Goal: Task Accomplishment & Management: Manage account settings

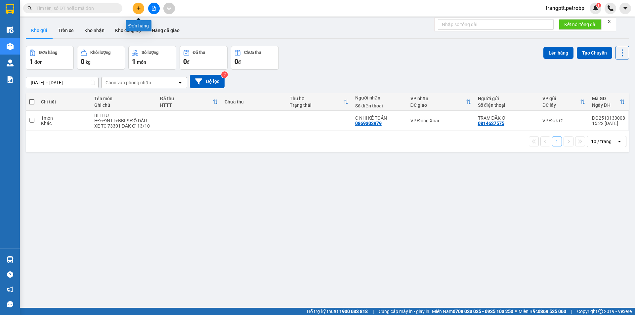
click at [135, 5] on button at bounding box center [139, 9] width 12 height 12
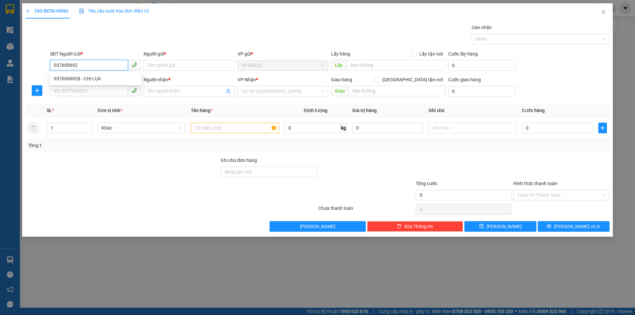
type input "0376006928"
click at [73, 75] on div "0376006928 - CHỊ LỤA" at bounding box center [95, 78] width 83 height 7
type input "CHỊ LỤA"
type input "0964261248"
type input "[PERSON_NAME]"
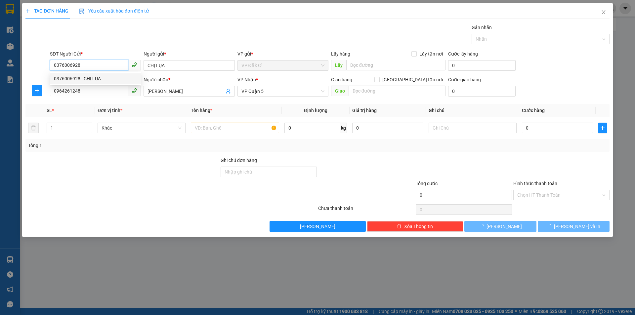
type input "40.000"
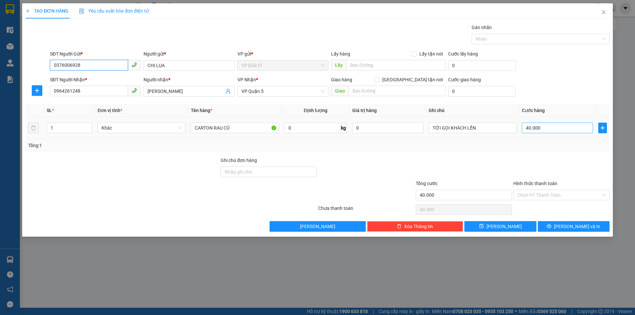
type input "0376006928"
click at [554, 126] on input "40.000" at bounding box center [557, 128] width 71 height 11
type input "0"
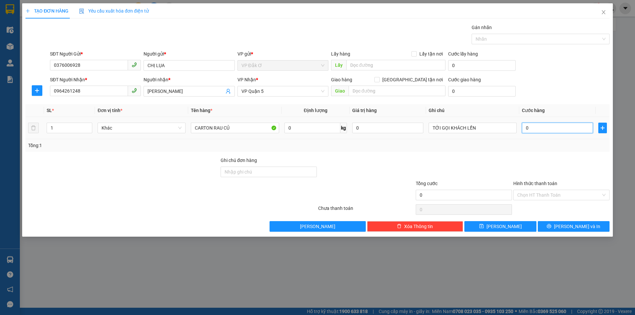
type input "5"
type input "05"
type input "50"
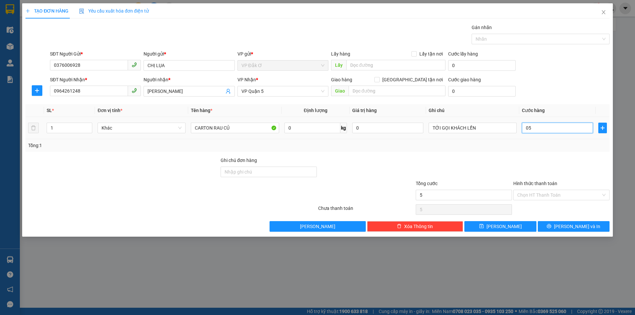
type input "050"
type input "500"
type input "0.500"
type input "5.000"
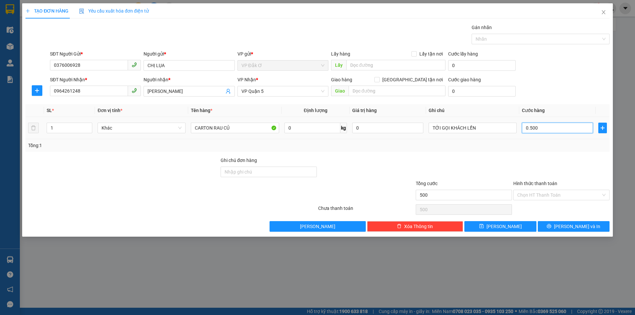
type input "5.000"
type input "05.000"
type input "50.000"
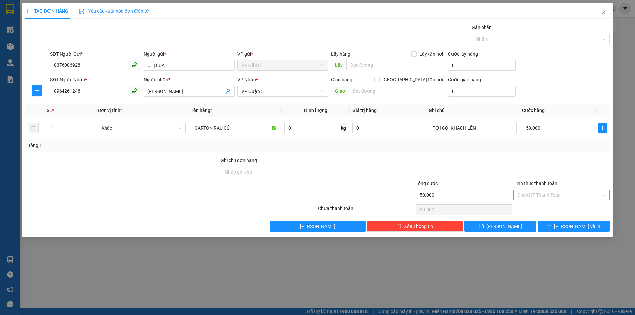
click at [535, 193] on input "Hình thức thanh toán" at bounding box center [559, 195] width 84 height 10
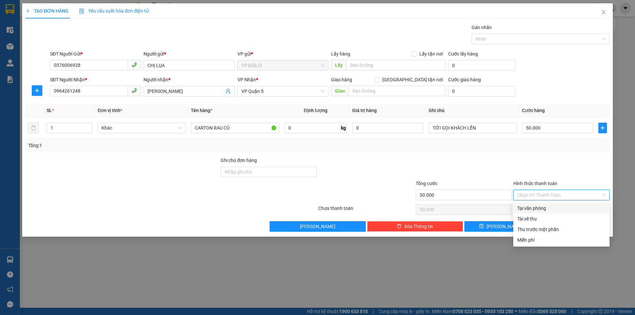
click at [534, 207] on div "Tại văn phòng" at bounding box center [561, 208] width 88 height 7
type input "0"
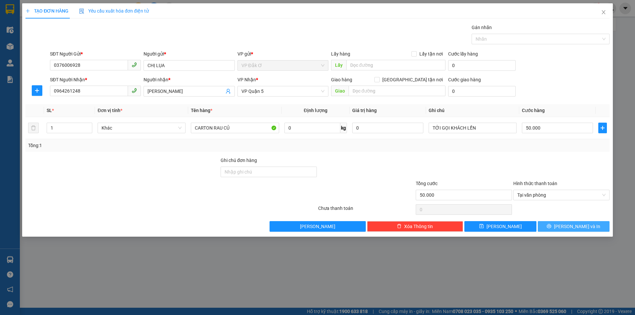
click at [575, 227] on span "[PERSON_NAME] và In" at bounding box center [577, 226] width 46 height 7
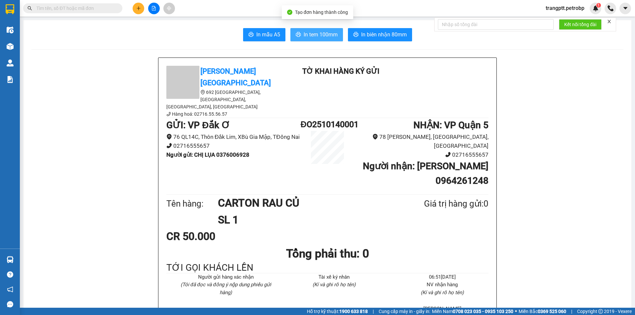
click at [320, 28] on button "In tem 100mm" at bounding box center [316, 34] width 53 height 13
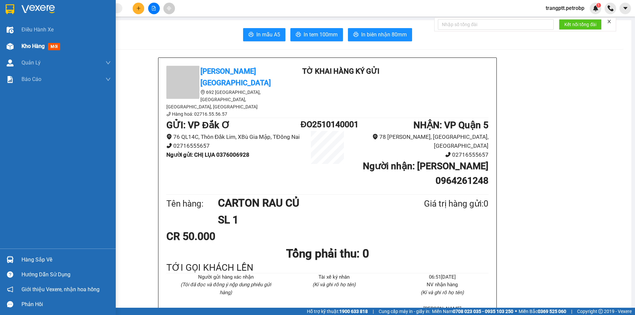
click at [19, 42] on div "Kho hàng mới" at bounding box center [58, 46] width 116 height 17
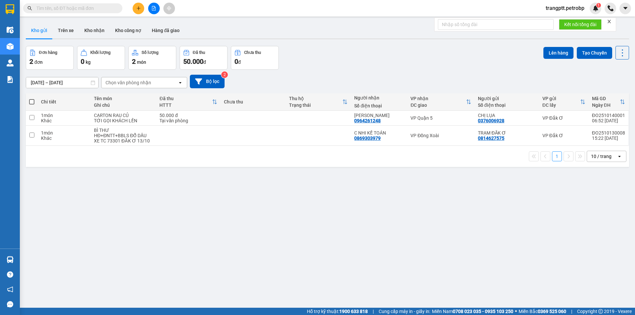
drag, startPoint x: 65, startPoint y: 30, endPoint x: 71, endPoint y: 39, distance: 10.7
click at [64, 30] on button "Trên xe" at bounding box center [66, 30] width 26 height 16
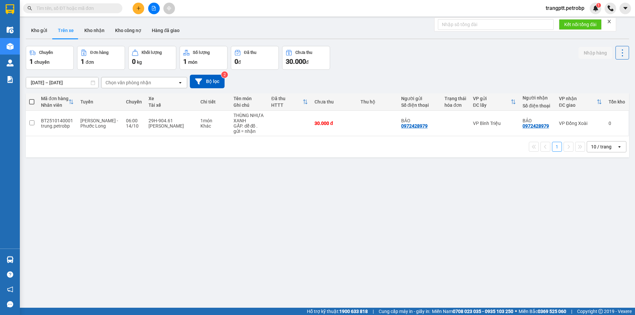
click at [68, 81] on input "[DATE] – [DATE]" at bounding box center [62, 82] width 72 height 11
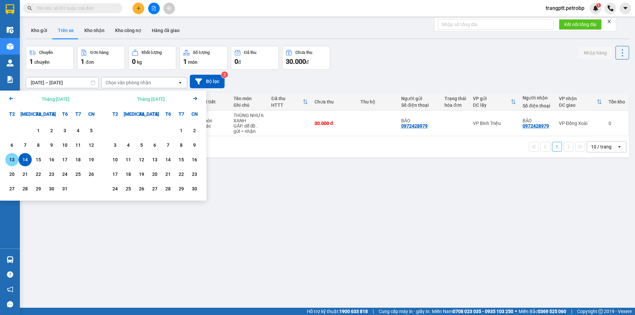
click at [12, 159] on div "13" at bounding box center [11, 160] width 9 height 8
click at [23, 160] on div "14" at bounding box center [25, 160] width 9 height 8
type input "[DATE] – [DATE]"
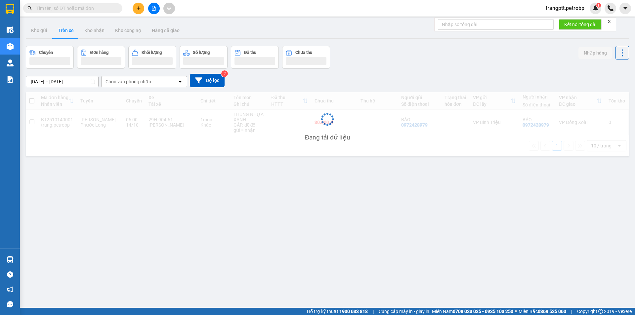
click at [153, 82] on div "Chọn văn phòng nhận" at bounding box center [140, 81] width 76 height 11
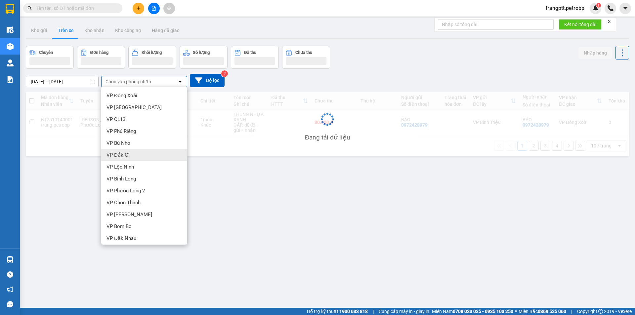
click at [127, 154] on div "VP Đắk Ơ" at bounding box center [144, 155] width 86 height 12
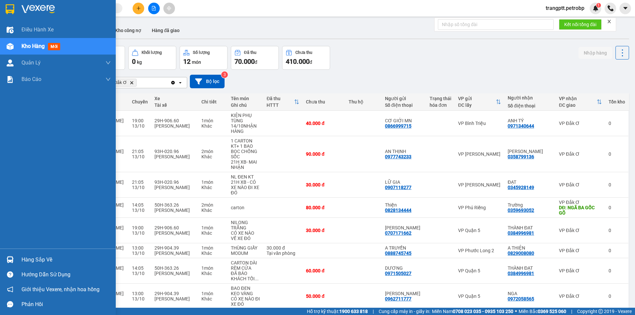
click at [32, 261] on div "Hàng sắp về" at bounding box center [65, 260] width 89 height 10
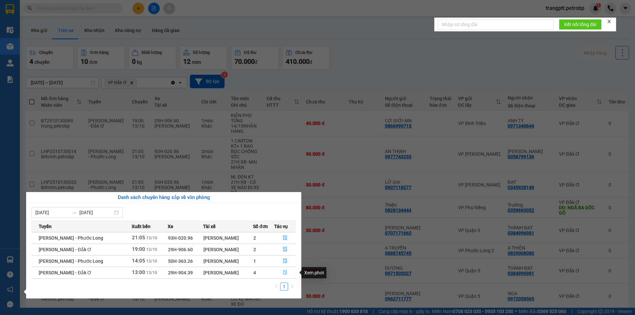
click at [284, 274] on icon "file-done" at bounding box center [285, 272] width 4 height 5
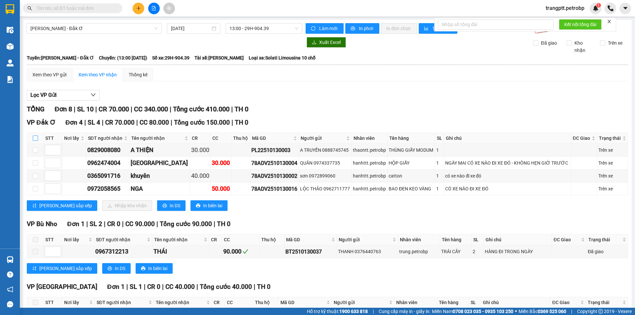
click at [35, 136] on input "checkbox" at bounding box center [35, 138] width 5 height 5
checkbox input "true"
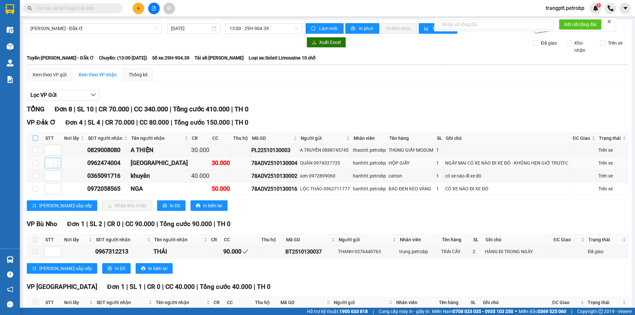
checkbox input "true"
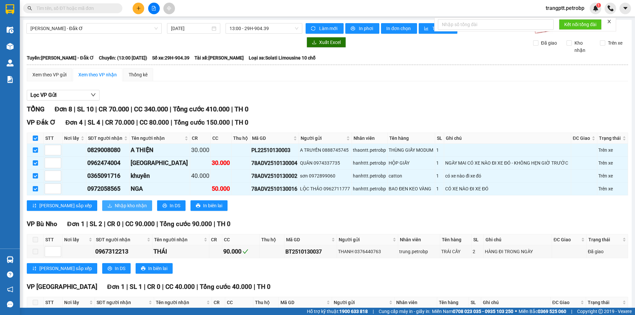
drag, startPoint x: 93, startPoint y: 206, endPoint x: 112, endPoint y: 211, distance: 19.2
click at [115, 206] on span "Nhập kho nhận" at bounding box center [131, 205] width 32 height 7
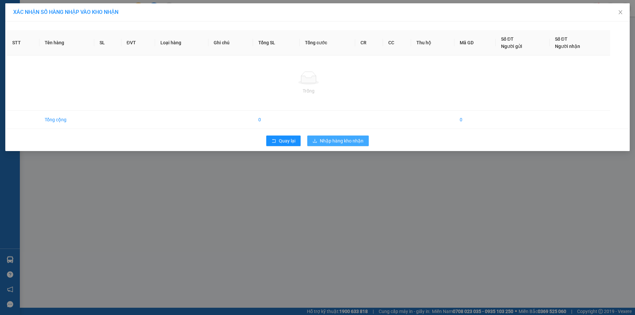
click at [348, 139] on span "Nhập hàng kho nhận" at bounding box center [342, 140] width 44 height 7
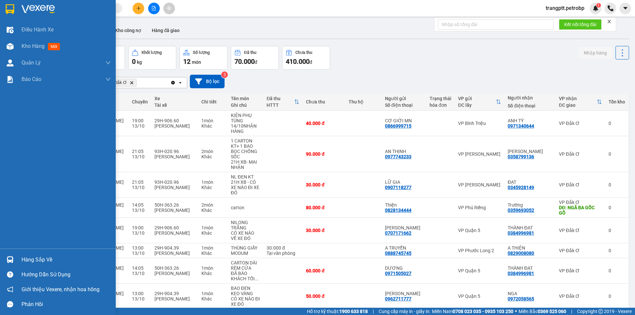
click at [33, 259] on div "Hàng sắp về" at bounding box center [65, 260] width 89 height 10
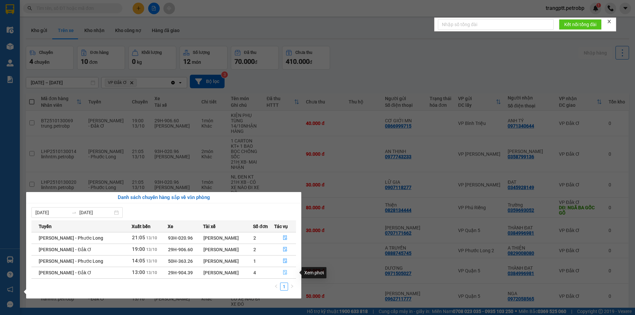
click at [283, 271] on icon "file-done" at bounding box center [285, 272] width 4 height 5
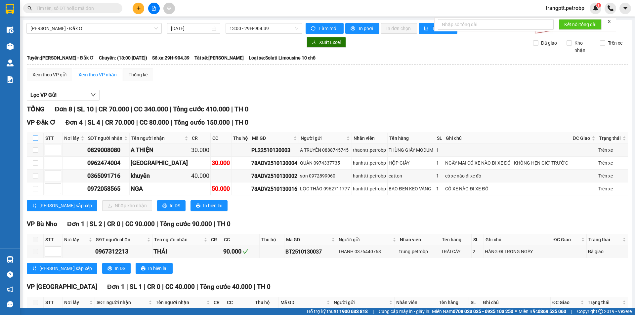
click at [35, 138] on input "checkbox" at bounding box center [35, 138] width 5 height 5
checkbox input "true"
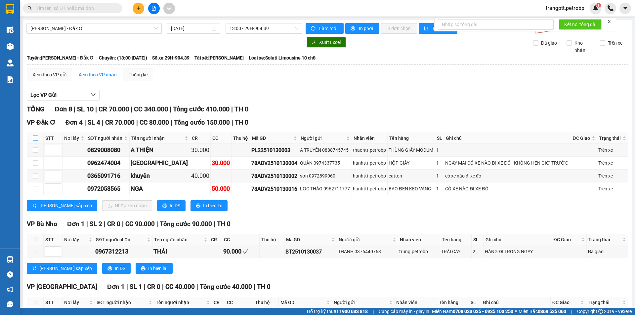
checkbox input "true"
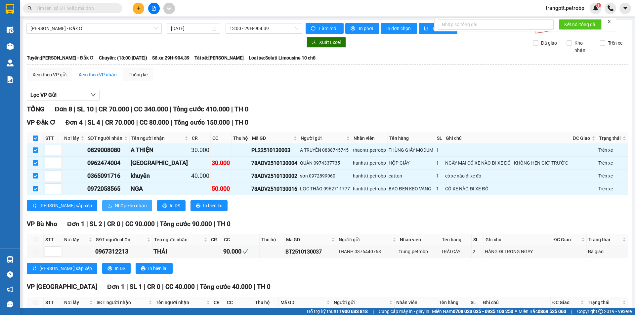
click at [115, 209] on span "Nhập kho nhận" at bounding box center [131, 205] width 32 height 7
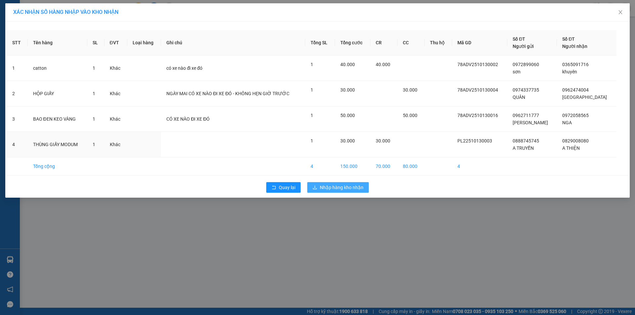
click at [331, 187] on span "Nhập hàng kho nhận" at bounding box center [342, 187] width 44 height 7
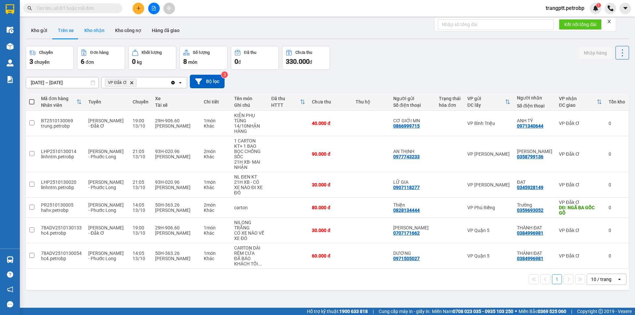
click at [89, 30] on button "Kho nhận" at bounding box center [94, 30] width 31 height 16
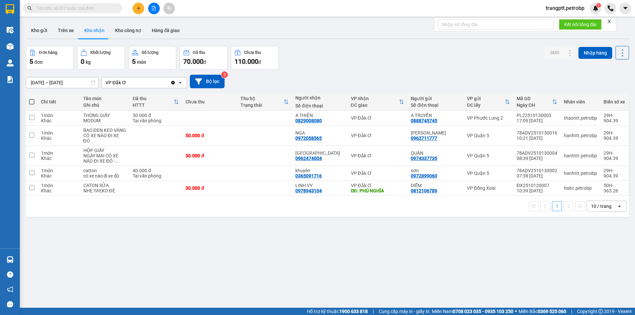
click at [56, 82] on input "[DATE] – [DATE]" at bounding box center [62, 82] width 72 height 11
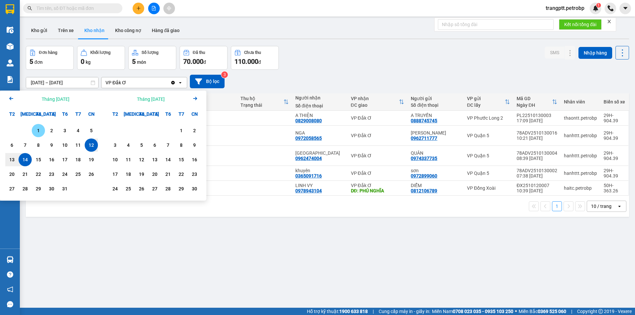
drag, startPoint x: 37, startPoint y: 128, endPoint x: 32, endPoint y: 160, distance: 32.2
click at [37, 129] on div "1" at bounding box center [38, 131] width 9 height 8
click at [26, 158] on div "14" at bounding box center [25, 160] width 9 height 8
type input "[DATE] – [DATE]"
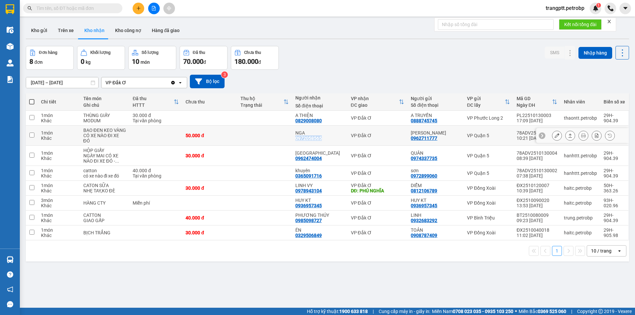
drag, startPoint x: 300, startPoint y: 136, endPoint x: 328, endPoint y: 136, distance: 27.4
click at [328, 136] on td "NGA 0972058565" at bounding box center [320, 136] width 56 height 20
checkbox input "true"
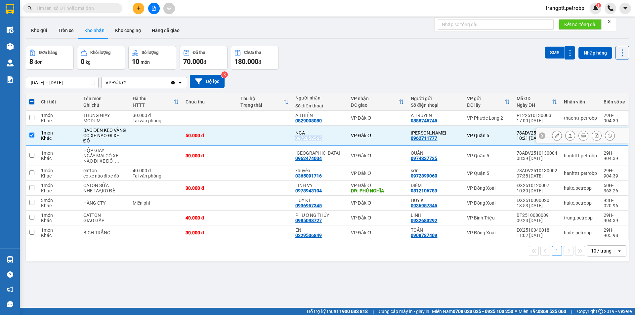
copy div "0972058565"
click at [335, 73] on div "[DATE] – [DATE] Press the down arrow key to interact with the calendar and sele…" at bounding box center [327, 81] width 603 height 23
drag, startPoint x: 301, startPoint y: 120, endPoint x: 327, endPoint y: 121, distance: 25.8
click at [327, 121] on td "A THIỆN 0829008080" at bounding box center [320, 118] width 56 height 15
checkbox input "true"
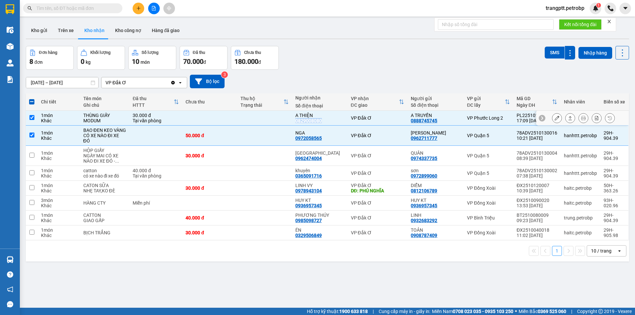
copy div "0829008080"
drag, startPoint x: 299, startPoint y: 171, endPoint x: 332, endPoint y: 171, distance: 33.1
click at [332, 171] on td "khuyên 0365091716" at bounding box center [320, 173] width 56 height 15
checkbox input "true"
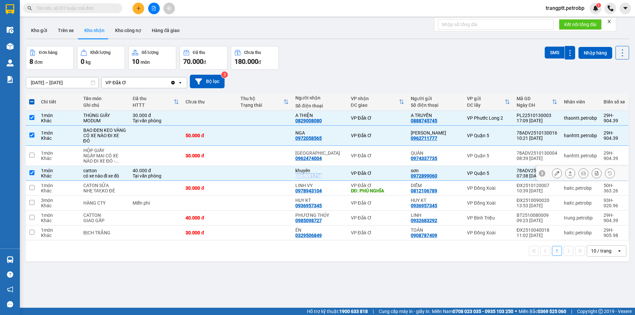
copy div "0365091716"
click at [303, 60] on div "Đơn hàng 8 đơn Khối lượng 0 kg Số lượng 10 món Đã thu 70.000 đ Chưa thu 180.000…" at bounding box center [327, 58] width 603 height 24
click at [30, 100] on span at bounding box center [31, 101] width 5 height 5
click at [32, 99] on input "checkbox" at bounding box center [32, 99] width 0 height 0
checkbox input "true"
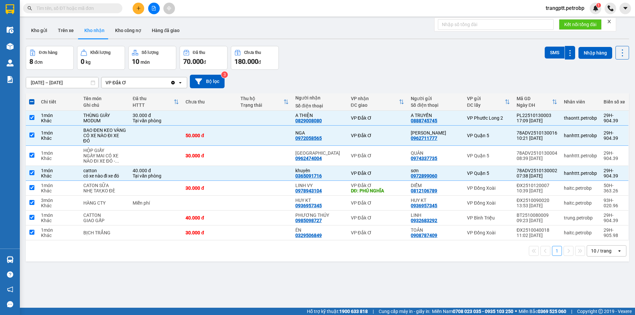
checkbox input "true"
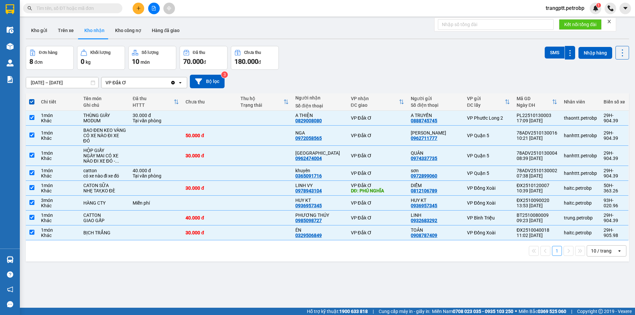
click at [30, 100] on span at bounding box center [31, 101] width 5 height 5
click at [32, 99] on input "checkbox" at bounding box center [32, 99] width 0 height 0
checkbox input "false"
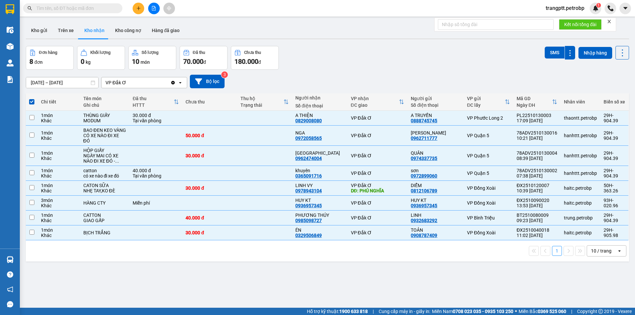
checkbox input "false"
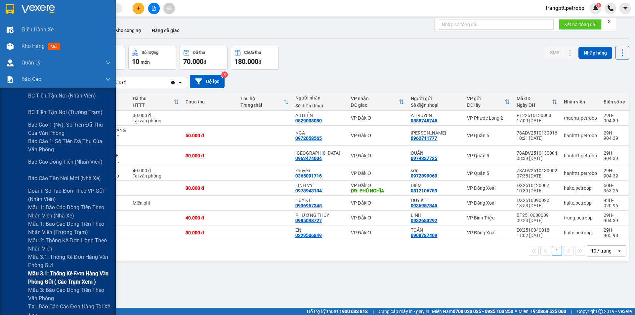
click at [68, 274] on span "Mẫu 3.1: Thống kê đơn hàng văn phòng gửi ( các trạm xem )" at bounding box center [69, 277] width 83 height 17
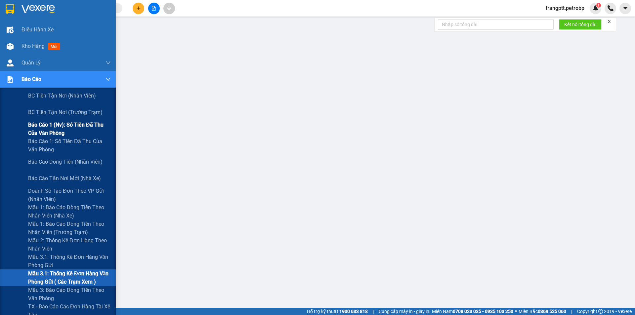
click at [59, 125] on span "Báo cáo 1 (nv): Số tiền đã thu của văn phòng" at bounding box center [69, 129] width 83 height 17
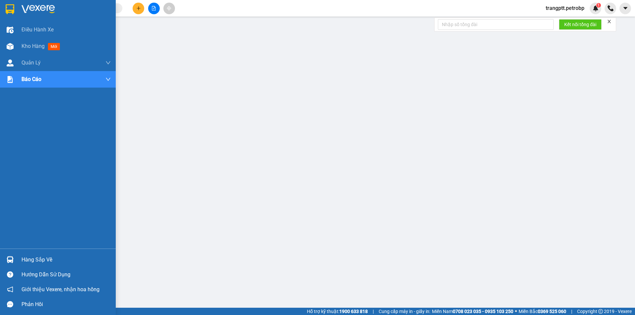
click at [25, 47] on span "Kho hàng" at bounding box center [32, 46] width 23 height 6
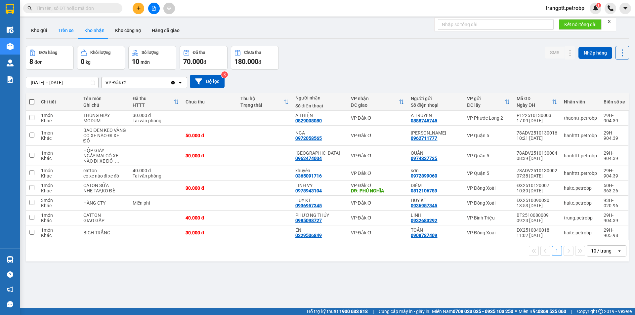
click at [64, 30] on button "Trên xe" at bounding box center [66, 30] width 26 height 16
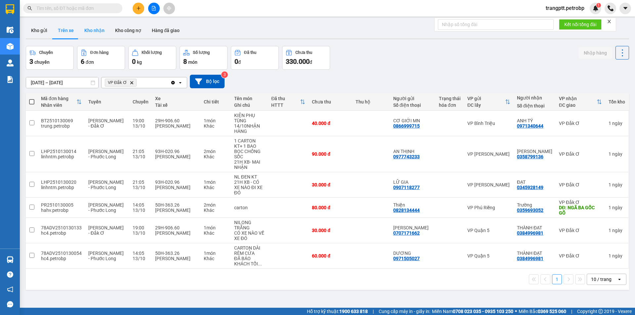
click at [96, 29] on button "Kho nhận" at bounding box center [94, 30] width 31 height 16
type input "[DATE] – [DATE]"
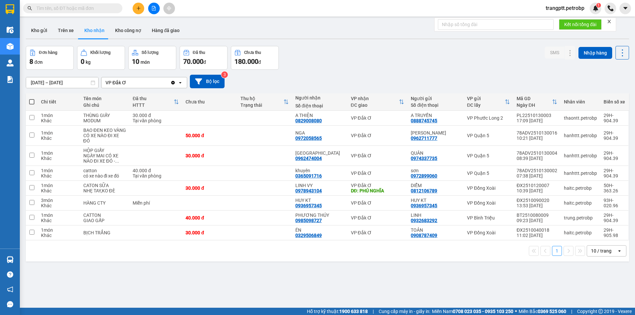
drag, startPoint x: 140, startPoint y: 8, endPoint x: 138, endPoint y: 11, distance: 4.5
click at [138, 11] on button at bounding box center [139, 9] width 12 height 12
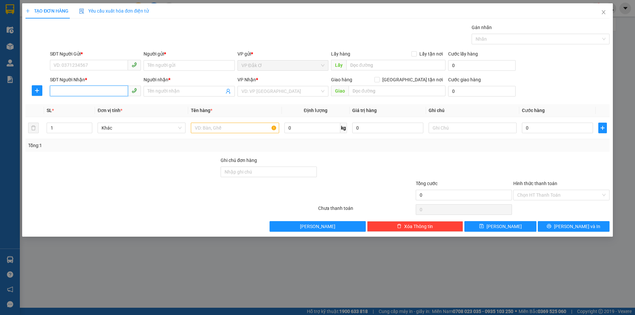
click at [84, 92] on input "SĐT Người Nhận *" at bounding box center [89, 91] width 78 height 11
click at [95, 105] on div "0367834154 - IKA LAB" at bounding box center [95, 104] width 83 height 7
type input "0367834154"
type input "IKA LAB"
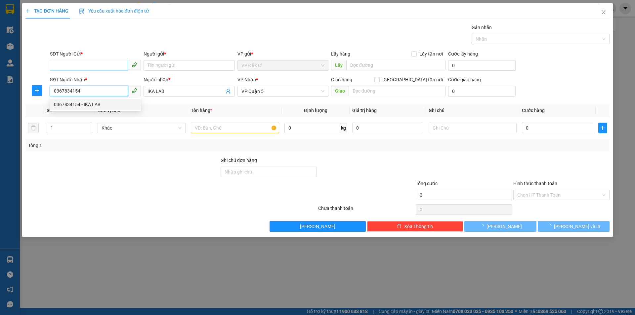
type input "30.000"
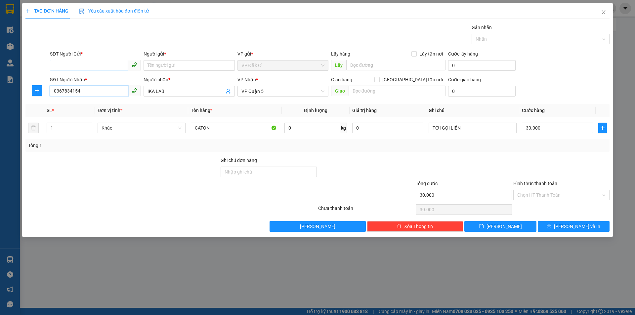
type input "0367834154"
click at [101, 65] on input "SĐT Người Gửi *" at bounding box center [89, 65] width 78 height 11
drag, startPoint x: 94, startPoint y: 77, endPoint x: 169, endPoint y: 133, distance: 93.9
click at [95, 77] on div "0877877968 - NK [GEOGRAPHIC_DATA]" at bounding box center [95, 78] width 83 height 7
type input "0877877968"
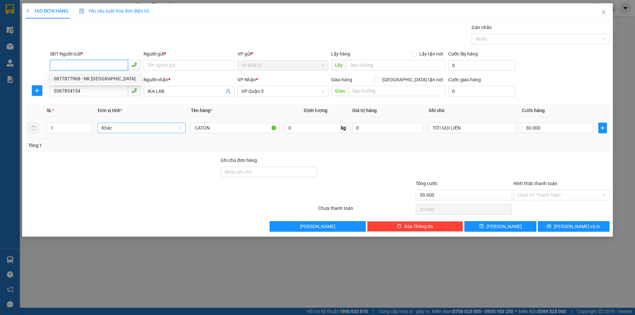
type input "NK VIỆT MỸ"
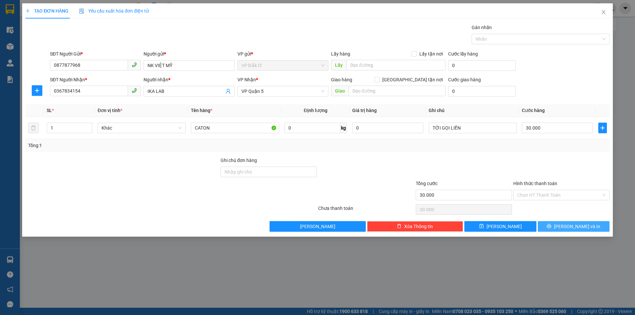
drag, startPoint x: 564, startPoint y: 226, endPoint x: 557, endPoint y: 215, distance: 12.8
click at [551, 226] on icon "printer" at bounding box center [549, 226] width 5 height 5
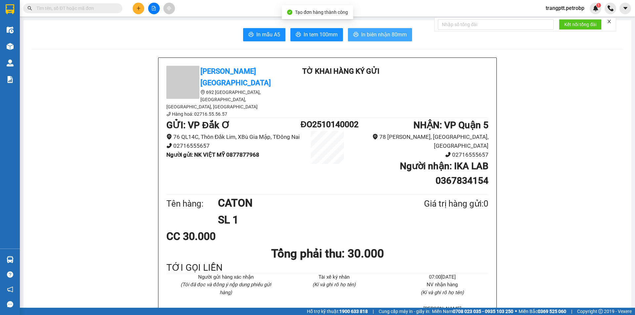
click at [369, 35] on span "In biên nhận 80mm" at bounding box center [384, 34] width 46 height 8
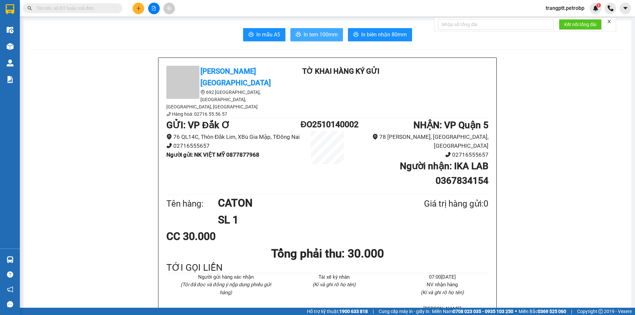
click at [321, 33] on span "In tem 100mm" at bounding box center [321, 34] width 34 height 8
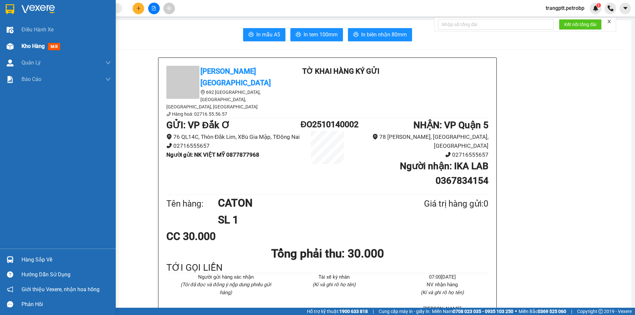
click at [28, 48] on span "Kho hàng" at bounding box center [32, 46] width 23 height 6
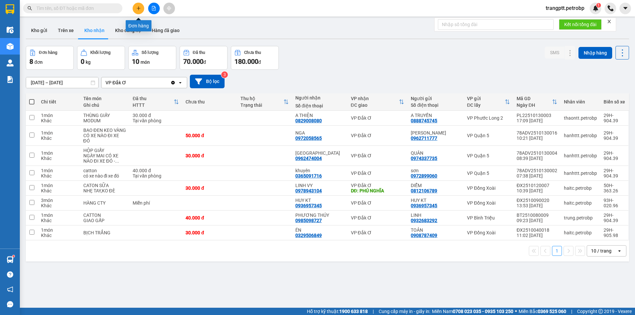
click at [139, 5] on button at bounding box center [139, 9] width 12 height 12
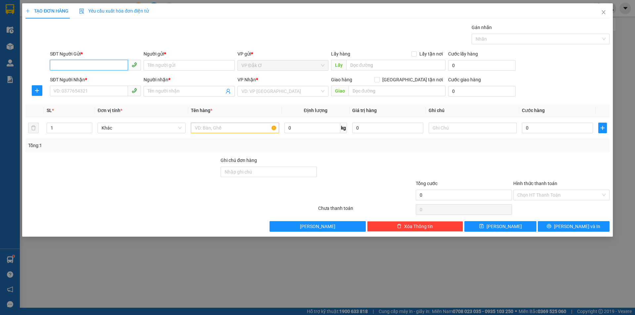
click at [89, 64] on input "SĐT Người Gửi *" at bounding box center [89, 65] width 78 height 11
type input "0865022322"
click at [77, 78] on div "0865022322 - trường" at bounding box center [95, 78] width 83 height 7
type input "trường"
type input "0988576893"
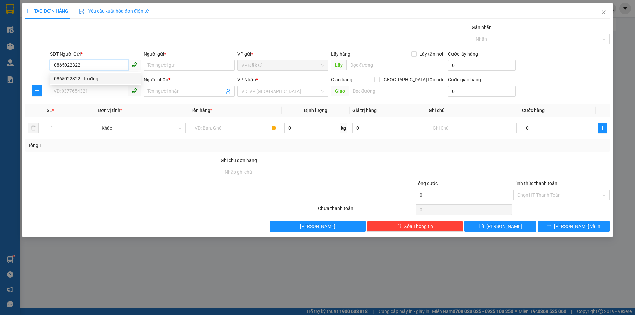
type input "ANH ĐẠI"
type input "30.000"
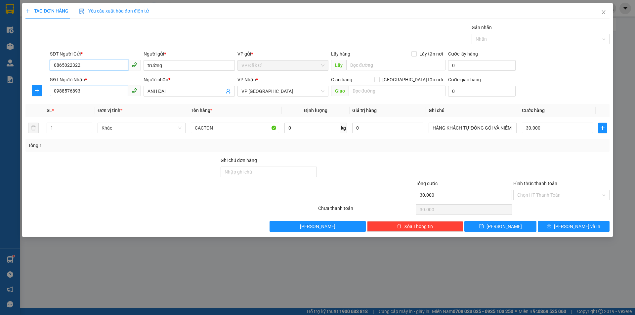
type input "0865022322"
click at [110, 91] on input "0988576893" at bounding box center [89, 91] width 78 height 11
type input "0"
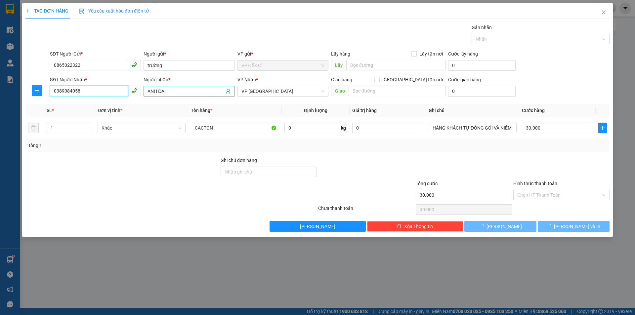
type input "0389084058"
click at [201, 92] on input "ANH ĐẠI" at bounding box center [185, 91] width 76 height 7
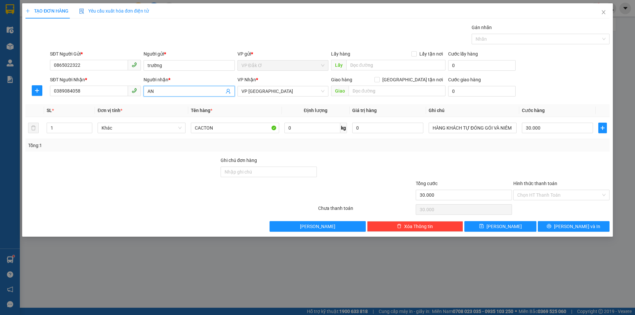
type input "A"
click at [281, 92] on span "VP [GEOGRAPHIC_DATA]" at bounding box center [282, 91] width 83 height 10
type input "TUẤN"
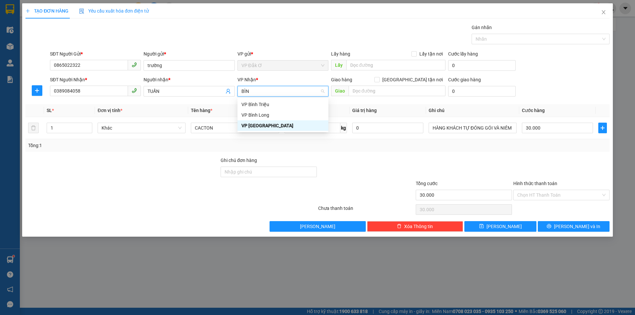
type input "BÌNH"
click at [257, 102] on div "VP Bình Triệu" at bounding box center [282, 104] width 83 height 7
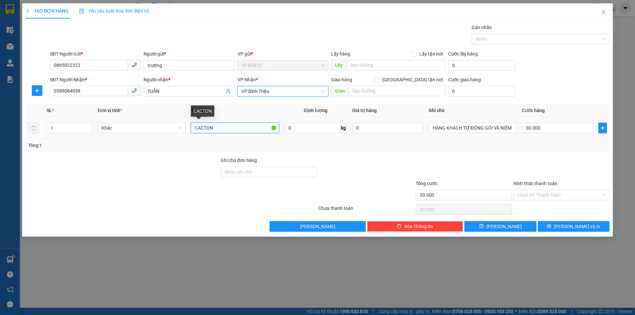
click at [226, 126] on input "CACTON" at bounding box center [235, 128] width 88 height 11
type input "C"
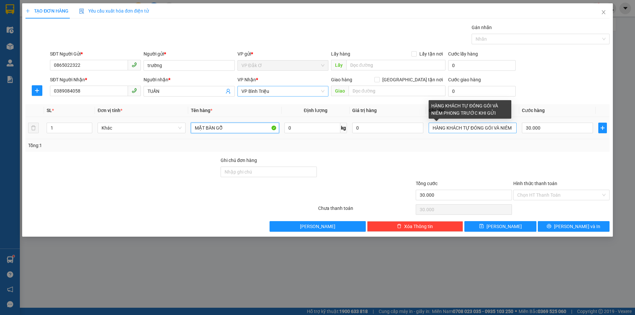
type input "MẶT BÀN GỖ"
click at [511, 128] on input "HÀNG KHÁCH TỰ ĐÓNG GÓI VÀ NIÊM PHONG TRƯỚC KHI GỬI" at bounding box center [473, 128] width 88 height 11
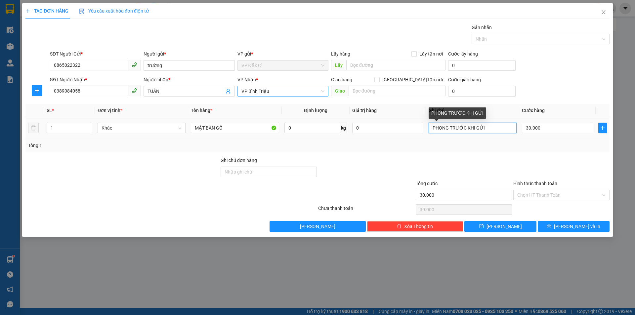
click at [491, 127] on input "PHONG TRƯỚC KHI GỬI" at bounding box center [473, 128] width 88 height 11
type input "P"
click at [540, 125] on input "30.000" at bounding box center [557, 128] width 71 height 11
type input "6"
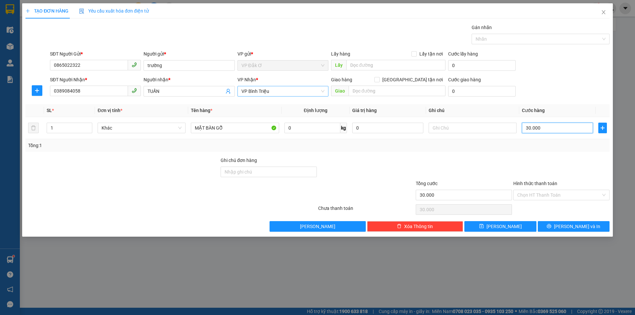
type input "6"
type input "60"
type input "600"
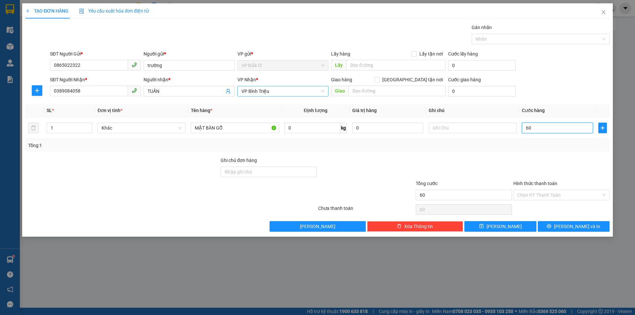
type input "600"
type input "6.000"
type input "60.000"
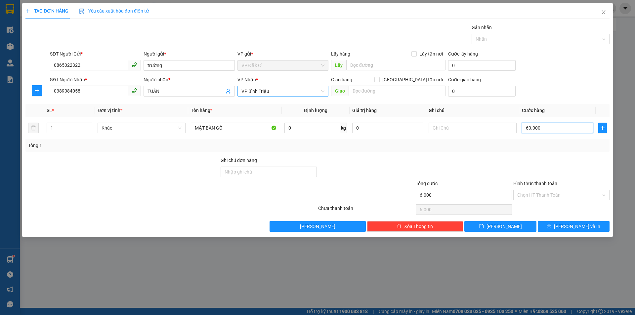
type input "60.000"
click at [551, 227] on icon "printer" at bounding box center [549, 226] width 5 height 5
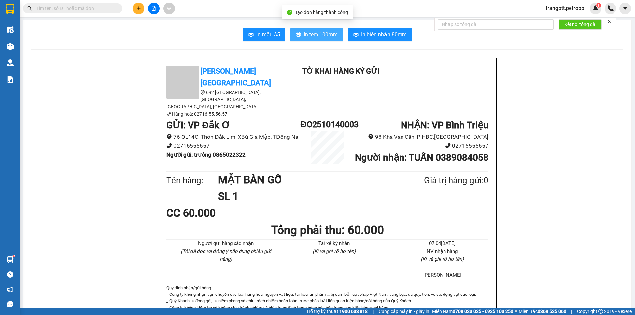
click at [313, 33] on span "In tem 100mm" at bounding box center [321, 34] width 34 height 8
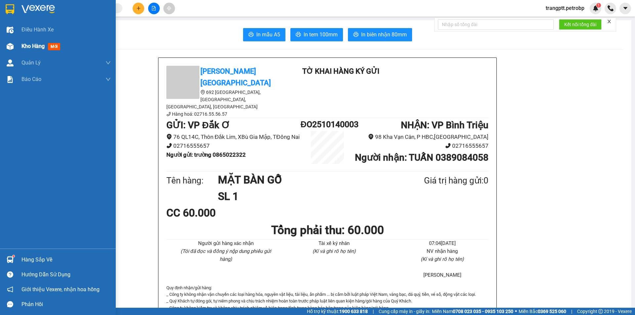
click at [31, 46] on span "Kho hàng" at bounding box center [32, 46] width 23 height 6
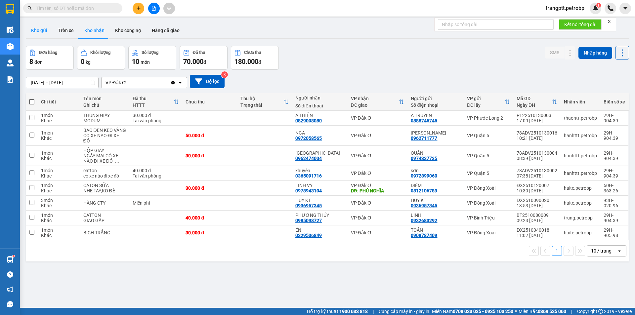
click at [37, 29] on button "Kho gửi" at bounding box center [39, 30] width 27 height 16
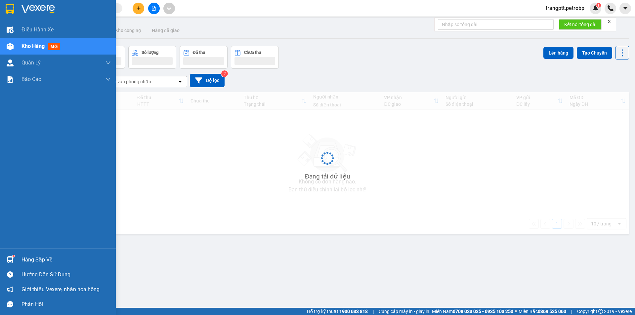
drag, startPoint x: 30, startPoint y: 259, endPoint x: 40, endPoint y: 261, distance: 10.4
click at [33, 261] on div "Hàng sắp về" at bounding box center [65, 260] width 89 height 10
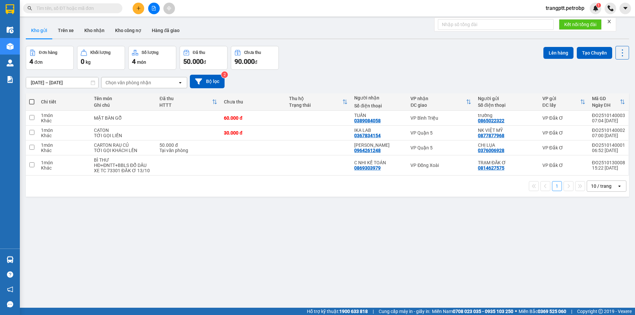
click at [347, 279] on section "Kết quả tìm kiếm ( 0 ) Bộ lọc No Data trangptt.petrobp 1 Điều hành xe Kho hàng …" at bounding box center [317, 157] width 635 height 315
click at [573, 119] on button at bounding box center [576, 118] width 9 height 12
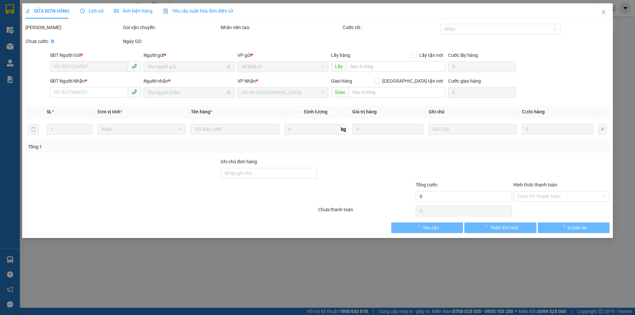
type input "0865022322"
type input "0389084058"
type input "60.000"
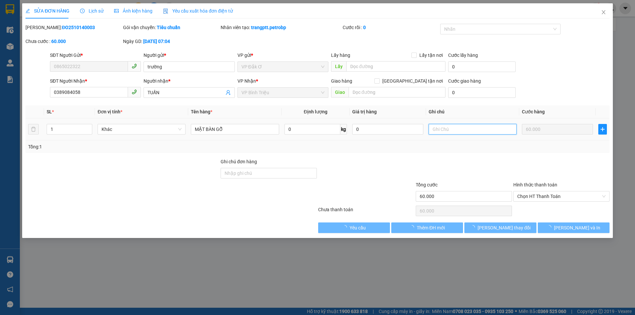
drag, startPoint x: 439, startPoint y: 150, endPoint x: 471, endPoint y: 131, distance: 37.0
click at [453, 126] on input "text" at bounding box center [473, 129] width 88 height 11
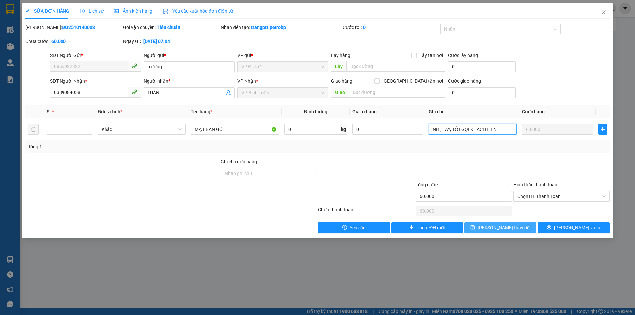
type input "NHẸ TAY, TỚI GỌI KHÁCH LIỀN"
click at [503, 226] on span "[PERSON_NAME] thay đổi" at bounding box center [503, 227] width 53 height 7
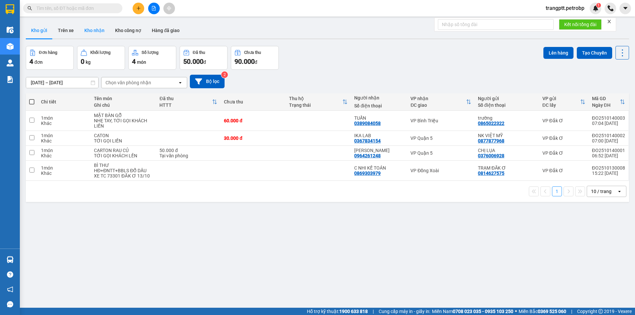
click at [95, 26] on button "Kho nhận" at bounding box center [94, 30] width 31 height 16
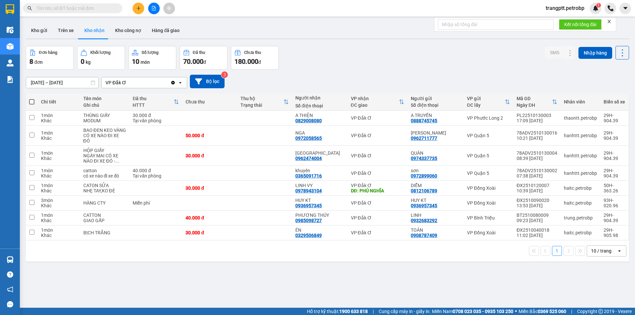
click at [155, 4] on button at bounding box center [154, 9] width 12 height 12
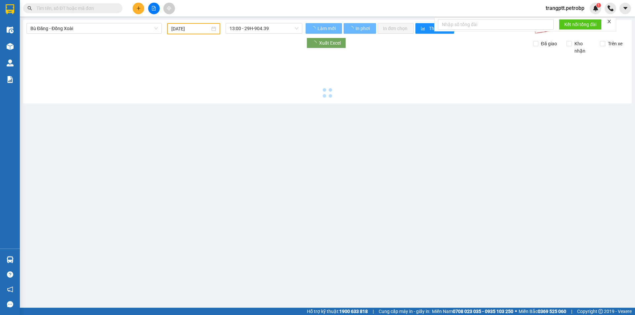
type input "[DATE]"
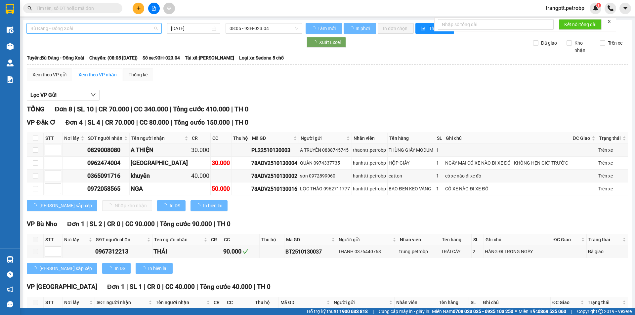
click at [93, 29] on span "Bù Đăng - Đồng Xoài" at bounding box center [93, 28] width 127 height 10
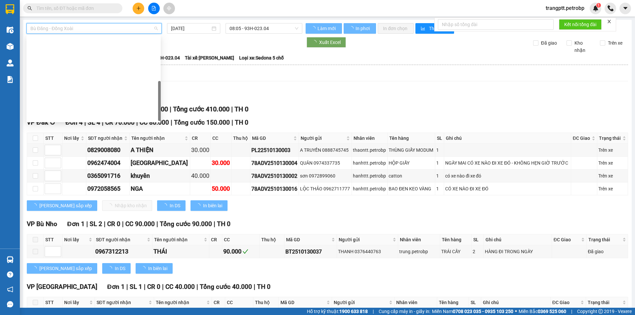
scroll to position [138, 0]
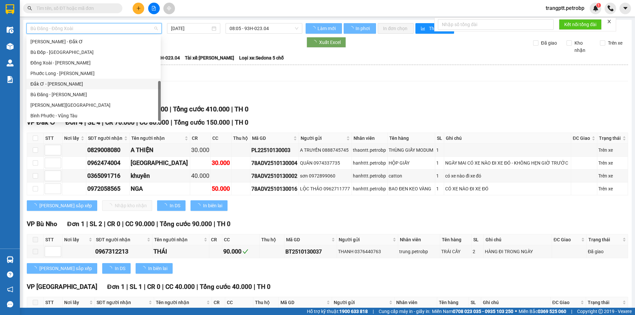
click at [53, 85] on div "Đắk Ơ - [PERSON_NAME]" at bounding box center [93, 83] width 126 height 7
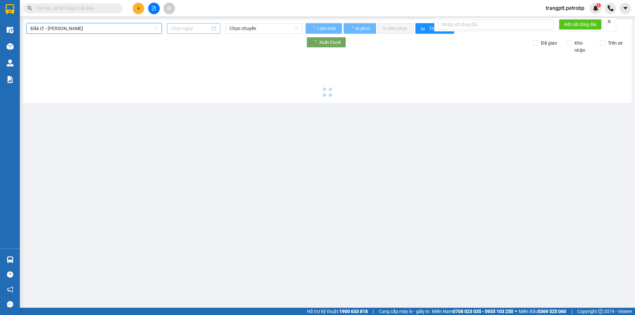
click at [186, 27] on input at bounding box center [190, 28] width 39 height 7
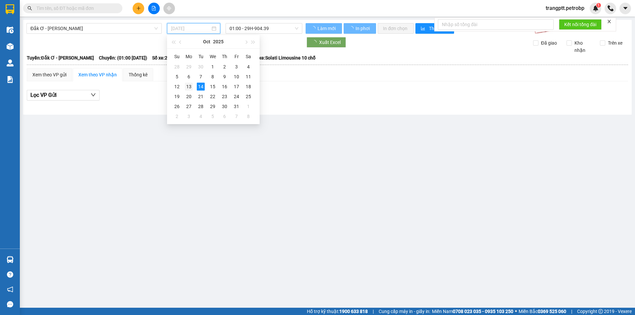
click at [188, 85] on div "13" at bounding box center [189, 87] width 8 height 8
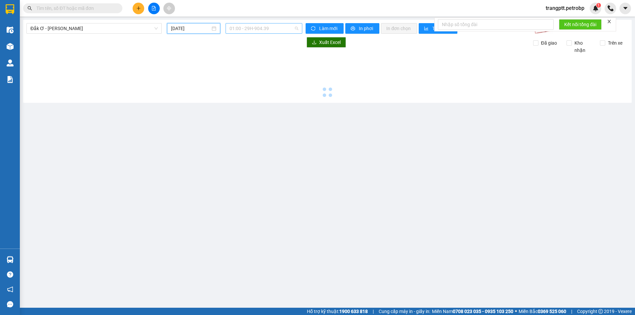
click at [248, 26] on span "01:00 - 29H-904.39" at bounding box center [263, 28] width 69 height 10
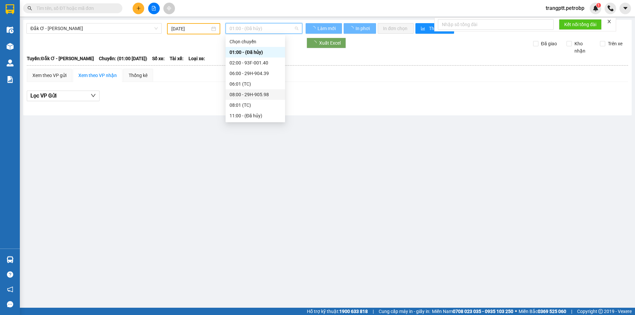
click at [240, 93] on div "08:00 - 29H-905.98" at bounding box center [255, 94] width 52 height 7
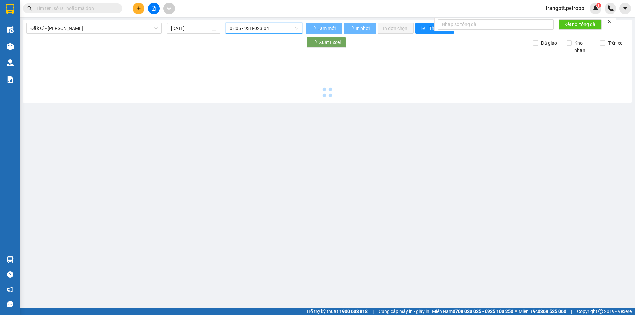
type input "[DATE]"
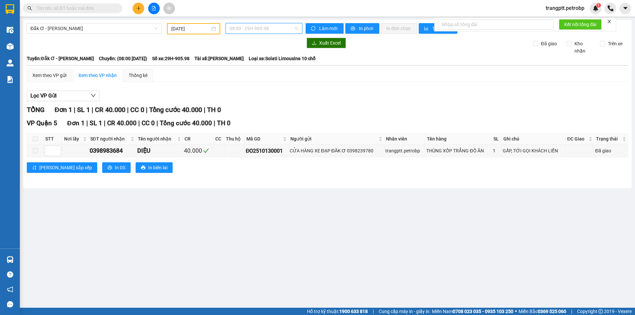
click at [250, 28] on span "08:00 - 29H-905.98" at bounding box center [263, 28] width 69 height 10
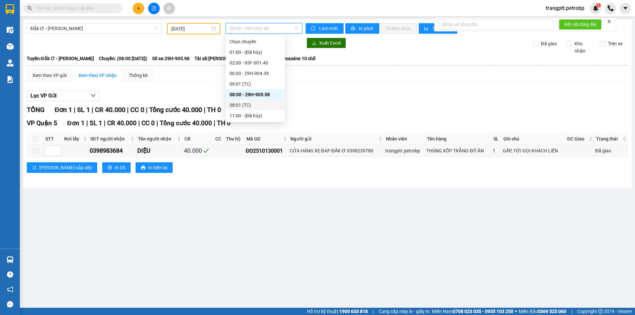
scroll to position [33, 0]
click at [249, 100] on div "13:00 - 29H-906.60" at bounding box center [255, 103] width 52 height 7
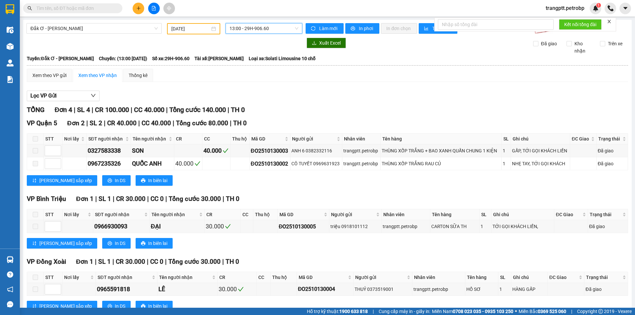
click at [248, 29] on span "13:00 - 29H-906.60" at bounding box center [263, 28] width 69 height 10
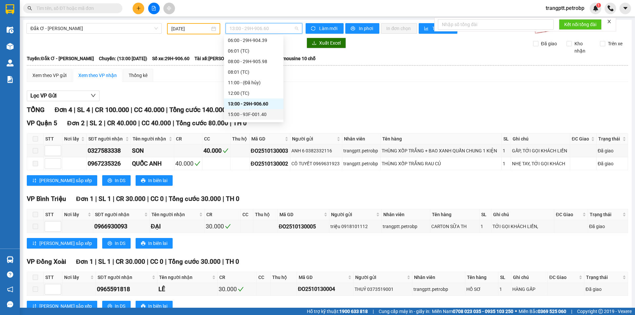
click at [251, 114] on div "15:00 - 93F-001.40" at bounding box center [254, 114] width 52 height 7
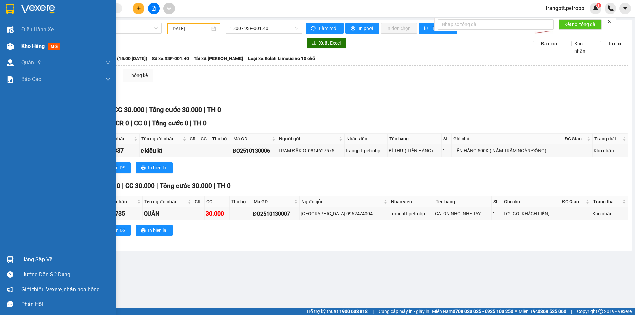
click at [21, 45] on div "Kho hàng mới" at bounding box center [58, 46] width 116 height 17
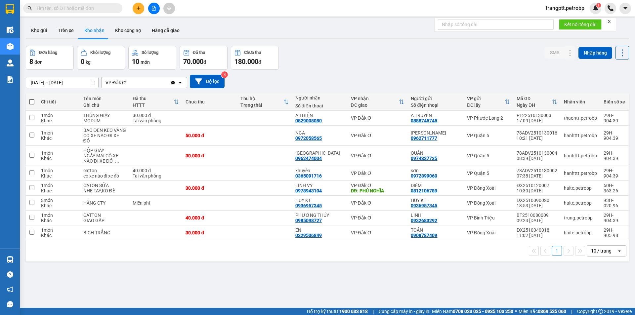
click at [139, 6] on button at bounding box center [139, 9] width 12 height 12
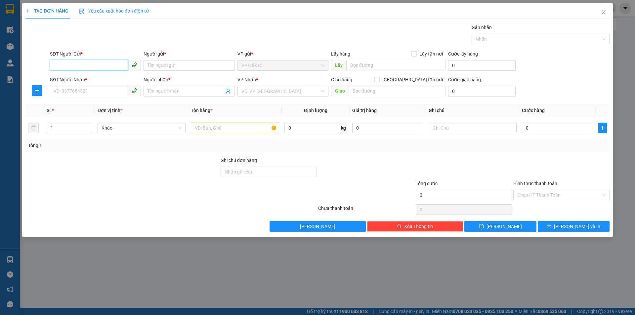
click at [88, 64] on input "SĐT Người Gửi *" at bounding box center [89, 65] width 78 height 11
type input "0865022322"
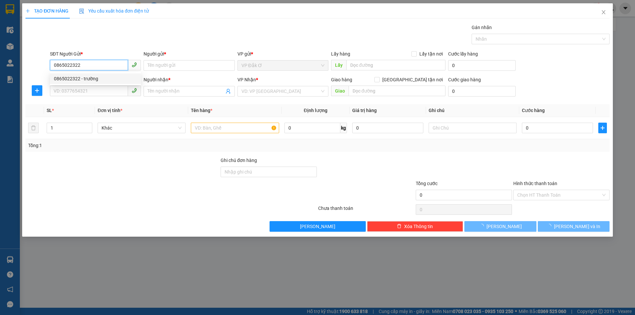
click at [72, 78] on div "0865022322 - trường" at bounding box center [95, 78] width 83 height 7
type input "trường"
type input "0389084058"
type input "TUẤN"
type input "60.000"
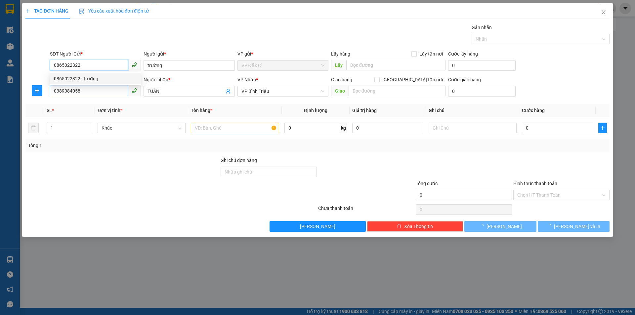
type input "60.000"
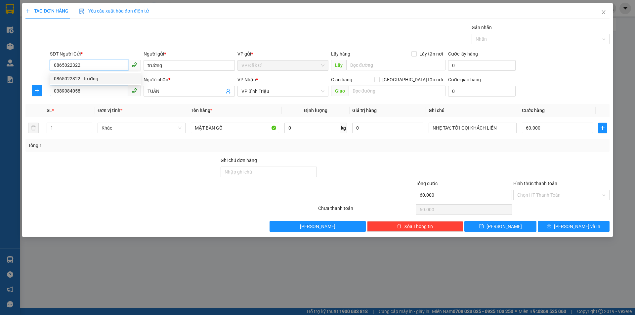
type input "0865022322"
click at [81, 91] on input "0389084058" at bounding box center [89, 91] width 78 height 11
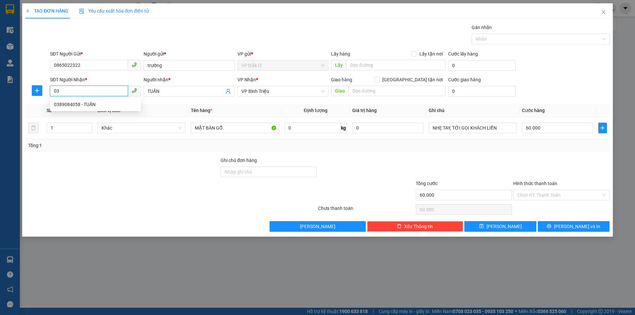
type input "0"
click at [175, 90] on input "TUẤN" at bounding box center [185, 91] width 76 height 7
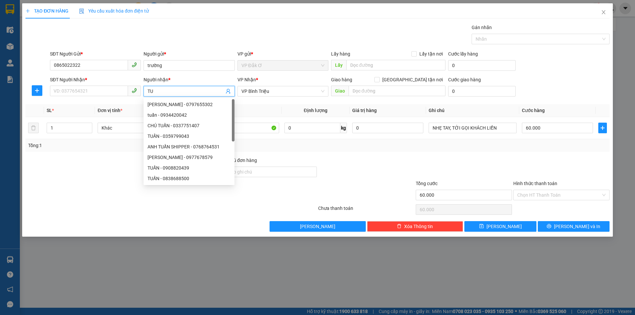
type input "T"
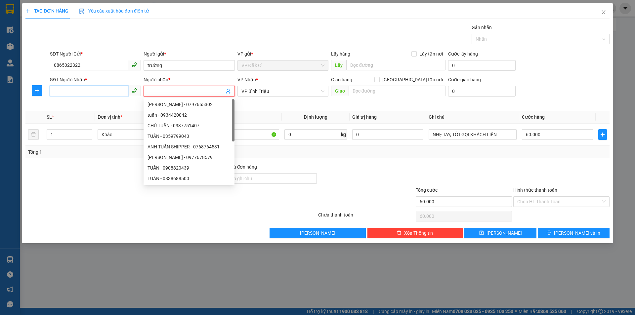
click at [87, 94] on input "SĐT Người Nhận *" at bounding box center [89, 91] width 78 height 11
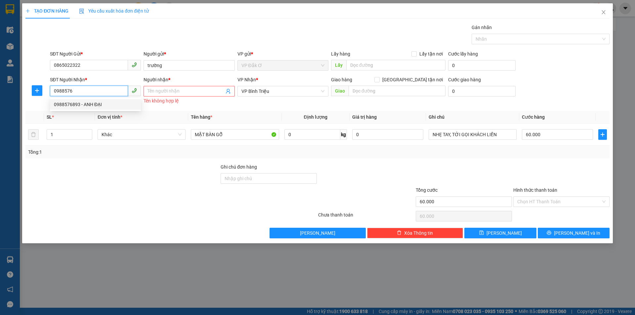
click at [79, 105] on div "0988576893 - ANH ĐẠI" at bounding box center [95, 104] width 83 height 7
type input "0988576893"
type input "ANH ĐẠI"
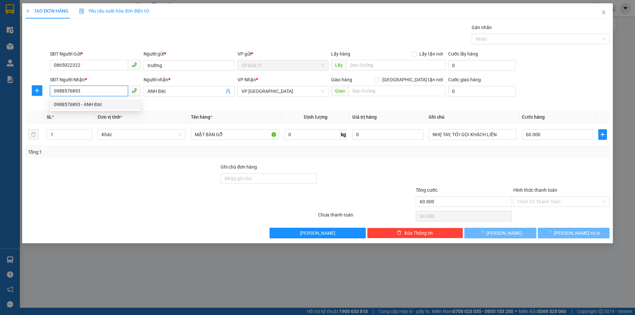
type input "30.000"
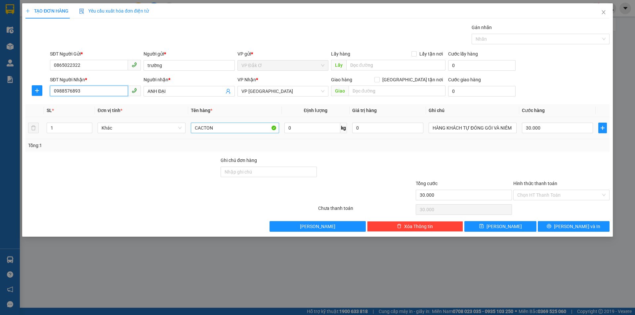
type input "0988576893"
click at [246, 125] on input "CACTON" at bounding box center [235, 128] width 88 height 11
type input "C"
type input "B"
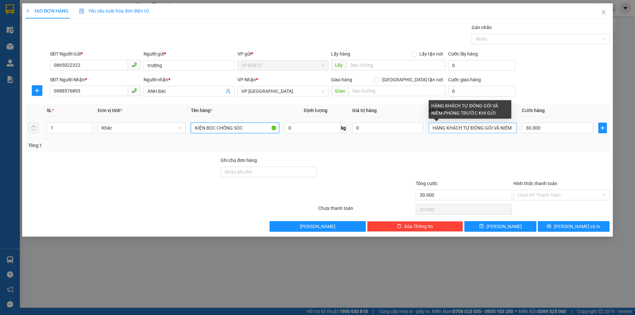
type input "KIỆN BỌC CHỐNG SÓC"
click at [513, 126] on input "HÀNG KHÁCH TỰ ĐÓNG GÓI VÀ NIÊM PHONG TRƯỚC KHI GỬI" at bounding box center [473, 128] width 88 height 11
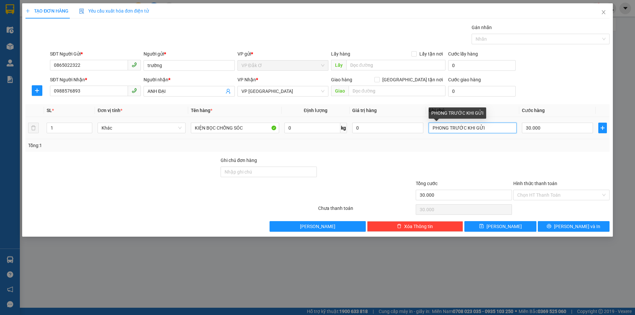
click at [501, 129] on input "PHONG TRƯỚC KHI GỬI" at bounding box center [473, 128] width 88 height 11
type input "P"
type input "TỚI GỌI KHÁCH LIỀN"
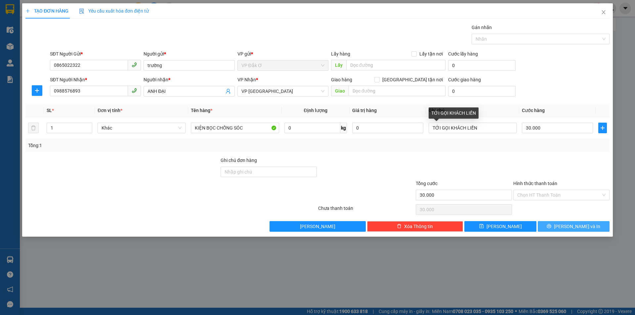
click at [557, 227] on button "[PERSON_NAME] và In" at bounding box center [574, 226] width 72 height 11
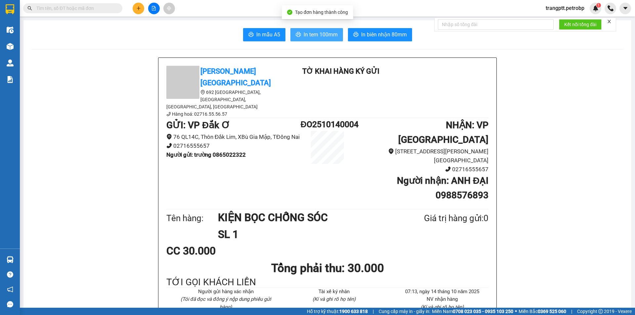
click at [311, 33] on span "In tem 100mm" at bounding box center [321, 34] width 34 height 8
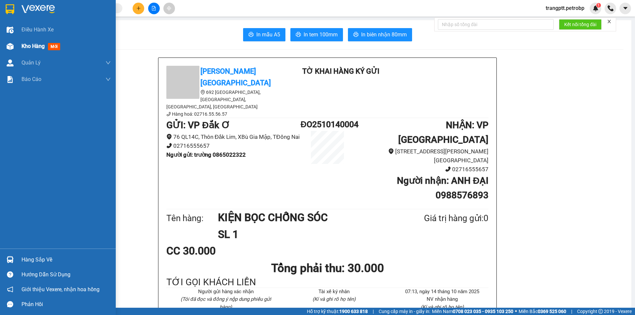
drag, startPoint x: 19, startPoint y: 46, endPoint x: 22, endPoint y: 47, distance: 3.8
click at [22, 47] on div "Kho hàng mới" at bounding box center [58, 46] width 116 height 17
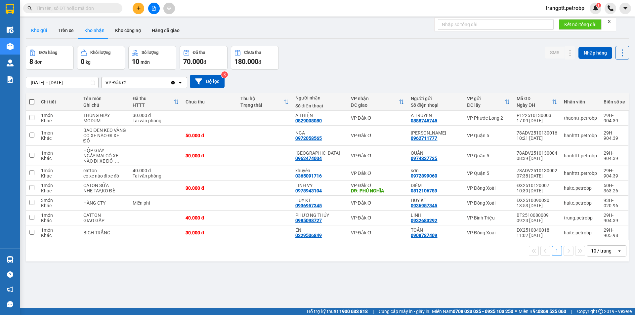
click at [40, 30] on button "Kho gửi" at bounding box center [39, 30] width 27 height 16
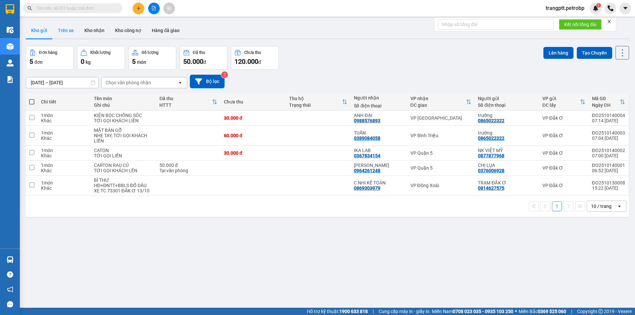
click at [63, 28] on button "Trên xe" at bounding box center [66, 30] width 26 height 16
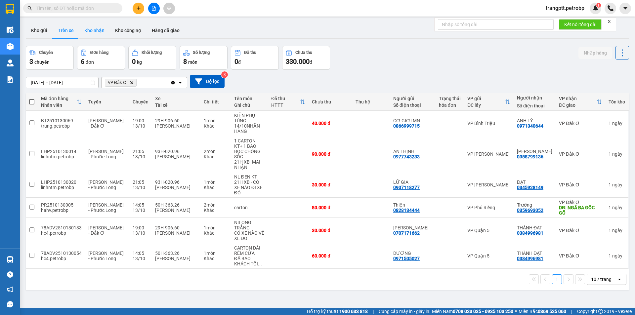
drag, startPoint x: 101, startPoint y: 30, endPoint x: 103, endPoint y: 45, distance: 15.1
click at [100, 30] on button "Kho nhận" at bounding box center [94, 30] width 31 height 16
type input "[DATE] – [DATE]"
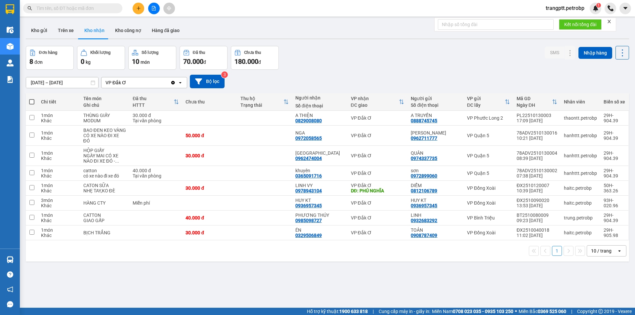
click at [141, 7] on button at bounding box center [139, 9] width 12 height 12
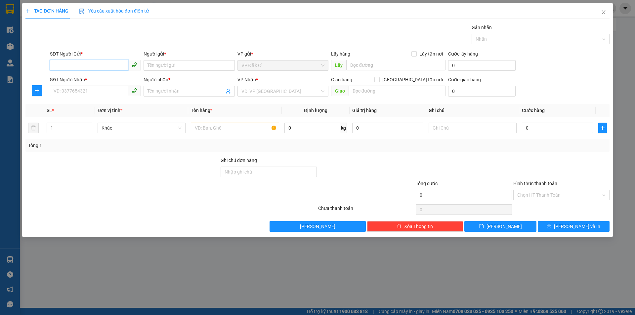
click at [95, 64] on input "SĐT Người Gửi *" at bounding box center [89, 65] width 78 height 11
type input "0988108575"
click at [92, 78] on div "0988108575 - quyên" at bounding box center [95, 78] width 83 height 7
type input "quyên"
type input "0984577639"
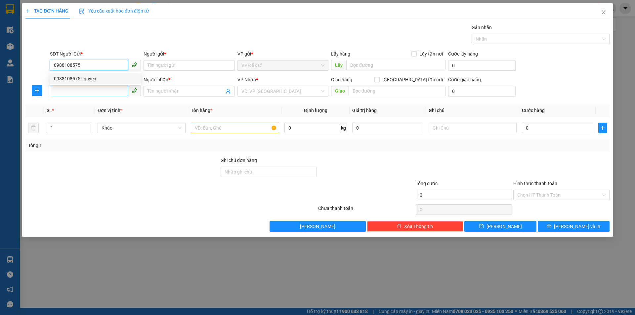
type input "NGHĨA"
type input "30.000"
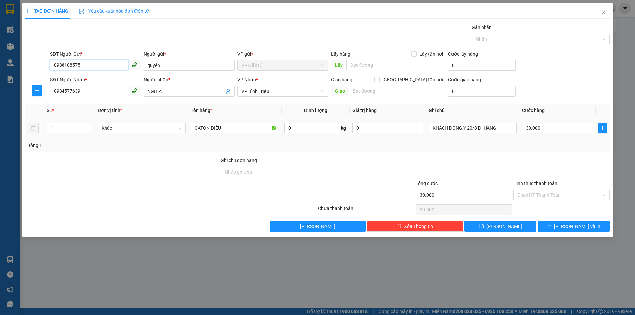
type input "0988108575"
click at [545, 125] on input "30.000" at bounding box center [557, 128] width 71 height 11
type input "0"
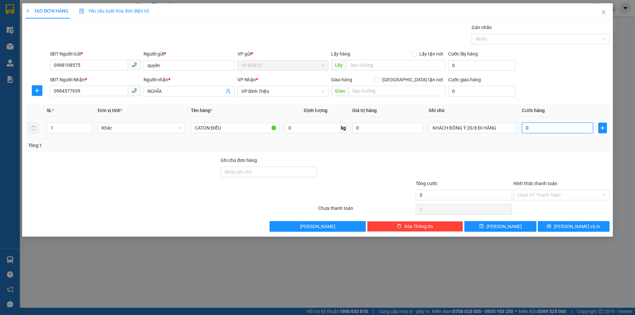
type input "4"
type input "04"
type input "40"
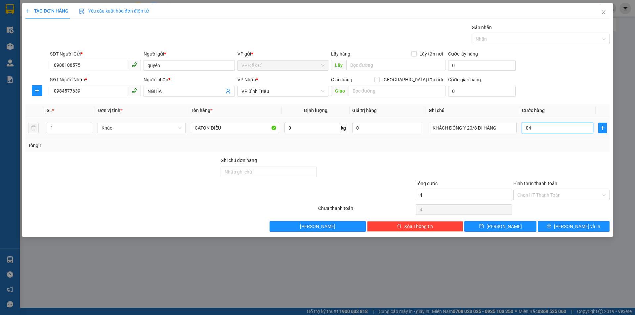
type input "040"
type input "400"
type input "0.400"
type input "4.000"
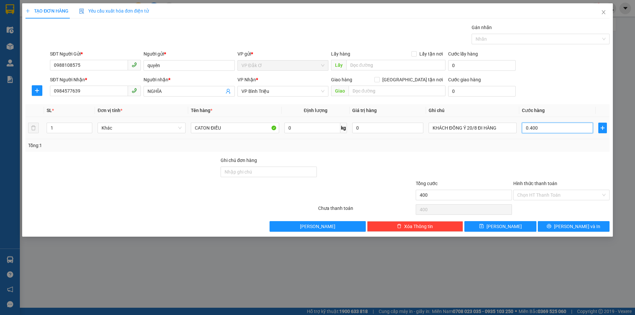
type input "4.000"
type input "04.000"
type input "40.000"
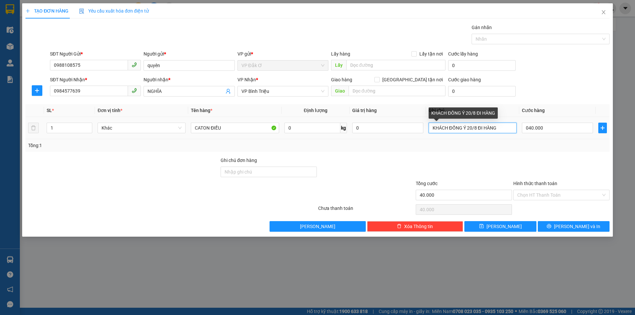
type input "40.000"
click at [500, 127] on input "KHÁCH ĐỒNG Ý 20/8 ĐI HÀNG" at bounding box center [473, 128] width 88 height 11
type input "K"
type input "TỚI GỌI KHÁCH LIỀN"
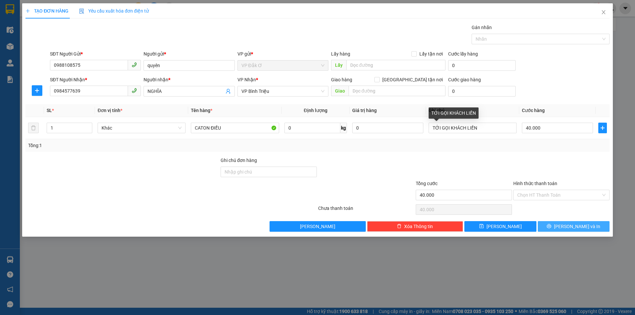
click at [551, 228] on icon "printer" at bounding box center [549, 226] width 4 height 4
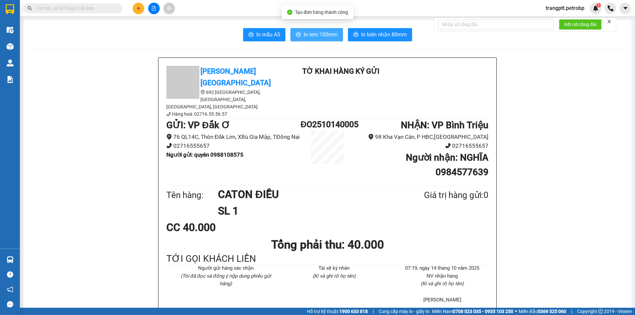
click at [311, 33] on span "In tem 100mm" at bounding box center [321, 34] width 34 height 8
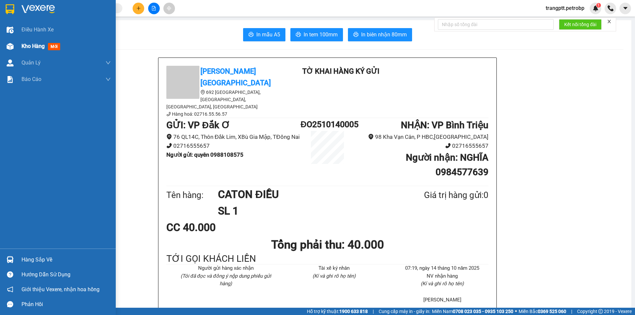
click at [28, 44] on span "Kho hàng" at bounding box center [32, 46] width 23 height 6
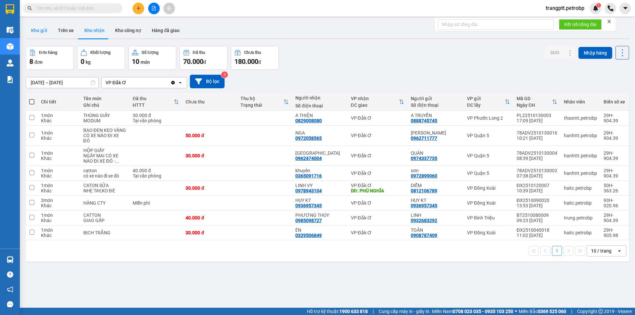
click at [41, 28] on button "Kho gửi" at bounding box center [39, 30] width 27 height 16
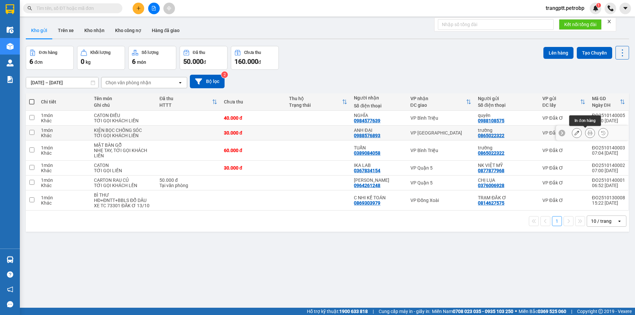
click at [585, 132] on button at bounding box center [589, 133] width 9 height 12
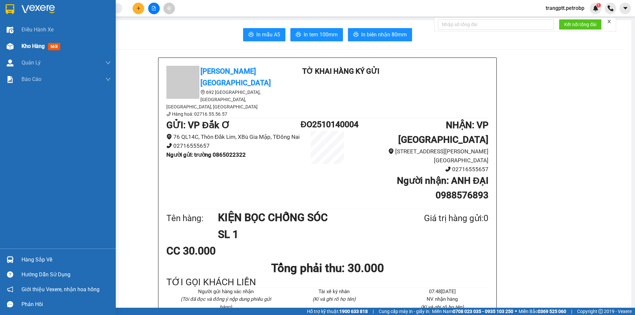
click at [45, 46] on span "Kho hàng" at bounding box center [32, 46] width 23 height 6
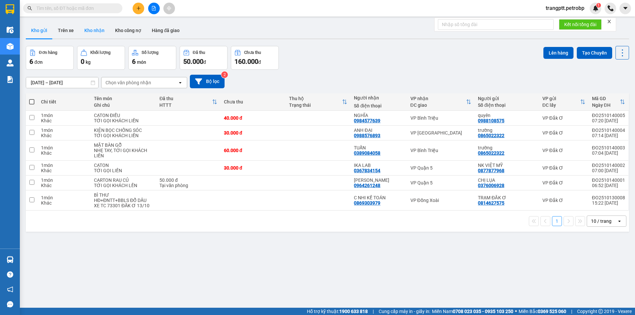
click at [87, 26] on button "Kho nhận" at bounding box center [94, 30] width 31 height 16
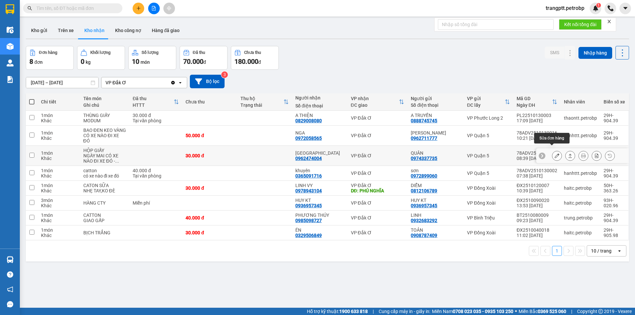
click at [554, 153] on icon at bounding box center [556, 155] width 5 height 5
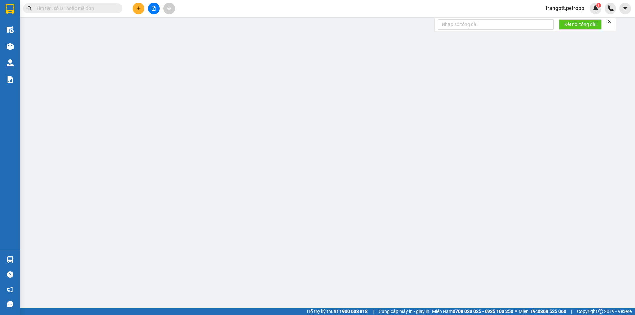
type input "0974337735"
type input "QUÂN"
type input "0962474004"
type input "[GEOGRAPHIC_DATA]"
type input "30.000"
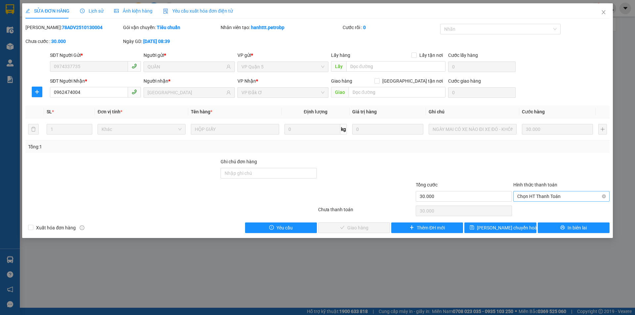
click at [569, 196] on span "Chọn HT Thanh Toán" at bounding box center [561, 196] width 88 height 10
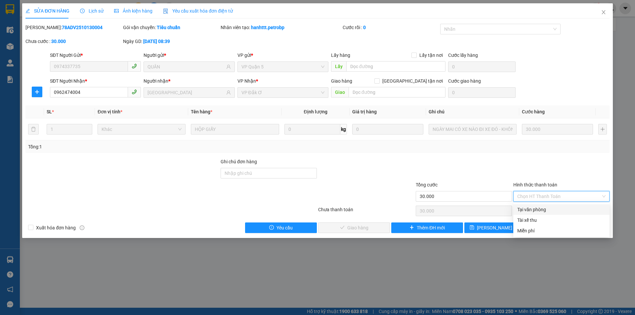
click at [554, 212] on div "Tại văn phòng" at bounding box center [561, 209] width 88 height 7
type input "0"
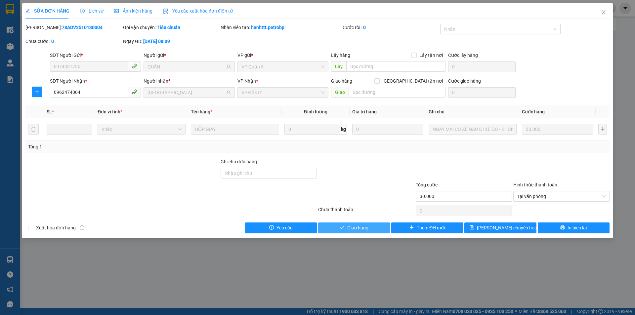
click at [374, 226] on button "Giao hàng" at bounding box center [354, 228] width 72 height 11
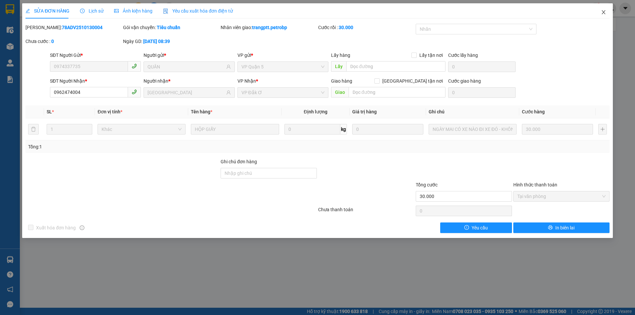
click at [604, 12] on icon "close" at bounding box center [603, 12] width 4 height 4
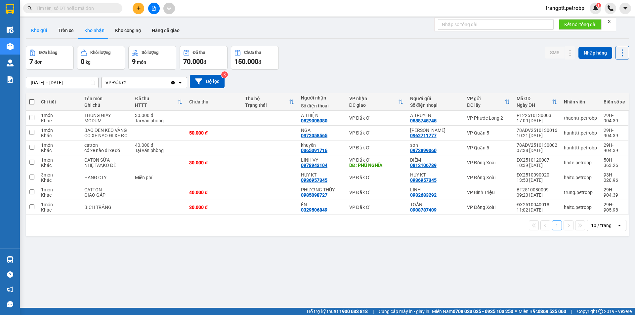
click at [45, 30] on button "Kho gửi" at bounding box center [39, 30] width 27 height 16
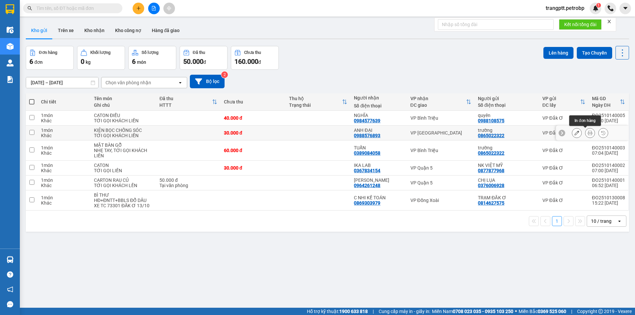
click at [588, 133] on icon at bounding box center [590, 133] width 5 height 5
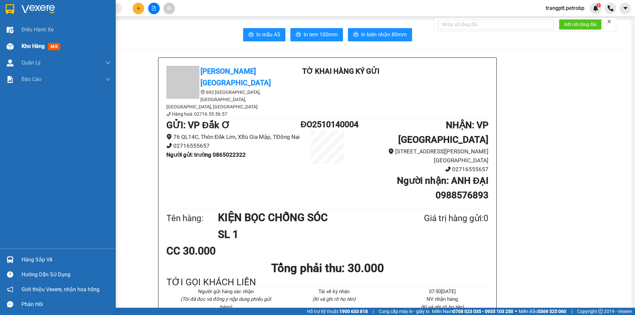
click at [38, 46] on span "Kho hàng" at bounding box center [32, 46] width 23 height 6
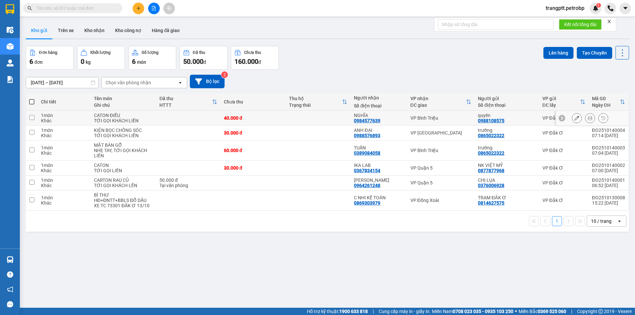
click at [32, 119] on input "checkbox" at bounding box center [31, 117] width 5 height 5
checkbox input "true"
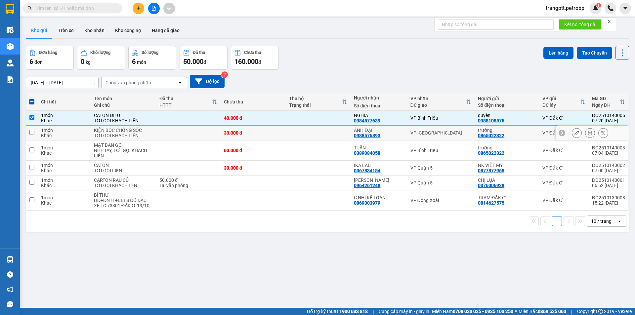
click at [32, 134] on input "checkbox" at bounding box center [31, 132] width 5 height 5
checkbox input "true"
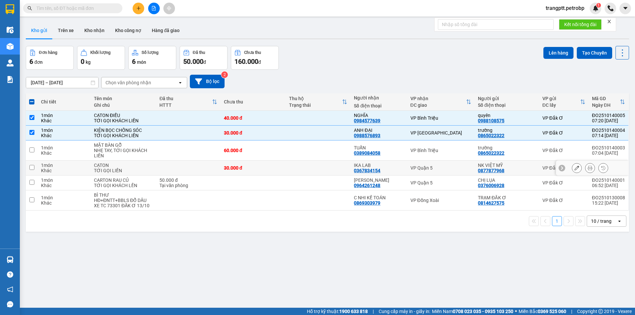
click at [30, 168] on input "checkbox" at bounding box center [31, 167] width 5 height 5
checkbox input "true"
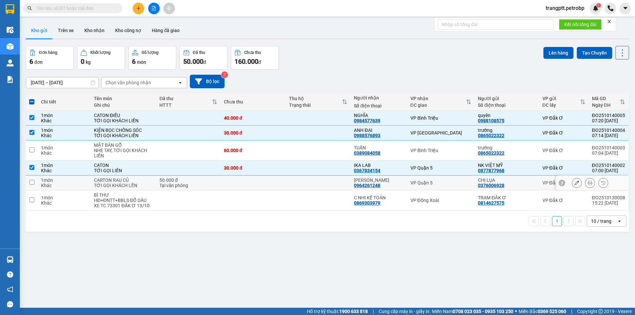
click at [31, 182] on input "checkbox" at bounding box center [31, 182] width 5 height 5
checkbox input "true"
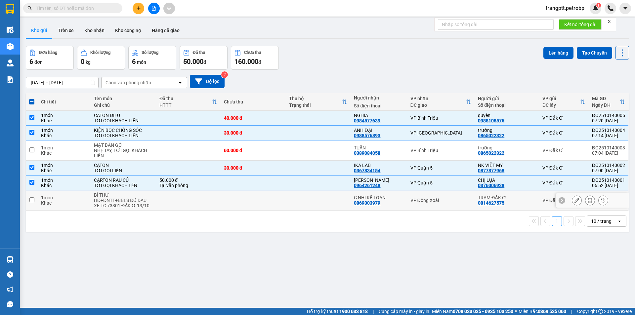
click at [30, 200] on input "checkbox" at bounding box center [31, 199] width 5 height 5
checkbox input "true"
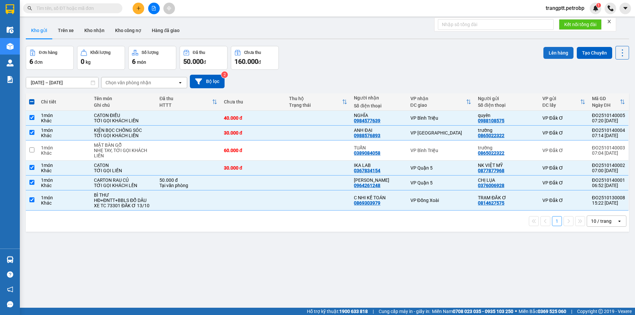
click at [553, 53] on button "Lên hàng" at bounding box center [558, 53] width 30 height 12
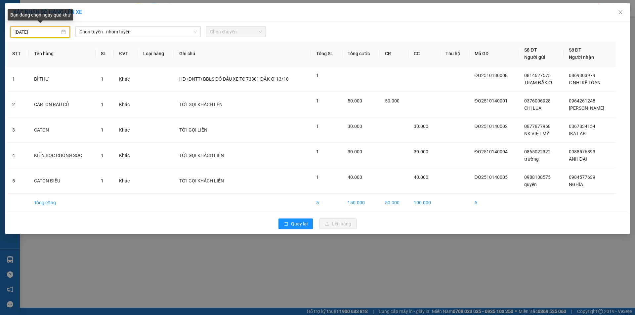
click at [47, 30] on input "[DATE]" at bounding box center [37, 31] width 45 height 7
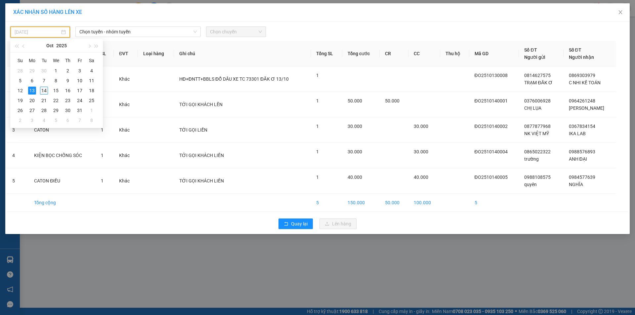
click at [44, 90] on div "14" at bounding box center [44, 91] width 8 height 8
type input "[DATE]"
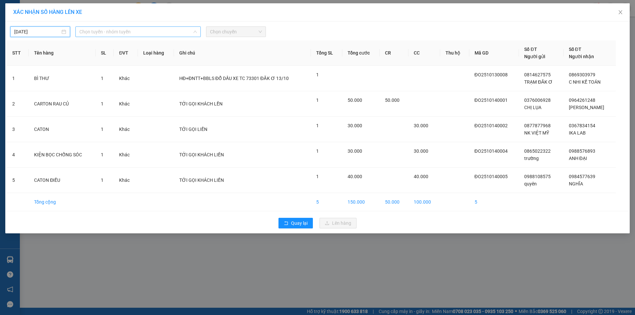
click at [132, 31] on span "Chọn tuyến - nhóm tuyến" at bounding box center [137, 32] width 117 height 10
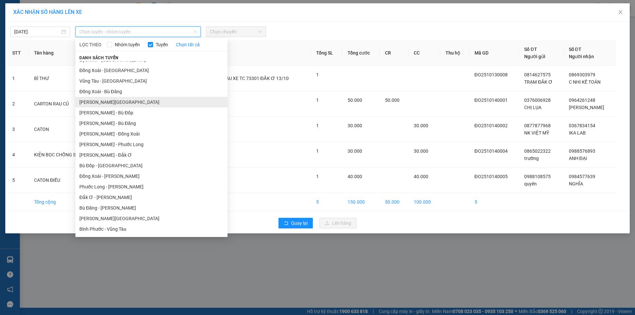
scroll to position [38, 0]
click at [104, 194] on li "Đắk Ơ - [PERSON_NAME]" at bounding box center [151, 197] width 152 height 11
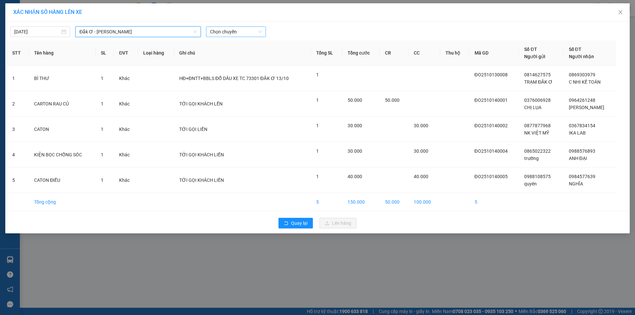
click at [248, 30] on span "Chọn chuyến" at bounding box center [236, 32] width 52 height 10
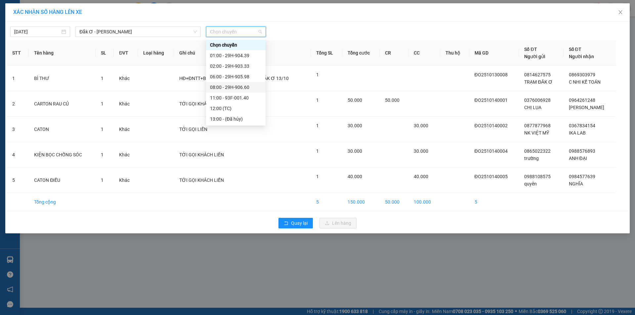
click at [231, 86] on div "08:00 - 29H-906.60" at bounding box center [236, 87] width 52 height 7
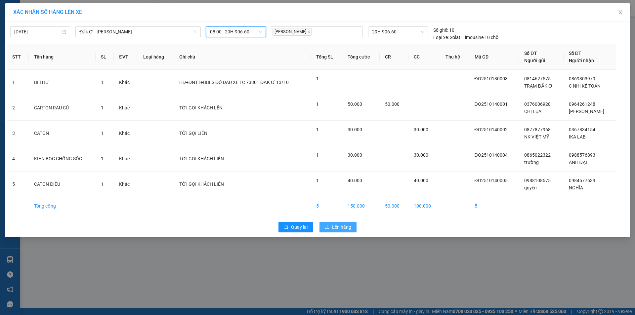
click at [331, 226] on button "Lên hàng" at bounding box center [337, 227] width 37 height 11
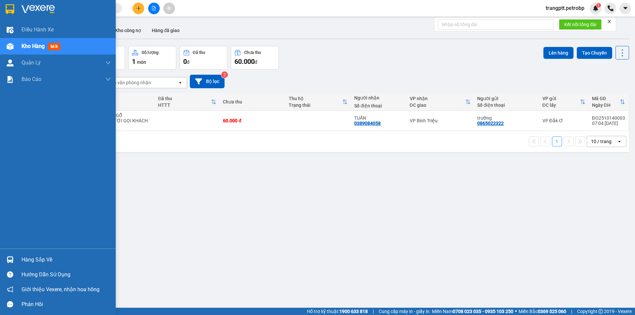
click at [41, 46] on span "Kho hàng" at bounding box center [32, 46] width 23 height 6
click at [56, 47] on span "mới" at bounding box center [54, 46] width 12 height 7
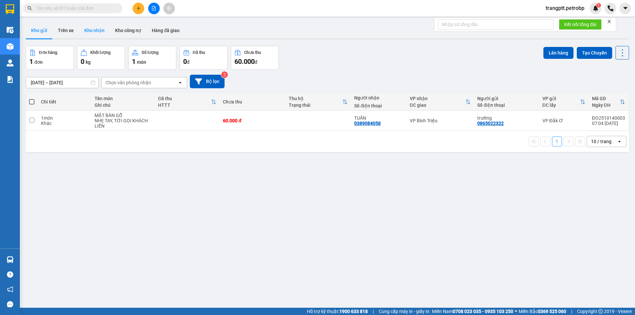
click at [84, 29] on button "Kho nhận" at bounding box center [94, 30] width 31 height 16
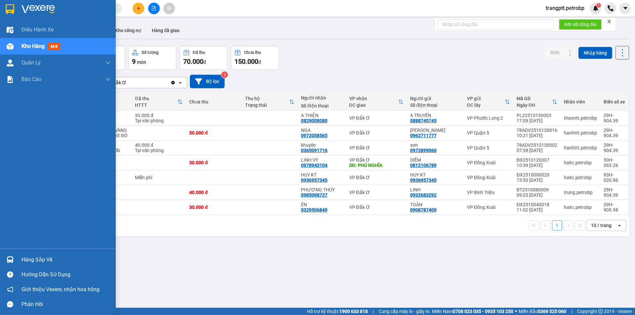
click at [59, 260] on div "Hàng sắp về" at bounding box center [65, 260] width 89 height 10
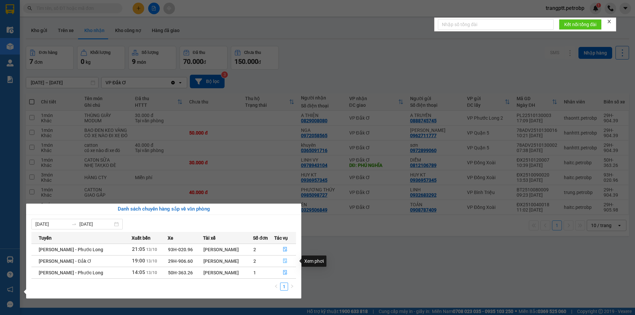
click at [283, 261] on icon "file-done" at bounding box center [285, 261] width 4 height 5
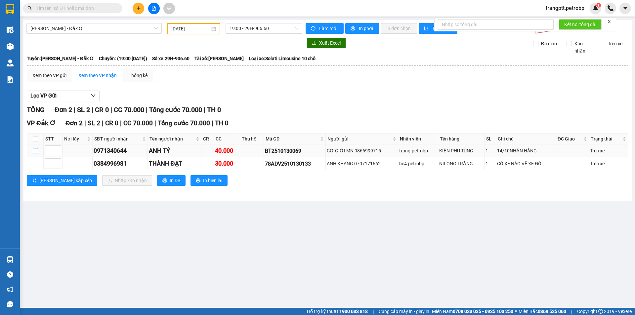
click at [35, 151] on input "checkbox" at bounding box center [35, 150] width 5 height 5
checkbox input "true"
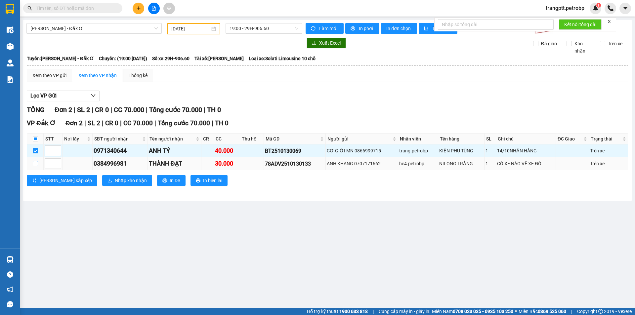
click at [34, 163] on input "checkbox" at bounding box center [35, 163] width 5 height 5
checkbox input "true"
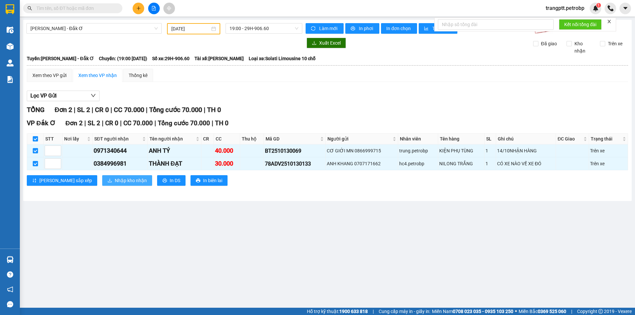
click at [115, 178] on span "Nhập kho nhận" at bounding box center [131, 180] width 32 height 7
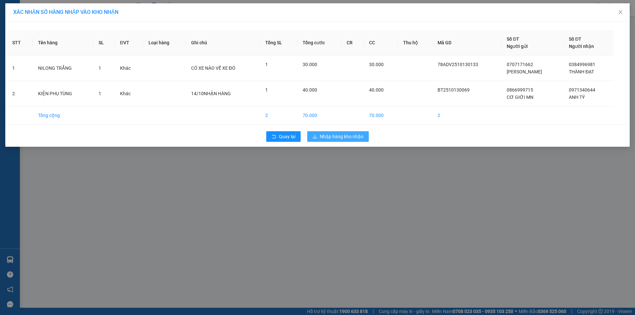
click at [329, 137] on span "Nhập hàng kho nhận" at bounding box center [342, 136] width 44 height 7
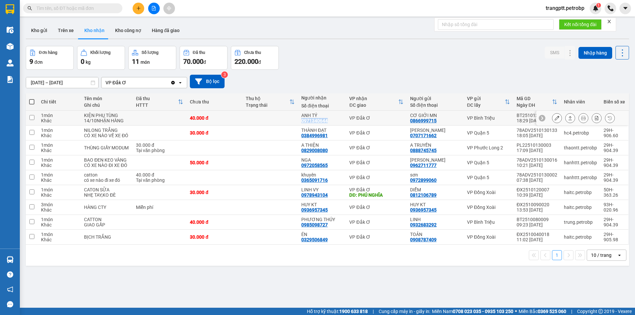
drag, startPoint x: 300, startPoint y: 120, endPoint x: 329, endPoint y: 124, distance: 29.0
click at [329, 124] on td "ANH TÝ 0971340644" at bounding box center [322, 118] width 48 height 15
checkbox input "true"
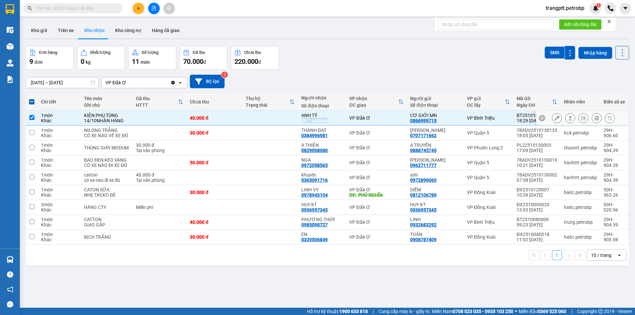
copy div "0971340644"
drag, startPoint x: 301, startPoint y: 136, endPoint x: 334, endPoint y: 140, distance: 33.3
click at [334, 140] on td "THÀNH ĐẠT 0384996981" at bounding box center [322, 133] width 48 height 15
checkbox input "true"
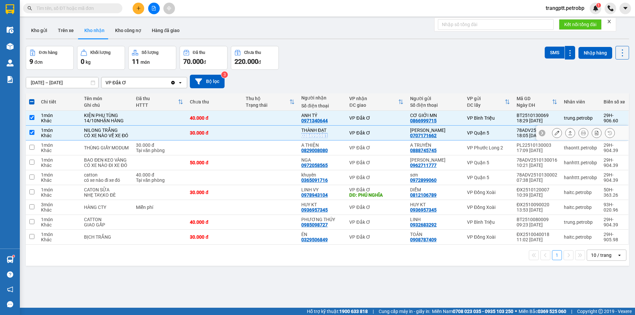
copy div "0384996981"
drag, startPoint x: 302, startPoint y: 149, endPoint x: 292, endPoint y: 151, distance: 10.3
click at [308, 150] on div "0829008080" at bounding box center [314, 150] width 26 height 5
drag, startPoint x: 301, startPoint y: 151, endPoint x: 336, endPoint y: 151, distance: 35.1
click at [336, 151] on td "A THIỆN 0829008080" at bounding box center [322, 148] width 48 height 15
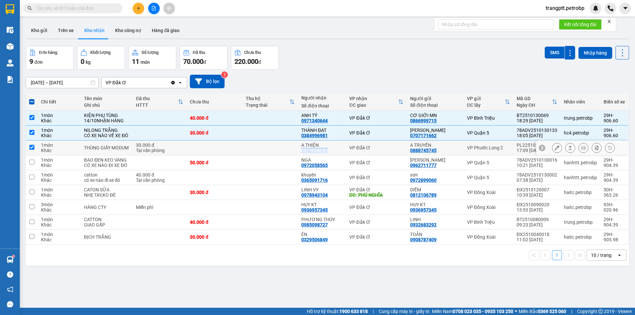
checkbox input "true"
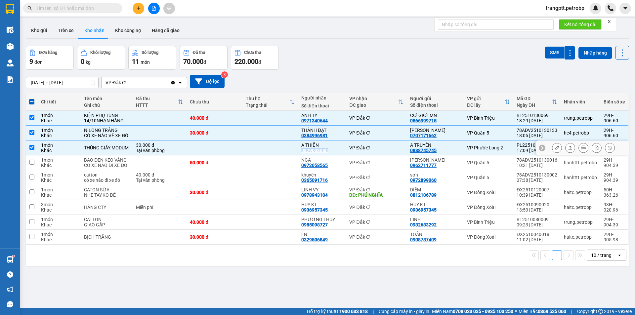
copy div "0829008080"
drag, startPoint x: 32, startPoint y: 100, endPoint x: 32, endPoint y: 104, distance: 4.0
click at [31, 101] on span at bounding box center [31, 101] width 5 height 5
click at [32, 99] on input "checkbox" at bounding box center [32, 99] width 0 height 0
checkbox input "true"
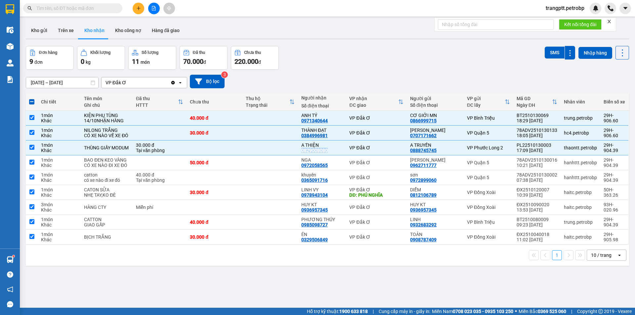
checkbox input "true"
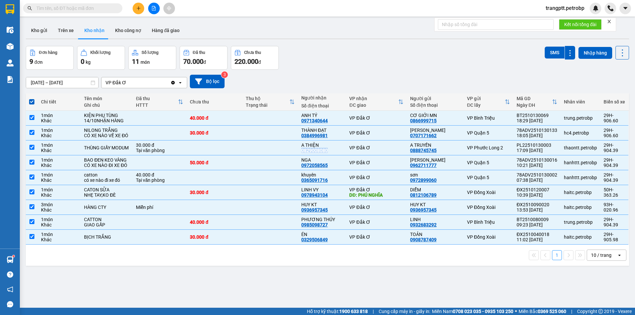
click at [33, 101] on span at bounding box center [31, 101] width 5 height 5
click at [32, 99] on input "checkbox" at bounding box center [32, 99] width 0 height 0
checkbox input "false"
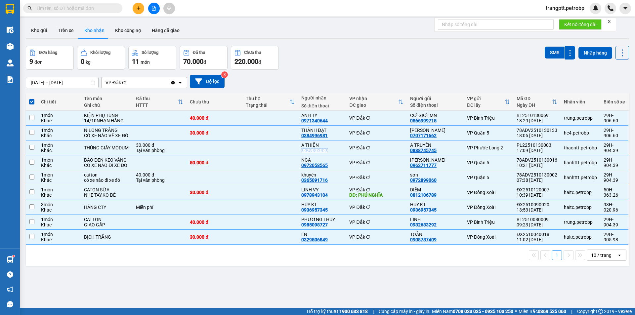
checkbox input "false"
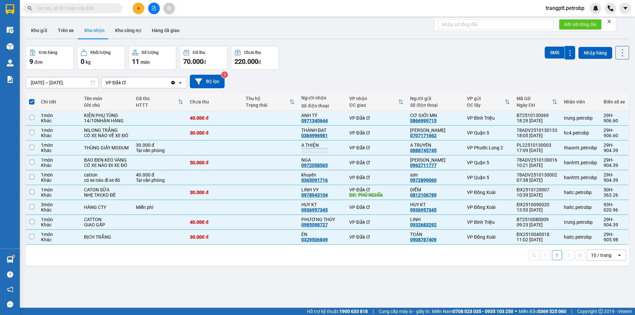
checkbox input "false"
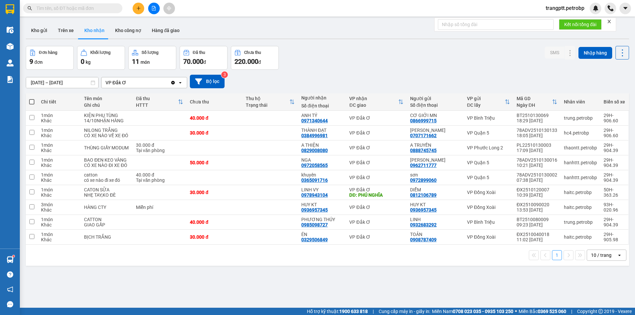
click at [195, 277] on div "ver 1.8.146 Kho gửi Trên xe Kho nhận Kho công nợ Hàng đã giao Đơn hàng 9 đơn Kh…" at bounding box center [327, 177] width 608 height 315
click at [554, 191] on icon at bounding box center [556, 192] width 5 height 5
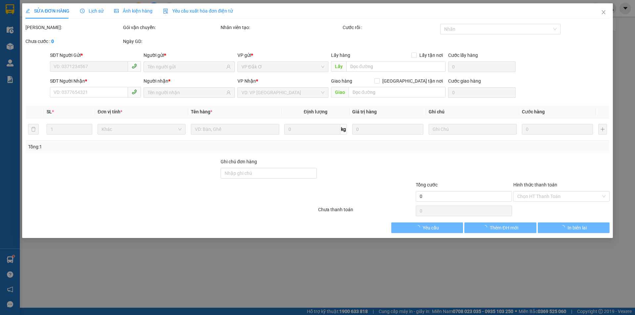
type input "0812106789"
type input "DIỄM"
type input "0978943104"
type input "LINH VY"
type input "PHÚ NGHĨA"
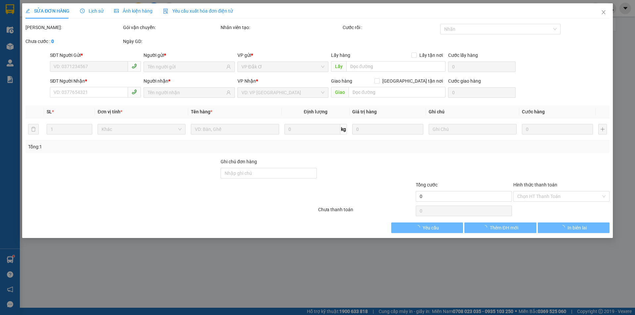
type input "30.000"
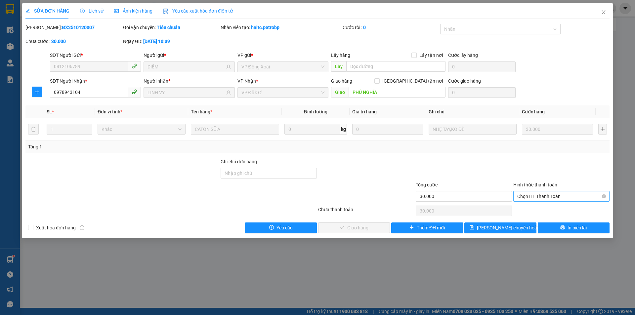
click at [559, 195] on span "Chọn HT Thanh Toán" at bounding box center [561, 196] width 88 height 10
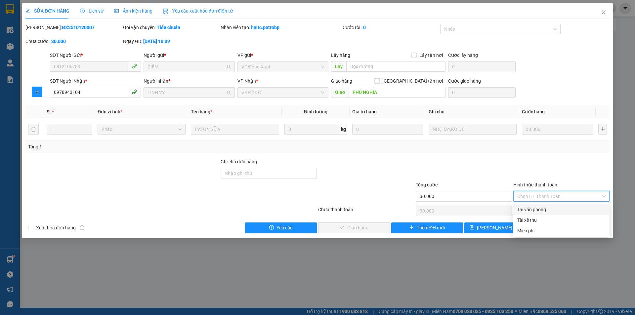
click at [547, 209] on div "Tại văn phòng" at bounding box center [561, 209] width 88 height 7
type input "0"
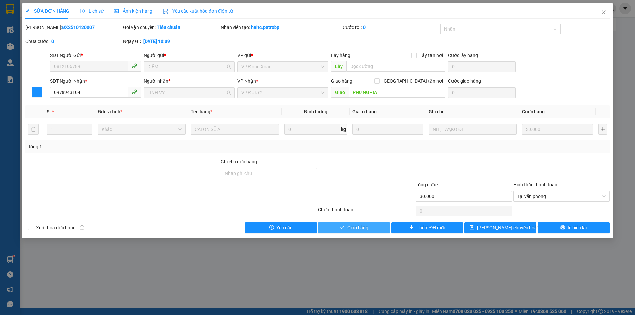
click at [350, 227] on span "Giao hàng" at bounding box center [357, 227] width 21 height 7
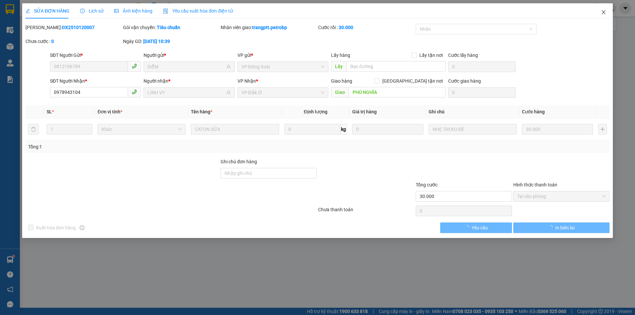
click at [601, 12] on icon "close" at bounding box center [603, 12] width 5 height 5
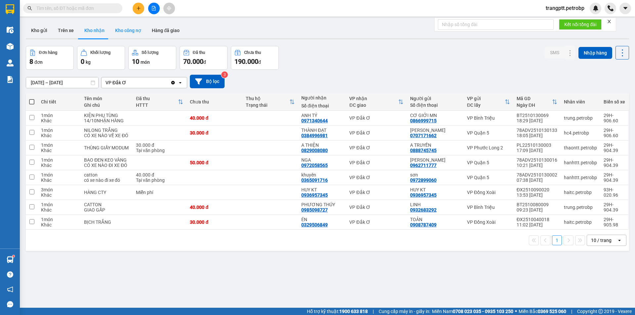
drag, startPoint x: 89, startPoint y: 26, endPoint x: 112, endPoint y: 35, distance: 25.0
click at [90, 27] on button "Kho nhận" at bounding box center [94, 30] width 31 height 16
click at [66, 29] on button "Trên xe" at bounding box center [66, 30] width 26 height 16
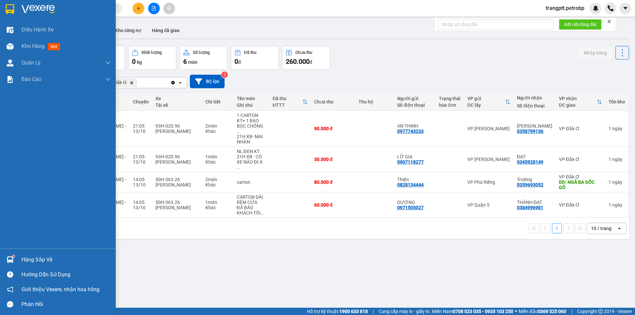
click at [23, 260] on div "Hàng sắp về" at bounding box center [65, 260] width 89 height 10
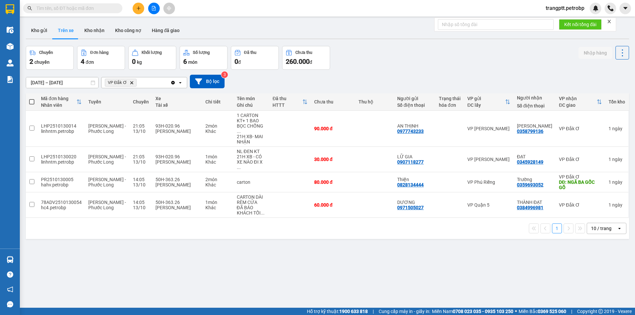
click at [360, 281] on section "Kết quả tìm kiếm ( 0 ) Bộ lọc No Data trangptt.petrobp Điều hành xe Kho hàng mớ…" at bounding box center [317, 157] width 635 height 315
click at [95, 28] on button "Kho nhận" at bounding box center [94, 30] width 31 height 16
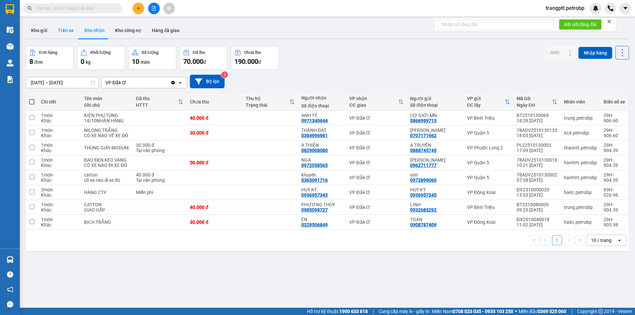
click at [68, 29] on button "Trên xe" at bounding box center [66, 30] width 26 height 16
type input "[DATE] – [DATE]"
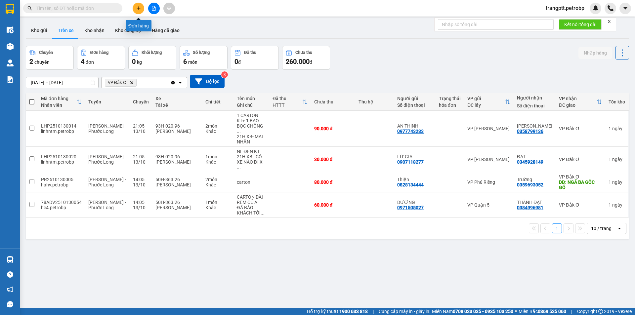
click at [139, 7] on icon "plus" at bounding box center [138, 8] width 5 height 5
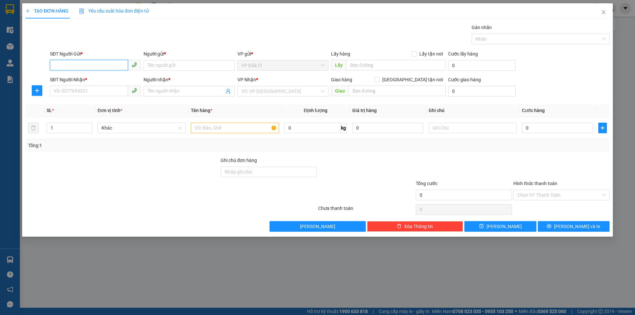
click at [102, 64] on input "SĐT Người Gửi *" at bounding box center [89, 65] width 78 height 11
click at [93, 77] on div "0378015149 - CHÚ HÀ" at bounding box center [95, 78] width 83 height 7
type input "0378015149"
type input "CHÚ HÀ"
type input "0384001997"
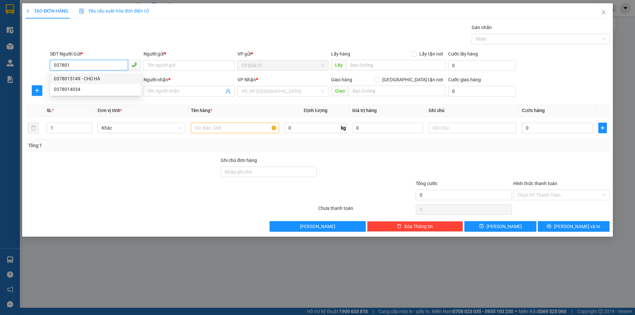
type input "DƯƠNG"
type input "30.000"
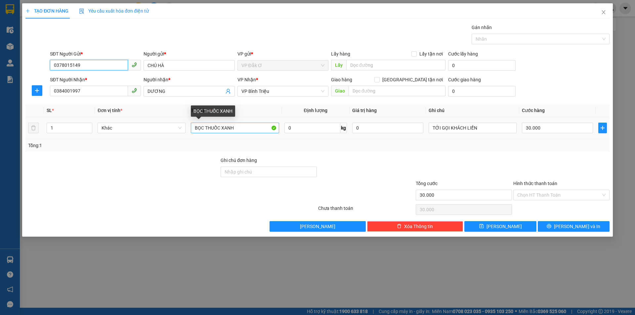
type input "0378015149"
click at [242, 128] on input "BỌC THUỐC XANH" at bounding box center [235, 128] width 88 height 11
type input "B"
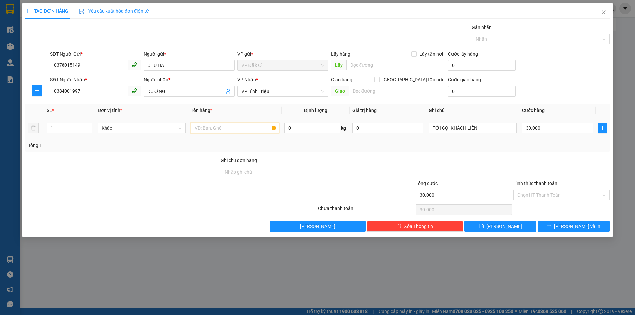
click at [219, 129] on input "text" at bounding box center [235, 128] width 88 height 11
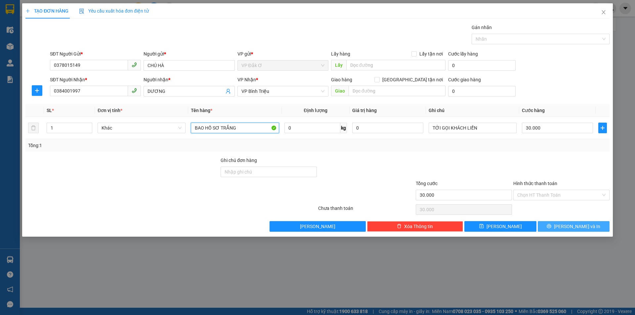
type input "BAO HỒ SƠ TRẮNG"
click at [579, 227] on span "[PERSON_NAME] và In" at bounding box center [577, 226] width 46 height 7
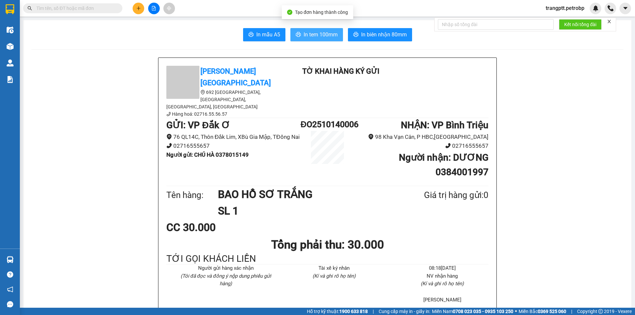
click at [309, 35] on span "In tem 100mm" at bounding box center [321, 34] width 34 height 8
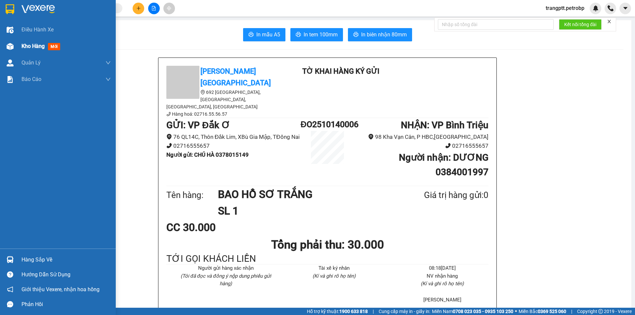
click at [30, 42] on div "Kho hàng mới" at bounding box center [41, 46] width 41 height 8
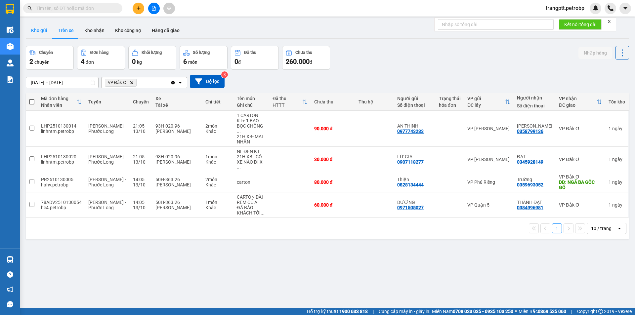
click at [40, 29] on button "Kho gửi" at bounding box center [39, 30] width 27 height 16
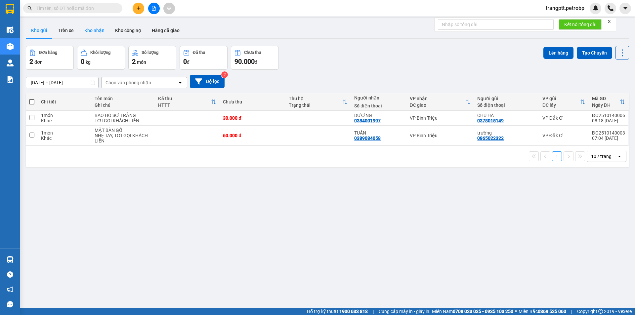
click at [99, 31] on button "Kho nhận" at bounding box center [94, 30] width 31 height 16
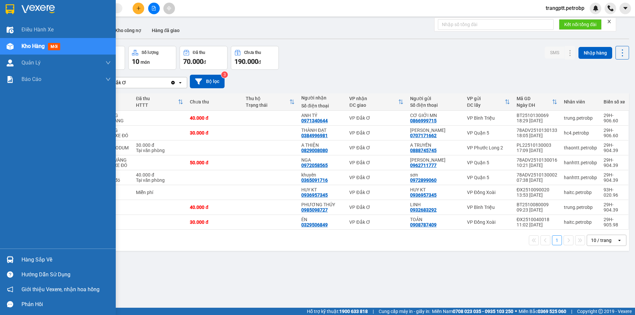
click at [33, 260] on div "Hàng sắp về" at bounding box center [65, 260] width 89 height 10
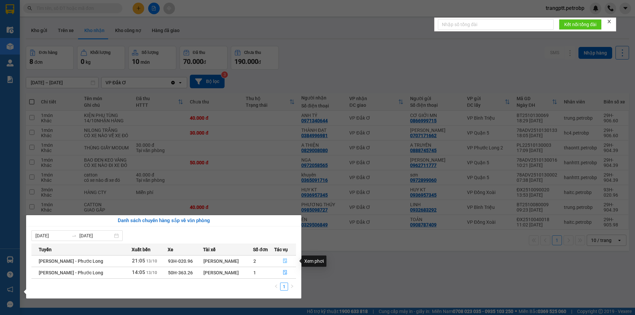
click at [285, 261] on icon "file-done" at bounding box center [285, 261] width 5 height 5
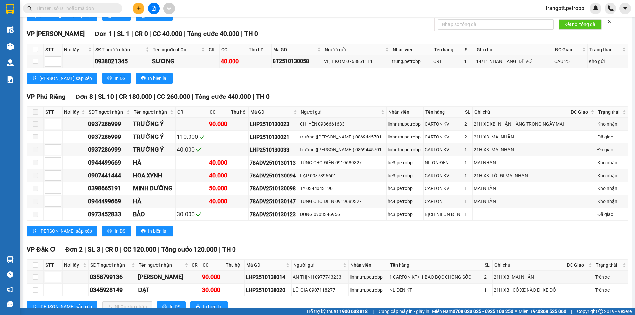
scroll to position [1324, 0]
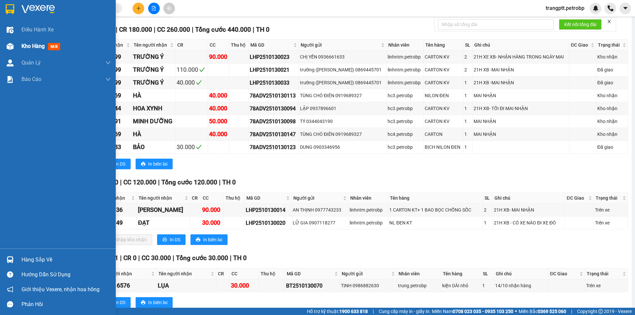
click at [29, 42] on div "Kho hàng mới" at bounding box center [41, 46] width 41 height 8
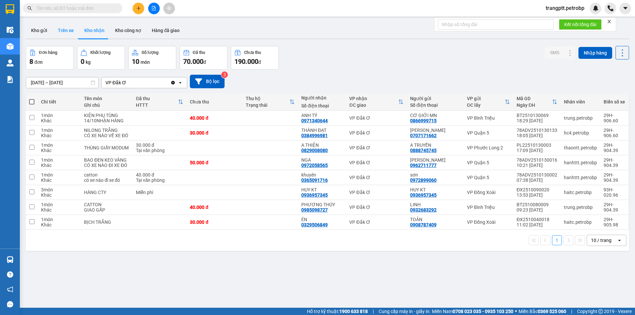
click at [64, 29] on button "Trên xe" at bounding box center [66, 30] width 26 height 16
type input "[DATE] – [DATE]"
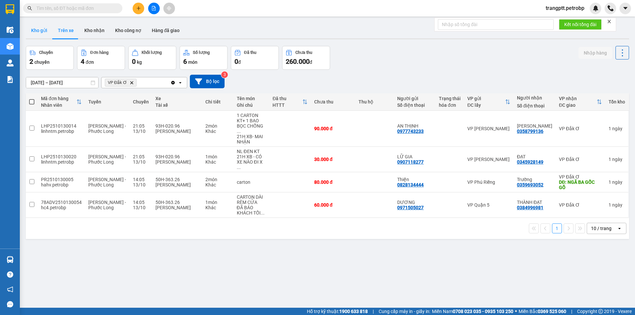
click at [40, 27] on button "Kho gửi" at bounding box center [39, 30] width 27 height 16
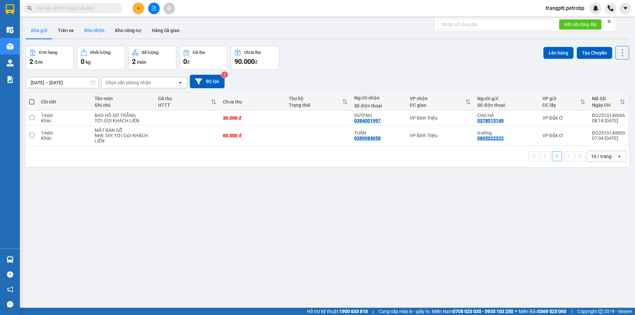
click at [98, 26] on button "Kho nhận" at bounding box center [94, 30] width 31 height 16
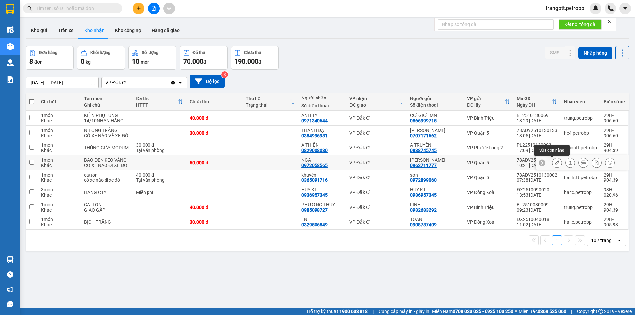
click at [554, 161] on icon at bounding box center [556, 162] width 5 height 5
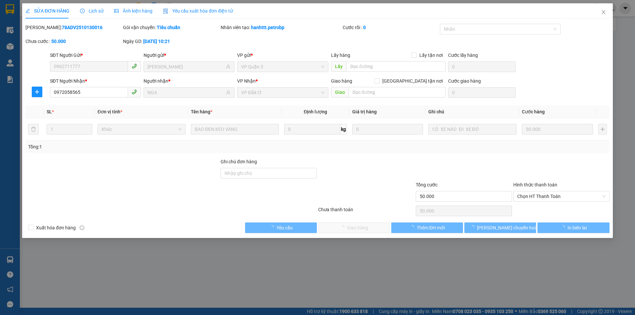
type input "0962711777"
type input "[PERSON_NAME]"
type input "0972058565"
type input "NGA"
type input "50.000"
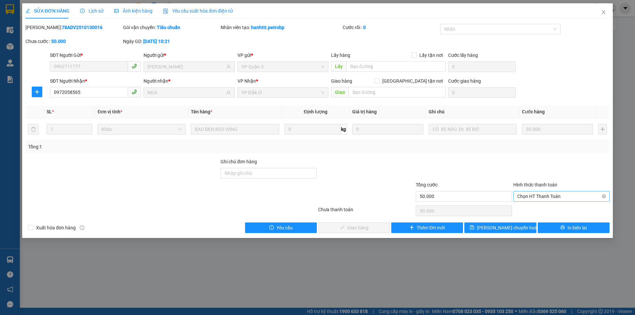
click at [556, 194] on span "Chọn HT Thanh Toán" at bounding box center [561, 196] width 88 height 10
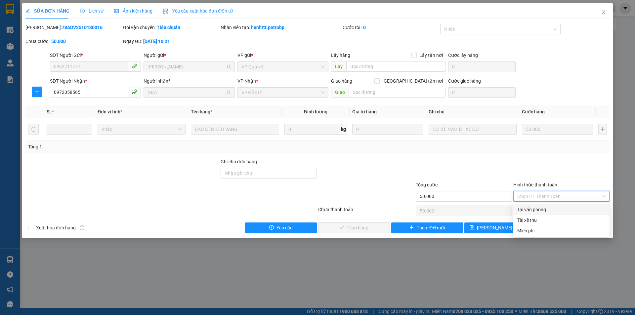
click at [546, 209] on div "Tại văn phòng" at bounding box center [561, 209] width 88 height 7
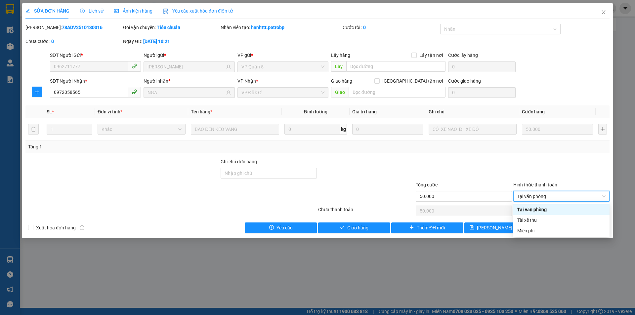
type input "0"
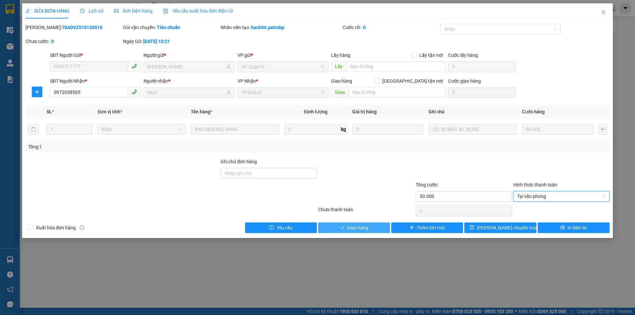
click at [360, 226] on span "Giao hàng" at bounding box center [357, 227] width 21 height 7
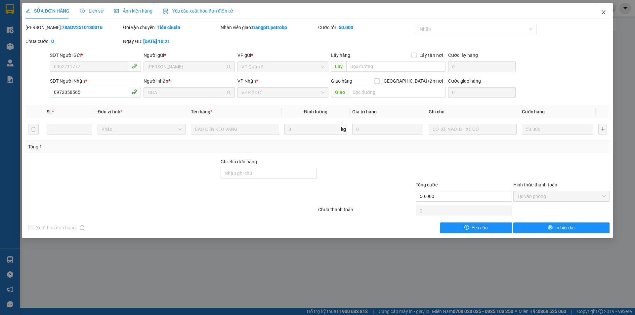
drag, startPoint x: 602, startPoint y: 11, endPoint x: 583, endPoint y: 16, distance: 19.7
click at [602, 11] on icon "close" at bounding box center [603, 12] width 5 height 5
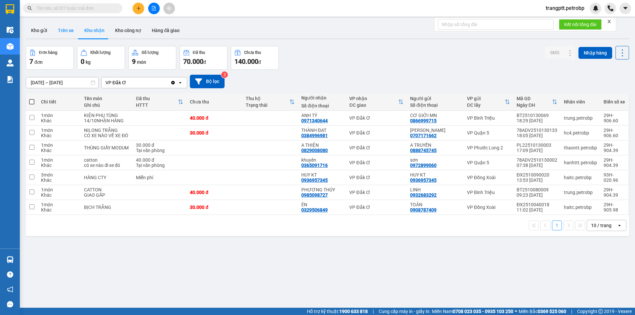
click at [62, 32] on button "Trên xe" at bounding box center [66, 30] width 26 height 16
type input "[DATE] – [DATE]"
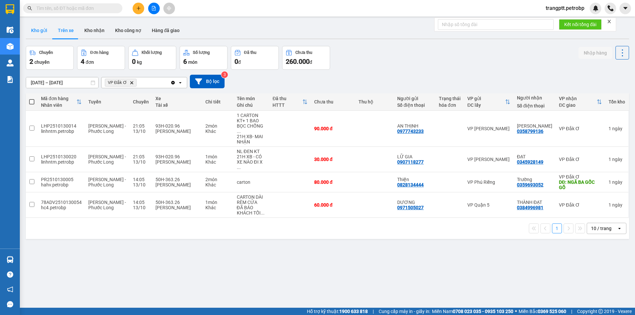
click at [44, 30] on button "Kho gửi" at bounding box center [39, 30] width 27 height 16
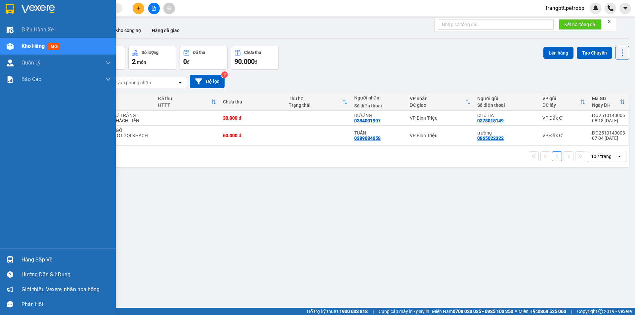
click at [33, 260] on div "Hàng sắp về" at bounding box center [65, 260] width 89 height 10
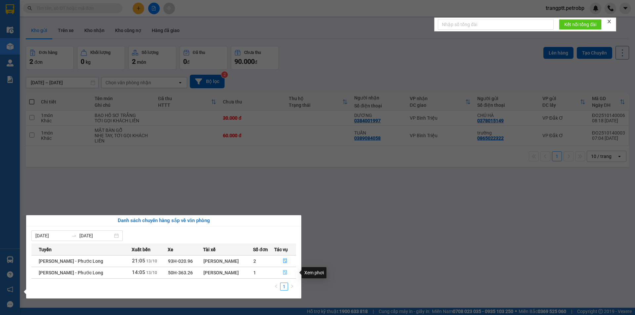
click at [286, 274] on icon "file-done" at bounding box center [285, 272] width 5 height 5
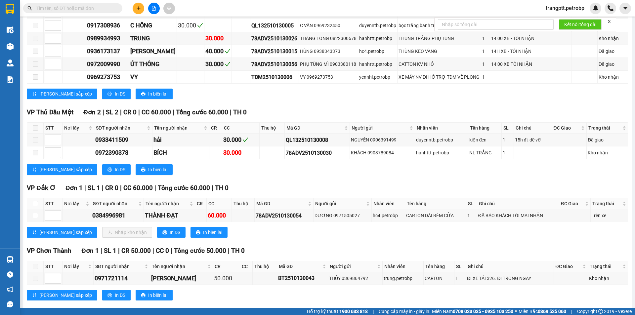
scroll to position [1718, 0]
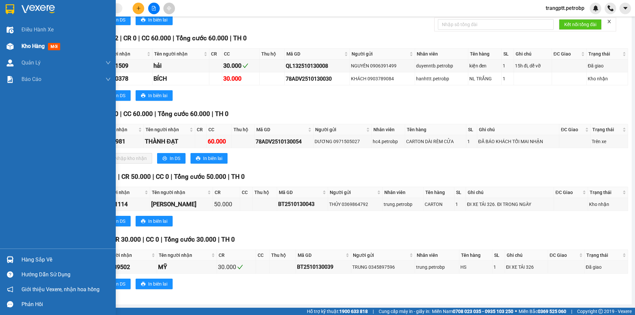
click at [32, 45] on span "Kho hàng" at bounding box center [32, 46] width 23 height 6
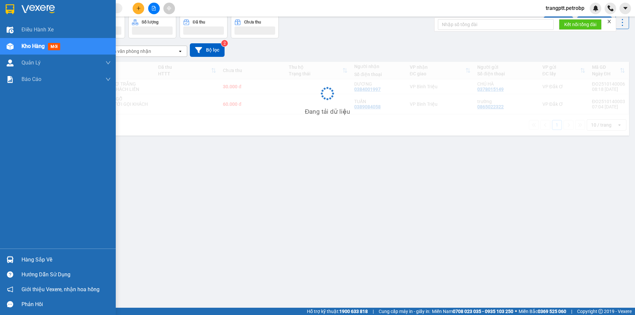
scroll to position [30, 0]
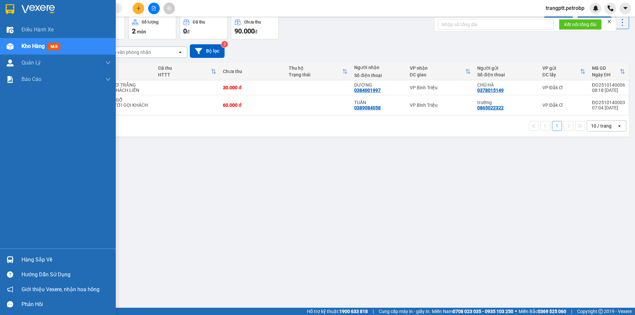
click at [32, 44] on span "Kho hàng" at bounding box center [32, 46] width 23 height 6
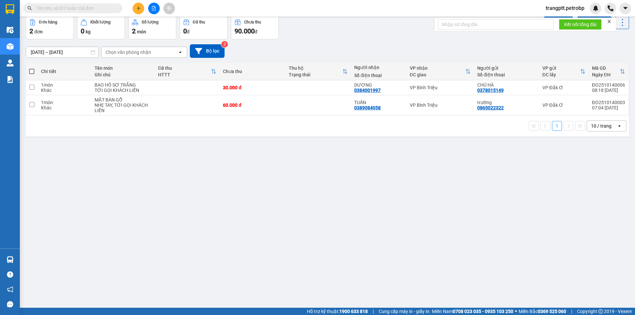
click at [47, 260] on div "ver 1.8.146 Kho gửi Trên xe Kho nhận Kho công nợ Hàng đã giao Đơn hàng 2 đơn Kh…" at bounding box center [327, 146] width 608 height 315
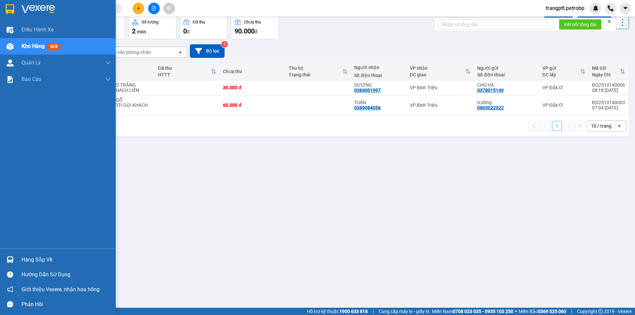
click at [25, 261] on div "Hàng sắp về" at bounding box center [65, 260] width 89 height 10
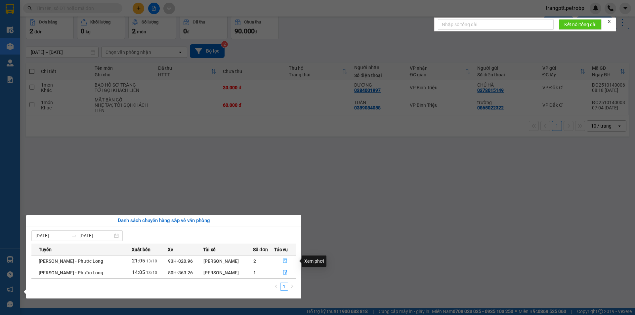
click at [284, 261] on icon "file-done" at bounding box center [285, 261] width 4 height 5
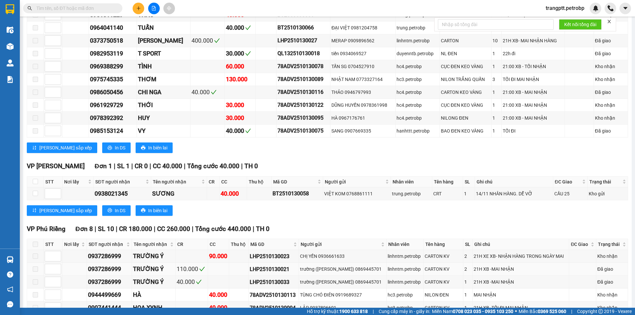
scroll to position [1324, 0]
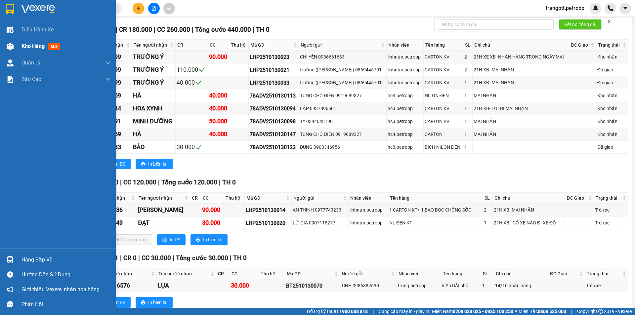
click at [55, 46] on span "mới" at bounding box center [54, 46] width 12 height 7
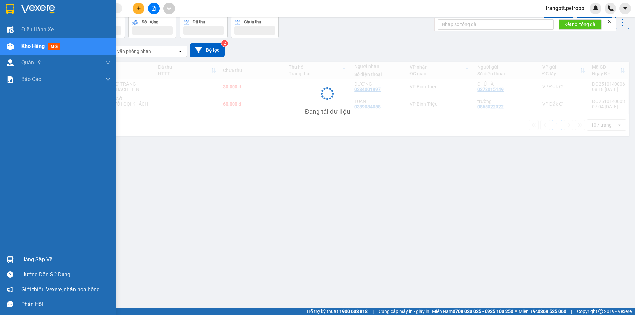
scroll to position [30, 0]
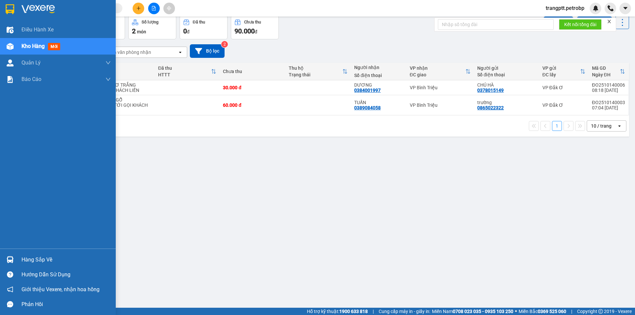
click at [70, 256] on div "Hàng sắp về" at bounding box center [65, 260] width 89 height 10
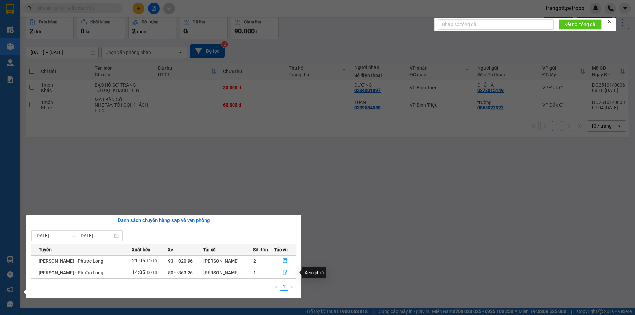
click at [284, 274] on icon "file-done" at bounding box center [285, 272] width 5 height 5
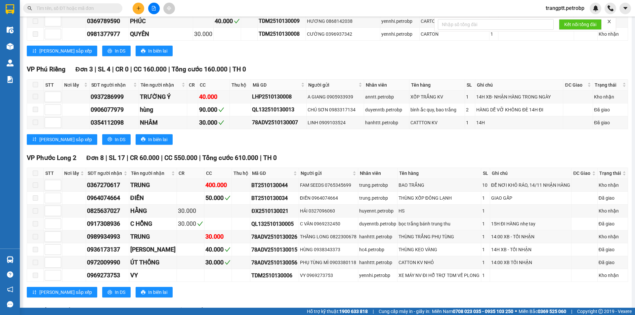
scroll to position [1653, 0]
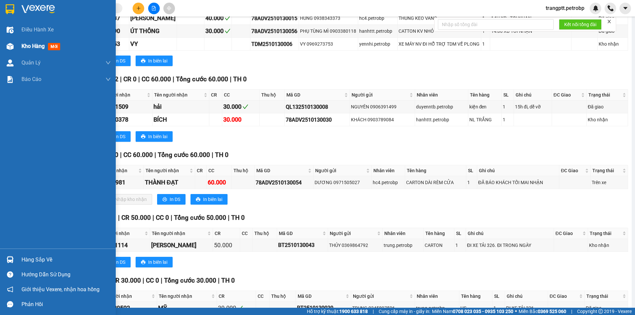
click at [39, 46] on span "Kho hàng" at bounding box center [32, 46] width 23 height 6
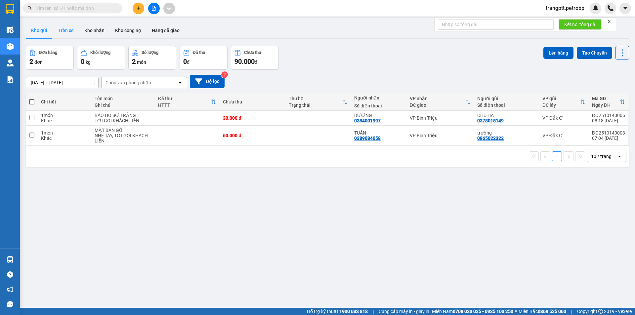
click at [66, 29] on button "Trên xe" at bounding box center [66, 30] width 26 height 16
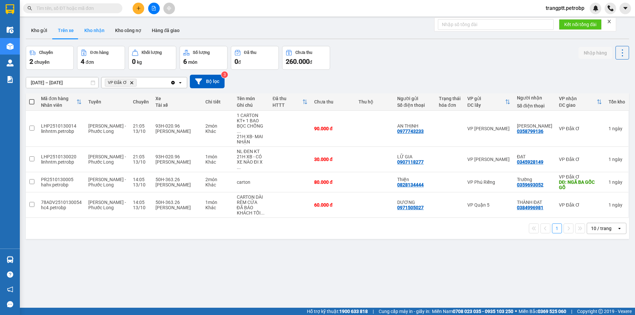
click at [100, 30] on button "Kho nhận" at bounding box center [94, 30] width 31 height 16
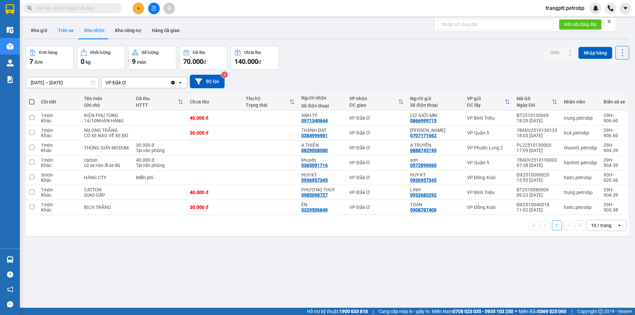
click at [64, 31] on button "Trên xe" at bounding box center [66, 30] width 26 height 16
type input "[DATE] – [DATE]"
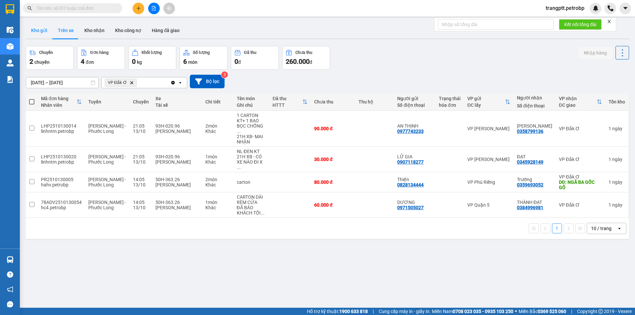
click at [40, 29] on button "Kho gửi" at bounding box center [39, 30] width 27 height 16
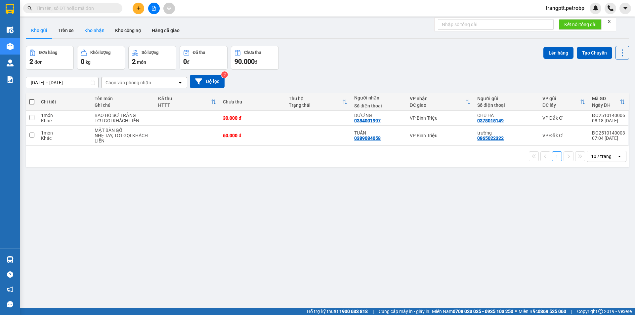
click at [98, 30] on button "Kho nhận" at bounding box center [94, 30] width 31 height 16
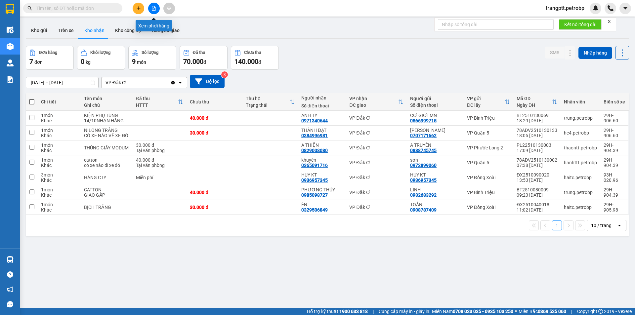
click at [155, 7] on icon "file-add" at bounding box center [153, 8] width 5 height 5
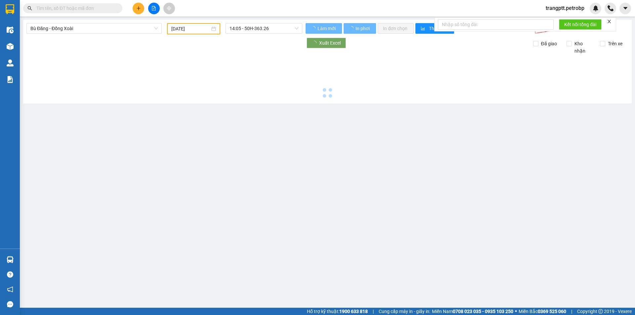
type input "[DATE]"
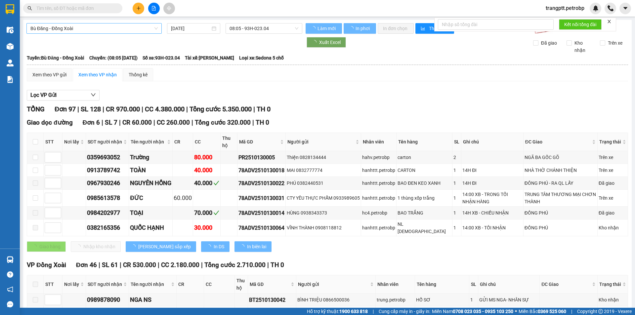
click at [77, 23] on span "Bù Đăng - Đồng Xoài" at bounding box center [93, 28] width 127 height 10
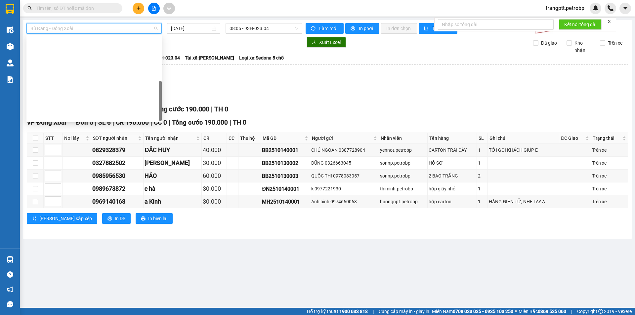
scroll to position [138, 0]
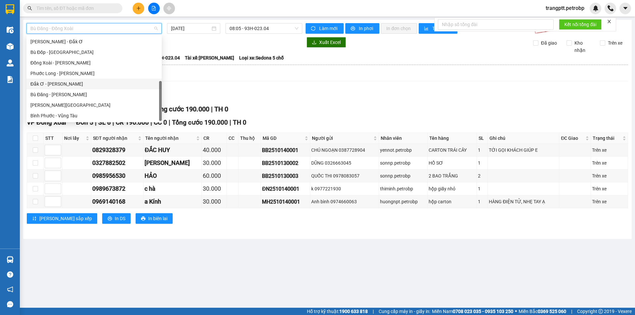
click at [54, 85] on div "Đắk Ơ - [PERSON_NAME]" at bounding box center [93, 83] width 127 height 7
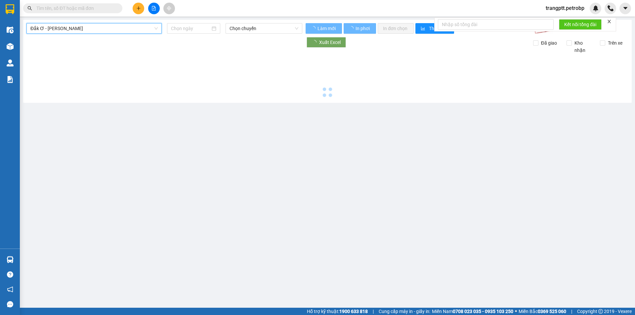
type input "[DATE]"
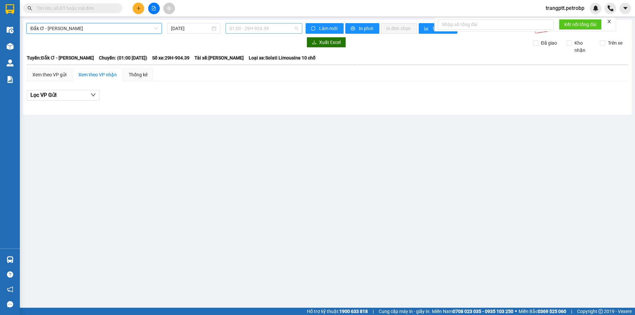
click at [243, 24] on span "01:00 - 29H-904.39" at bounding box center [263, 28] width 69 height 10
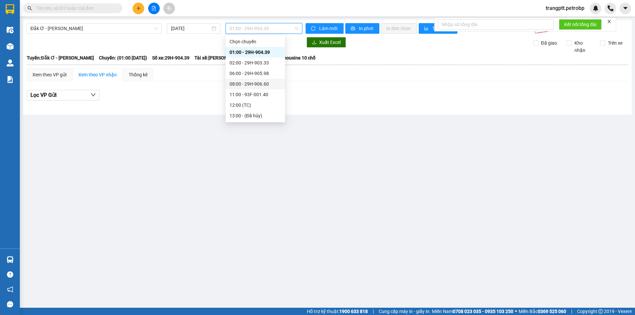
click at [248, 85] on div "08:00 - 29H-906.60" at bounding box center [255, 83] width 52 height 7
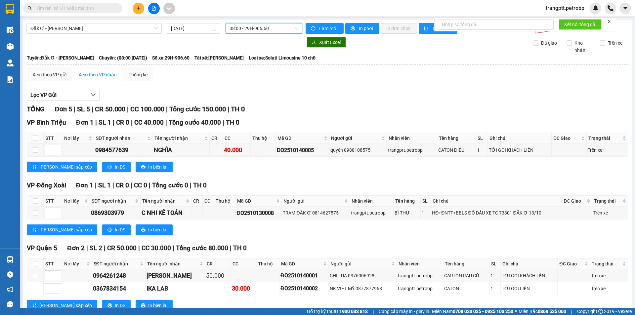
scroll to position [66, 0]
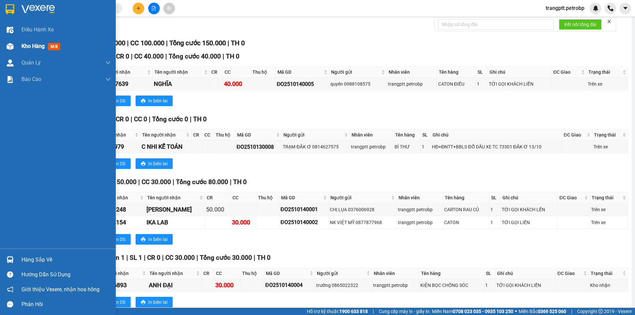
click at [14, 47] on div at bounding box center [10, 47] width 12 height 12
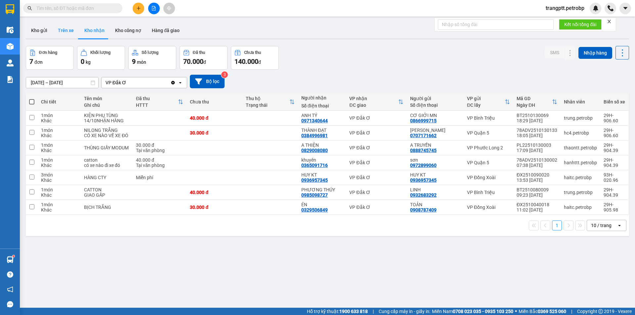
click at [63, 28] on button "Trên xe" at bounding box center [66, 30] width 26 height 16
type input "[DATE] – [DATE]"
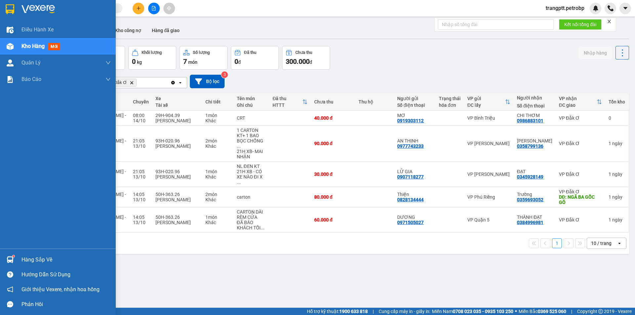
drag, startPoint x: 35, startPoint y: 261, endPoint x: 55, endPoint y: 261, distance: 20.2
click at [35, 261] on div "Hàng sắp về" at bounding box center [65, 260] width 89 height 10
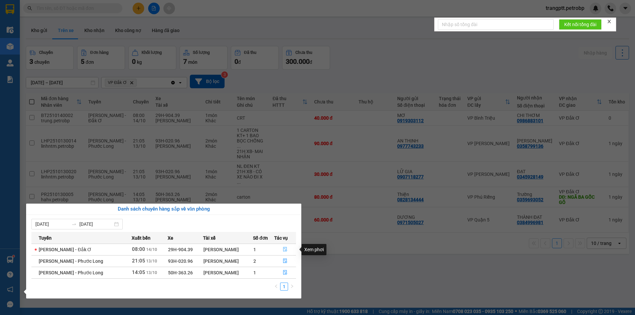
click at [286, 250] on icon "file-done" at bounding box center [285, 249] width 5 height 5
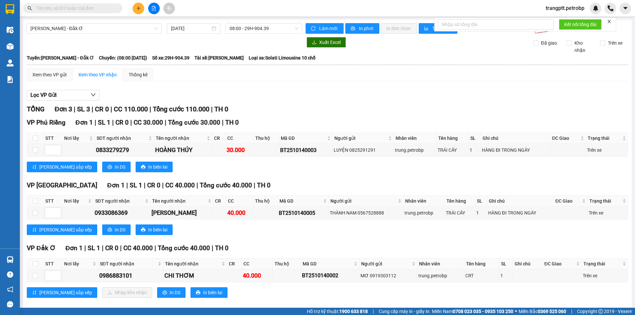
scroll to position [9, 0]
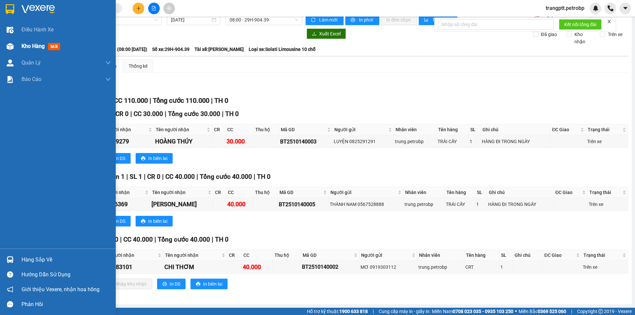
click at [39, 44] on span "Kho hàng" at bounding box center [32, 46] width 23 height 6
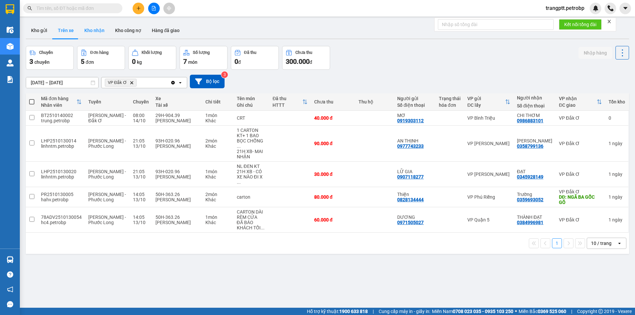
click at [91, 29] on button "Kho nhận" at bounding box center [94, 30] width 31 height 16
type input "[DATE] – [DATE]"
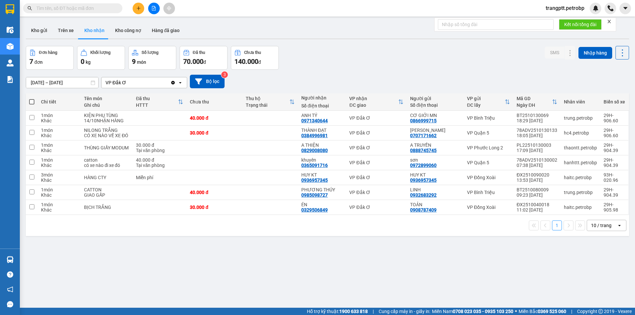
click at [137, 9] on icon "plus" at bounding box center [138, 8] width 5 height 5
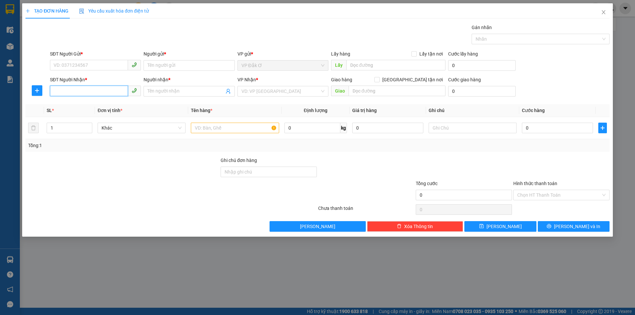
click at [80, 91] on input "SĐT Người Nhận *" at bounding box center [89, 91] width 78 height 11
click at [73, 104] on div "0386369475 - DUYÊN" at bounding box center [95, 104] width 83 height 7
type input "0386369475"
type input "DUYÊN"
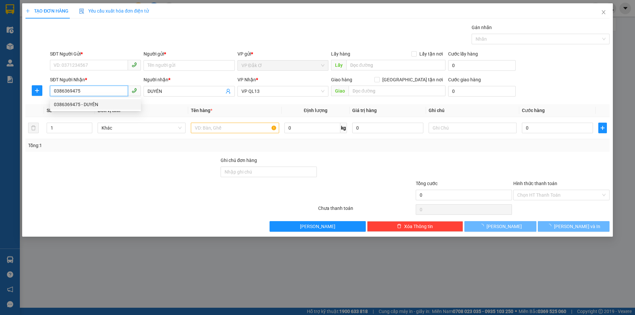
type input "30.000"
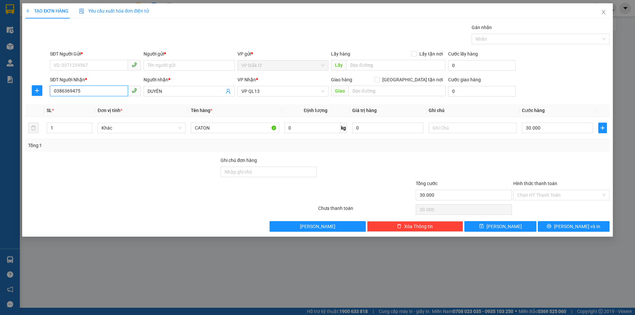
type input "0386369475"
click at [264, 97] on div "VP Nhận * VP QL13" at bounding box center [282, 87] width 91 height 23
click at [264, 92] on span "VP QL13" at bounding box center [282, 91] width 83 height 10
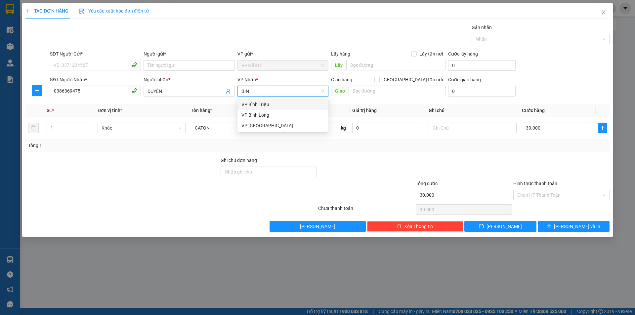
type input "BINH"
click at [264, 105] on div "VP Bình Triệu" at bounding box center [282, 104] width 83 height 7
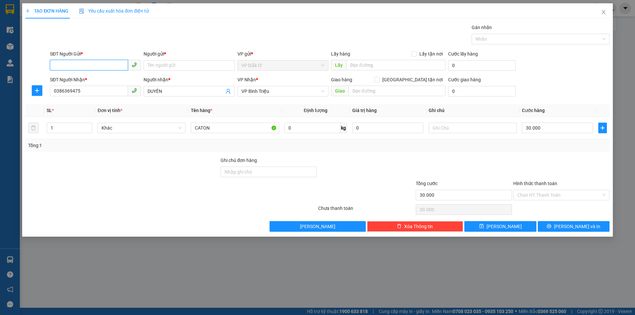
click at [105, 65] on input "SĐT Người Gửi *" at bounding box center [89, 65] width 78 height 11
type input "0346207158"
click at [185, 66] on input "Người gửi *" at bounding box center [189, 65] width 91 height 11
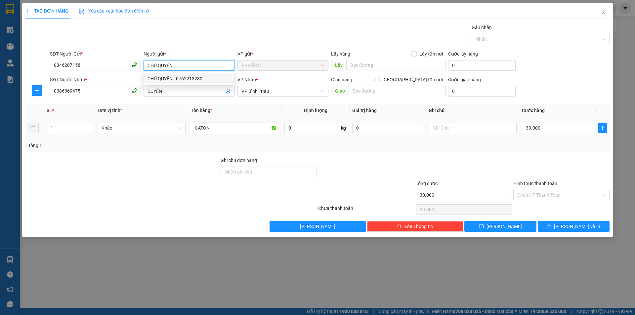
type input "CHÚ QUYỀN"
click at [224, 130] on input "CATON" at bounding box center [235, 128] width 88 height 11
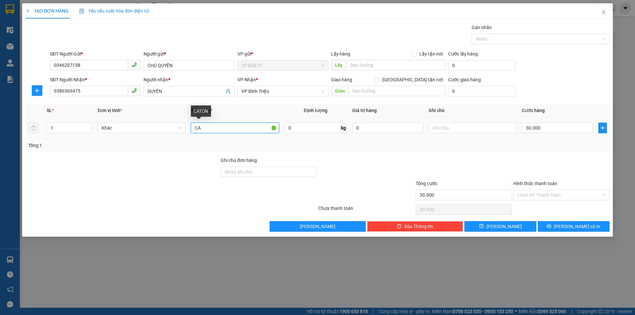
type input "C"
type input "BÌ THƯ"
click at [448, 128] on input "text" at bounding box center [473, 128] width 88 height 11
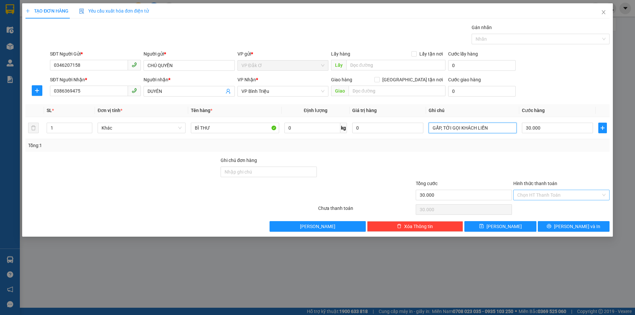
type input "GẤP, TỚI GỌI KHÁCH LIỀN"
click at [535, 193] on input "Hình thức thanh toán" at bounding box center [559, 195] width 84 height 10
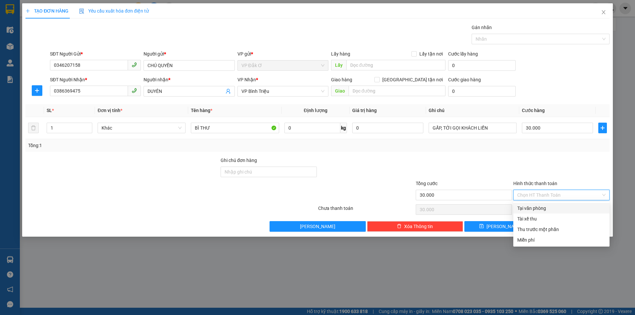
click at [535, 209] on div "Tại văn phòng" at bounding box center [561, 208] width 88 height 7
type input "0"
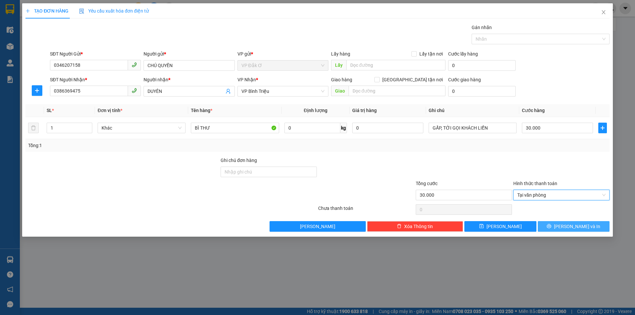
click at [552, 226] on button "[PERSON_NAME] và In" at bounding box center [574, 226] width 72 height 11
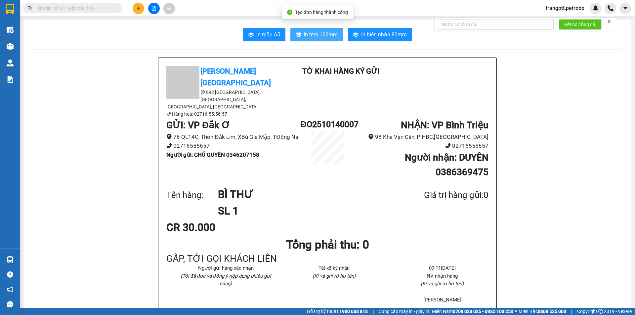
click at [310, 37] on span "In tem 100mm" at bounding box center [321, 34] width 34 height 8
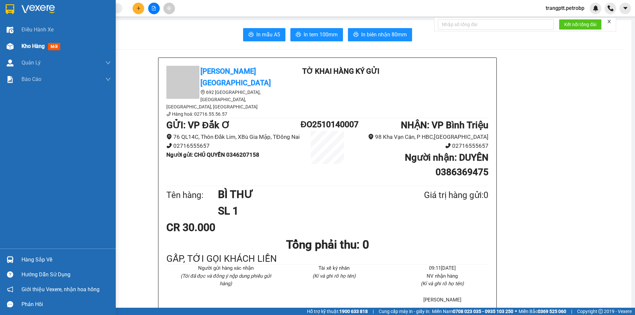
drag, startPoint x: 21, startPoint y: 45, endPoint x: 31, endPoint y: 53, distance: 13.2
click at [31, 53] on div "Kho hàng mới" at bounding box center [58, 46] width 116 height 17
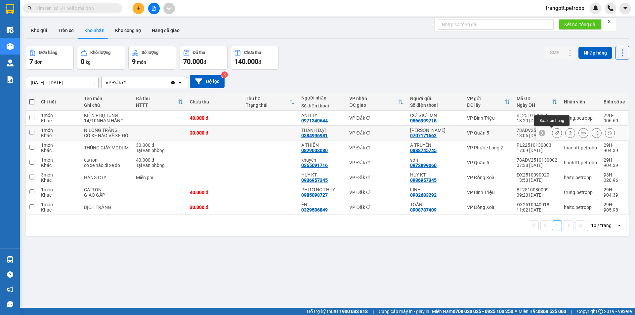
click at [552, 133] on button at bounding box center [556, 133] width 9 height 12
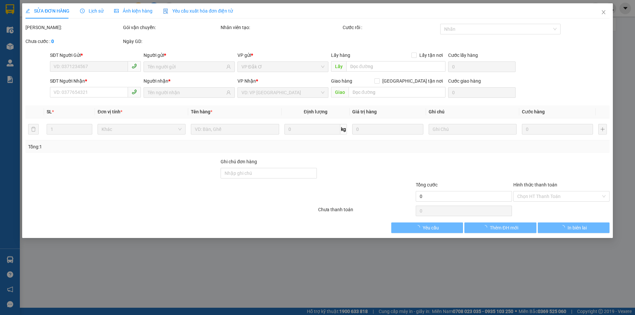
type input "0707171662"
type input "[PERSON_NAME]"
type input "0384996981"
type input "THÀNH ĐẠT"
type input "30.000"
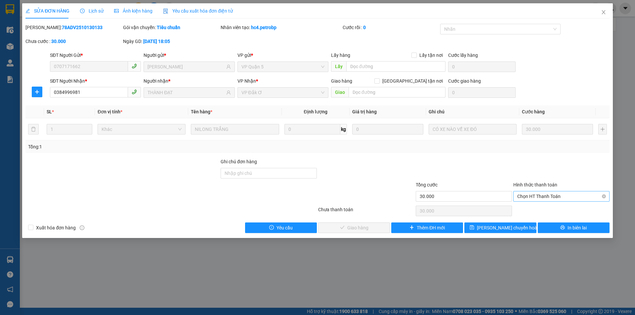
click at [562, 195] on span "Chọn HT Thanh Toán" at bounding box center [561, 196] width 88 height 10
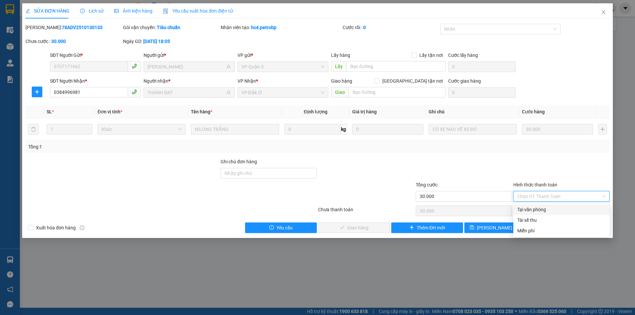
click at [550, 210] on div "Tại văn phòng" at bounding box center [561, 209] width 88 height 7
type input "0"
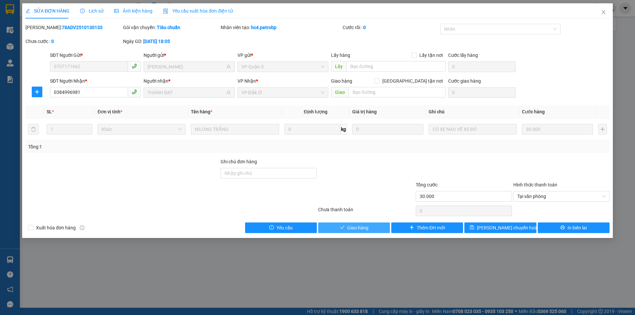
click at [362, 227] on span "Giao hàng" at bounding box center [357, 227] width 21 height 7
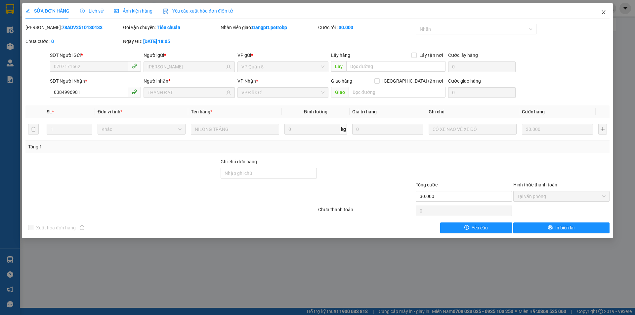
click at [604, 13] on icon "close" at bounding box center [603, 12] width 5 height 5
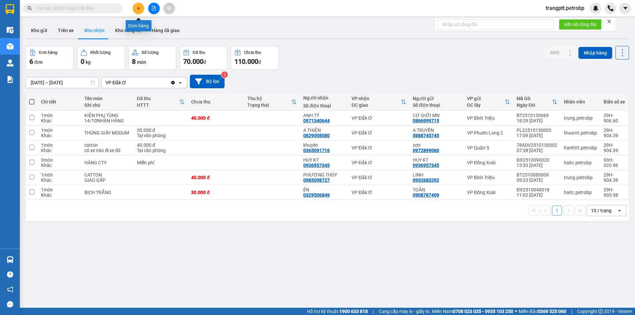
click at [141, 9] on button at bounding box center [139, 9] width 12 height 12
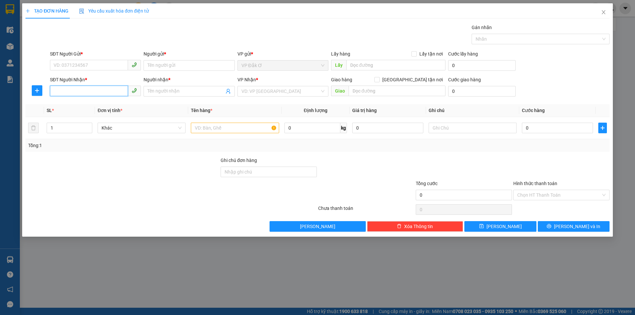
click at [87, 91] on input "SĐT Người Nhận *" at bounding box center [89, 91] width 78 height 11
click at [91, 103] on div "0848012512 - THÀNH" at bounding box center [95, 104] width 83 height 7
type input "0848012512"
type input "THÀNH"
type input "50.000"
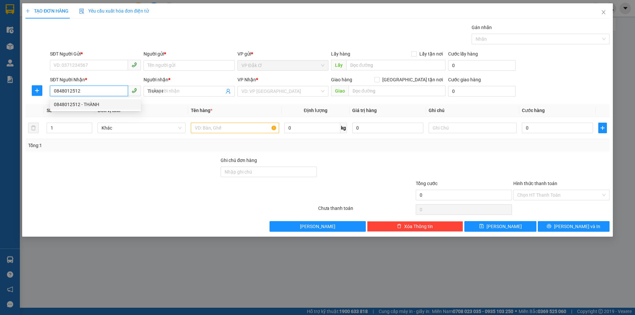
type input "50.000"
type input "0848012512"
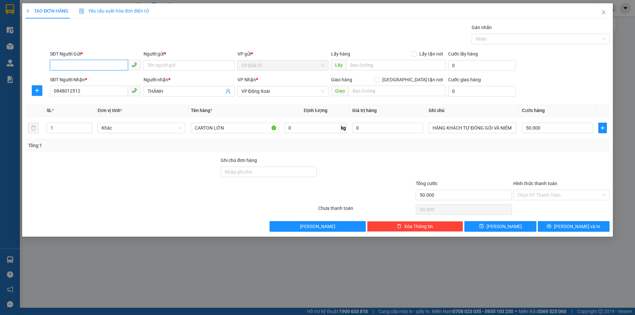
click at [89, 64] on input "SĐT Người Gửi *" at bounding box center [89, 65] width 78 height 11
click at [90, 89] on div "0964327091 - AN" at bounding box center [95, 89] width 83 height 7
type input "0964327091"
type input "AN"
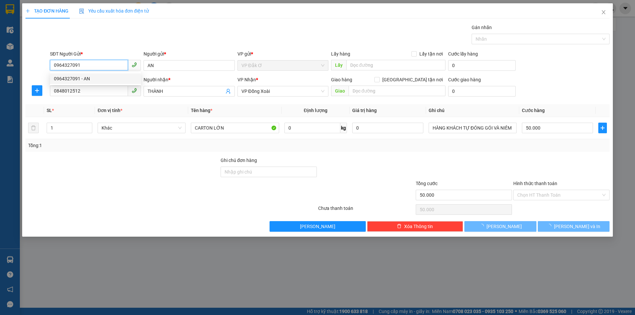
type input "150.000"
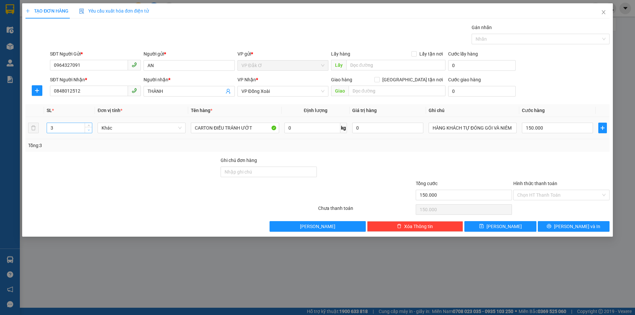
type input "2"
click at [90, 132] on span "down" at bounding box center [89, 130] width 4 height 4
click at [257, 128] on input "CARTON ĐIỀU TRÁNH ƯỚT" at bounding box center [235, 128] width 88 height 11
type input "0"
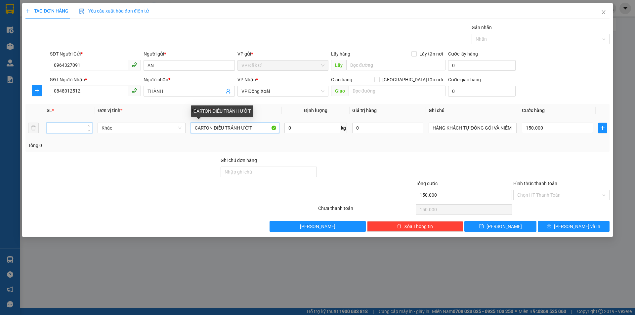
type input "0"
type input "CARTON ĐỒ KHÔ"
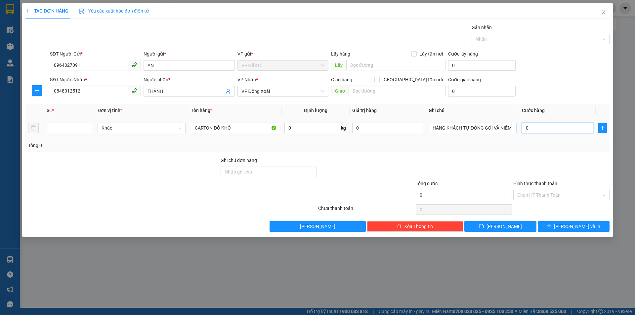
drag, startPoint x: 538, startPoint y: 123, endPoint x: 540, endPoint y: 126, distance: 4.3
click at [539, 124] on input "0" at bounding box center [557, 128] width 71 height 11
type input "1"
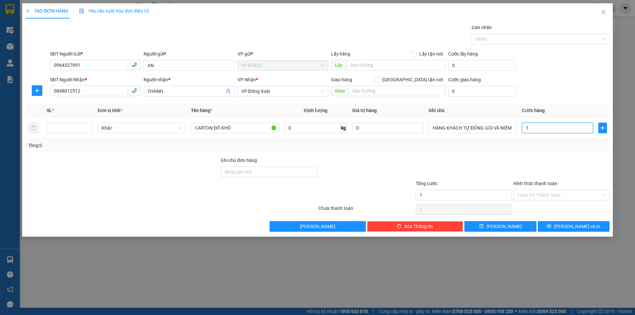
type input "10"
type input "100"
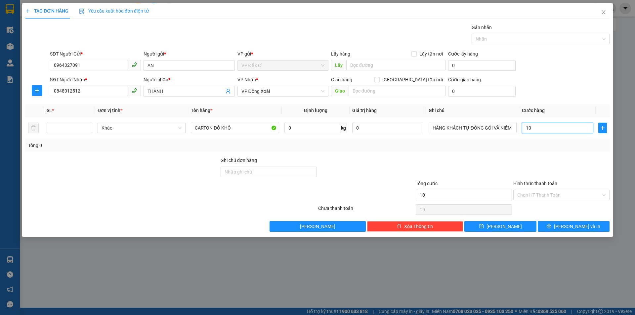
type input "100"
type input "1.000"
type input "10.000"
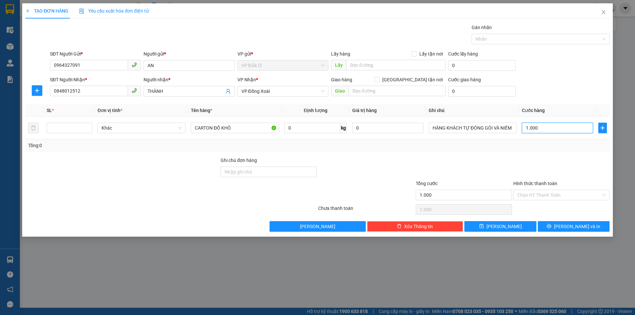
type input "10.000"
type input "100.000"
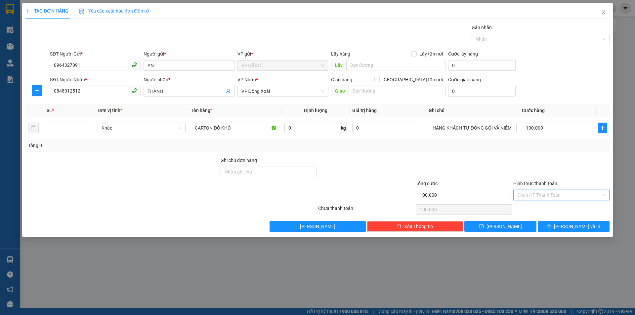
drag, startPoint x: 533, startPoint y: 193, endPoint x: 553, endPoint y: 213, distance: 27.8
click at [544, 202] on div "Transit Pickup Surcharge Ids Transit Deliver Surcharge Ids Transit Deliver Surc…" at bounding box center [317, 128] width 584 height 208
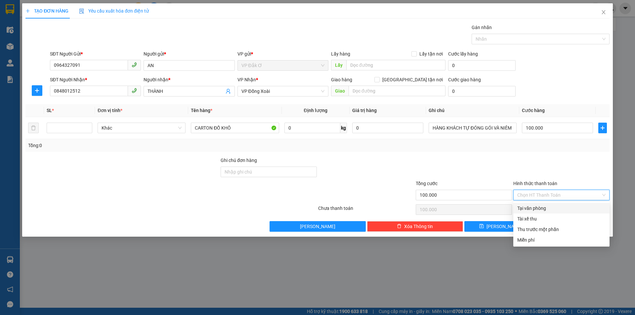
drag, startPoint x: 541, startPoint y: 207, endPoint x: 548, endPoint y: 215, distance: 9.9
click at [542, 210] on div "Tại văn phòng" at bounding box center [561, 208] width 88 height 7
type input "0"
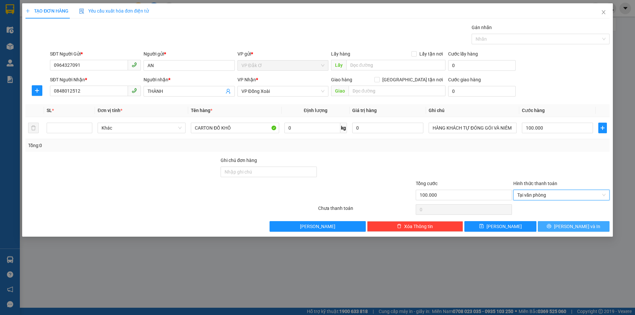
click at [559, 227] on button "[PERSON_NAME] và In" at bounding box center [574, 226] width 72 height 11
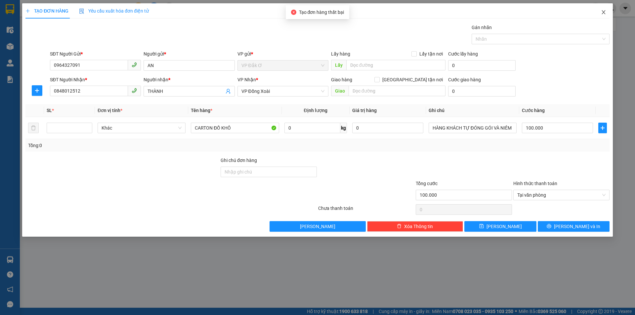
click at [604, 12] on icon "close" at bounding box center [603, 12] width 5 height 5
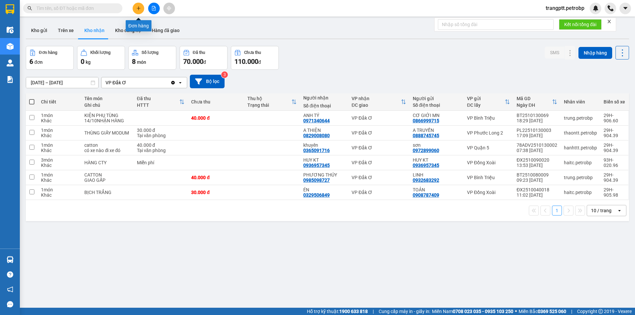
drag, startPoint x: 137, startPoint y: 8, endPoint x: 138, endPoint y: 13, distance: 4.8
click at [138, 13] on button at bounding box center [139, 9] width 12 height 12
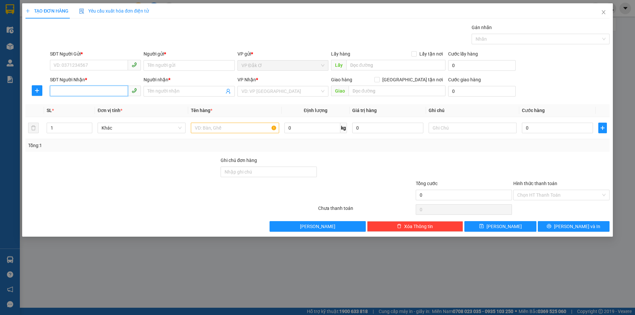
click at [82, 93] on input "SĐT Người Nhận *" at bounding box center [89, 91] width 78 height 11
click at [93, 103] on div "0848012512 - THÀNH" at bounding box center [95, 104] width 83 height 7
type input "0848012512"
type input "THÀNH"
type input "50.000"
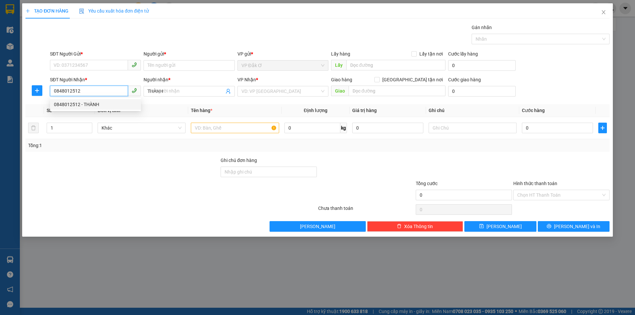
type input "50.000"
type input "0848012512"
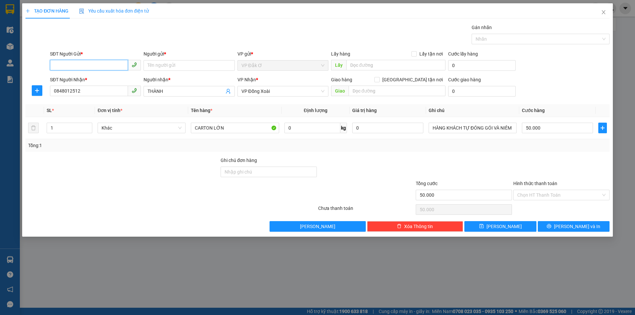
click at [89, 65] on input "SĐT Người Gửi *" at bounding box center [89, 65] width 78 height 11
click at [88, 89] on div "0964327091 - AN" at bounding box center [95, 89] width 83 height 7
type input "0964327091"
type input "AN"
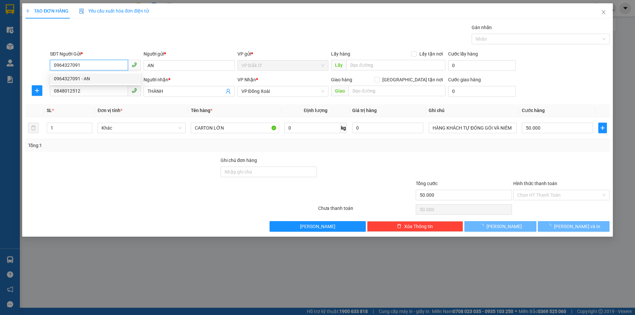
type input "150.000"
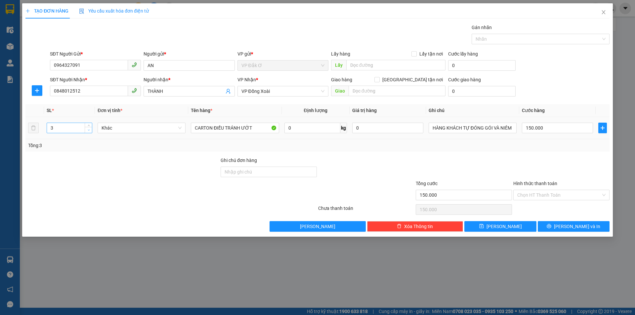
type input "2"
drag, startPoint x: 88, startPoint y: 129, endPoint x: 157, endPoint y: 133, distance: 69.2
click at [88, 130] on icon "down" at bounding box center [89, 131] width 2 height 2
click at [259, 129] on input "CARTON ĐIỀU TRÁNH ƯỚT" at bounding box center [235, 128] width 88 height 11
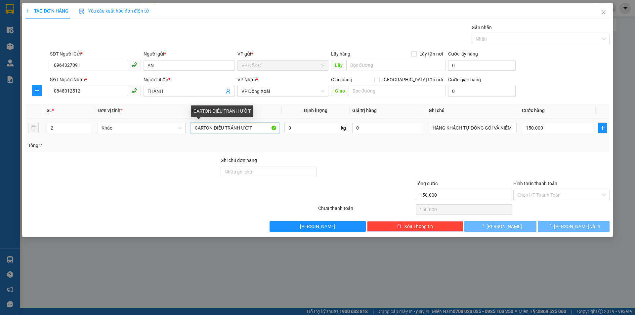
type input "0"
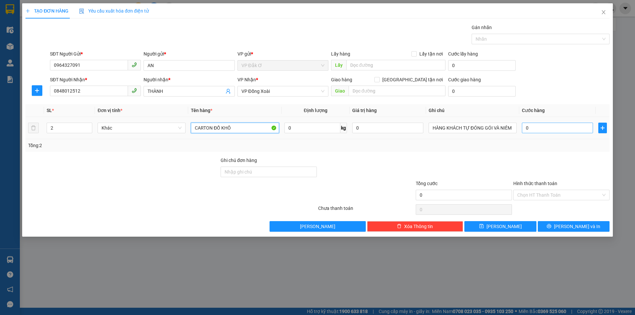
type input "CARTON ĐỒ KHÔ"
click at [545, 123] on input "0" at bounding box center [557, 128] width 71 height 11
type input "1"
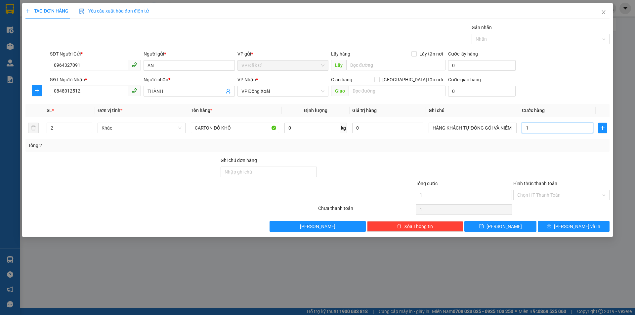
type input "10"
type input "100"
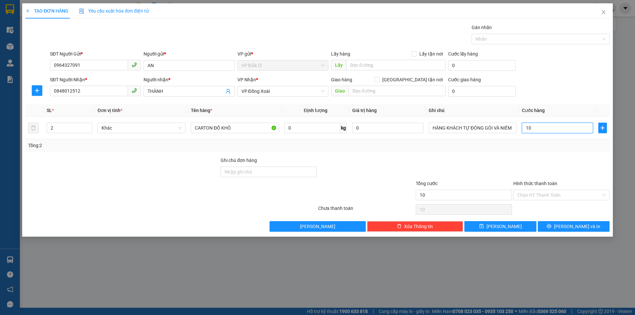
type input "100"
type input "1.000"
type input "10.000"
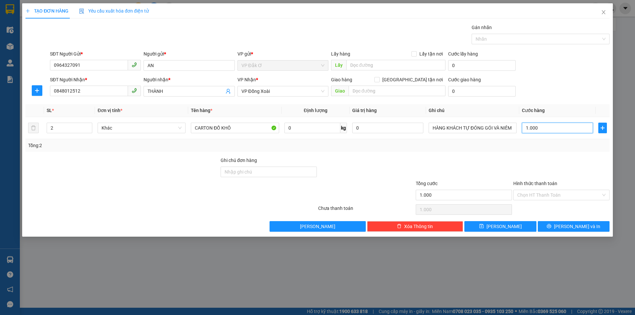
type input "10.000"
type input "100.000"
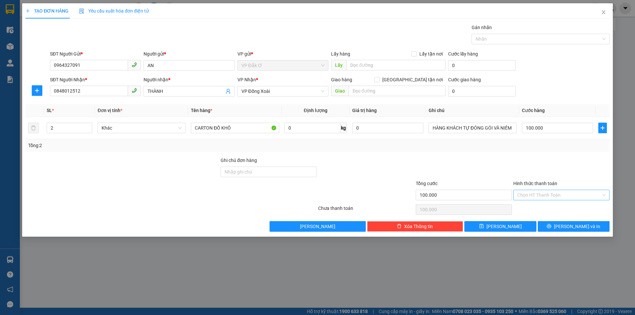
click at [539, 190] on input "Hình thức thanh toán" at bounding box center [559, 195] width 84 height 10
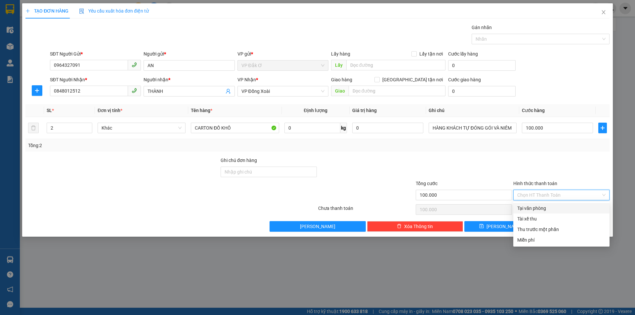
click at [540, 205] on div "Tại văn phòng" at bounding box center [561, 208] width 88 height 7
type input "0"
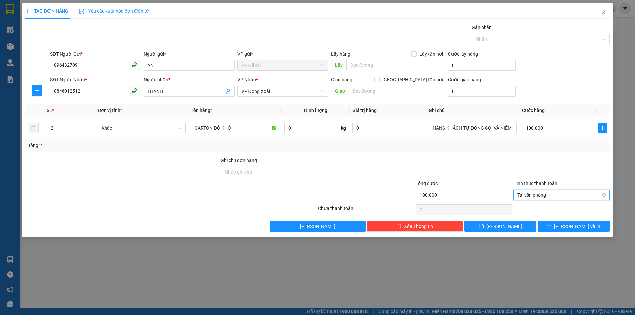
click at [542, 193] on span "Tại văn phòng" at bounding box center [561, 195] width 88 height 10
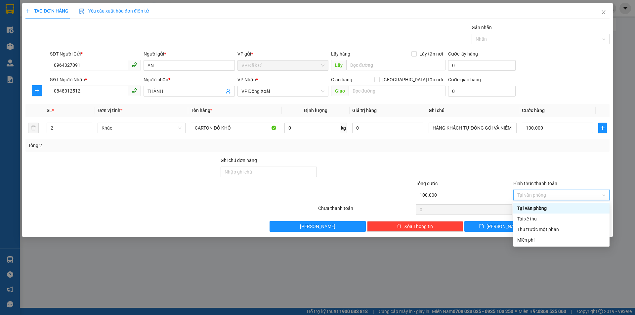
click at [541, 209] on div "Tại văn phòng" at bounding box center [561, 208] width 88 height 7
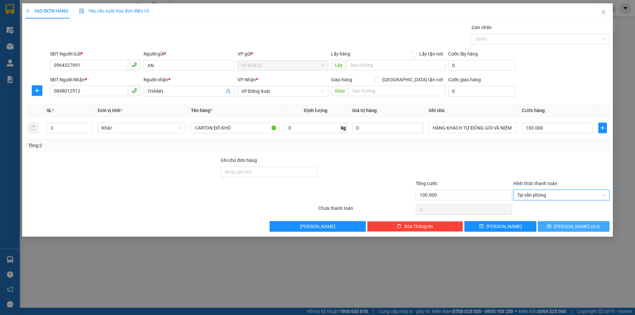
drag, startPoint x: 569, startPoint y: 227, endPoint x: 558, endPoint y: 223, distance: 11.2
click at [569, 227] on span "[PERSON_NAME] và In" at bounding box center [577, 226] width 46 height 7
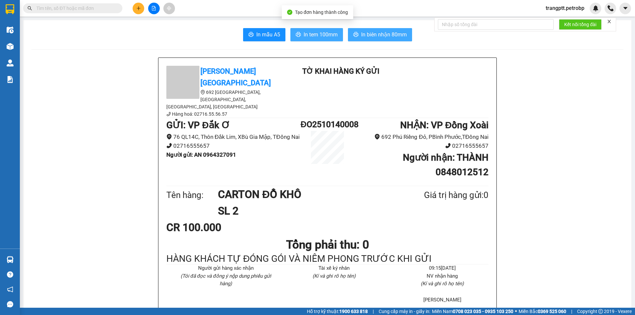
drag, startPoint x: 312, startPoint y: 38, endPoint x: 346, endPoint y: 40, distance: 34.1
click at [312, 37] on span "In tem 100mm" at bounding box center [321, 34] width 34 height 8
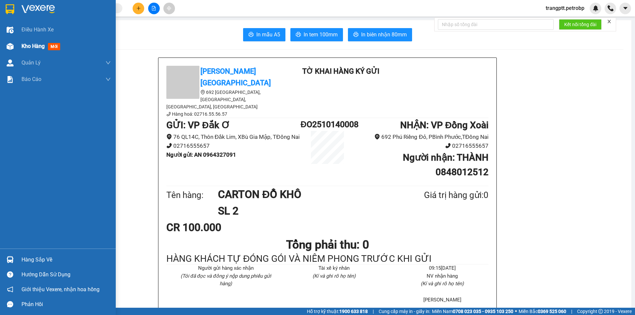
click at [8, 46] on div at bounding box center [10, 47] width 12 height 12
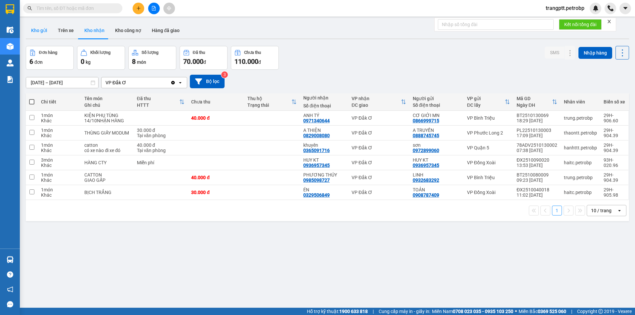
click at [36, 28] on button "Kho gửi" at bounding box center [39, 30] width 27 height 16
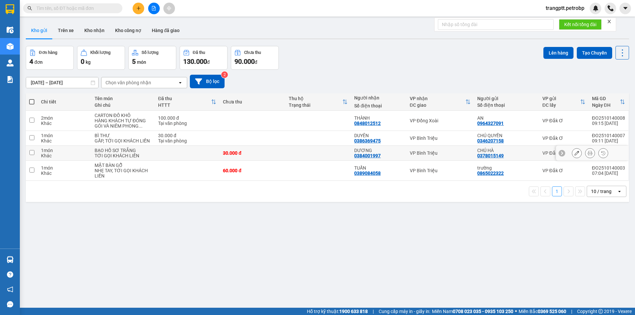
click at [574, 151] on icon at bounding box center [576, 153] width 5 height 5
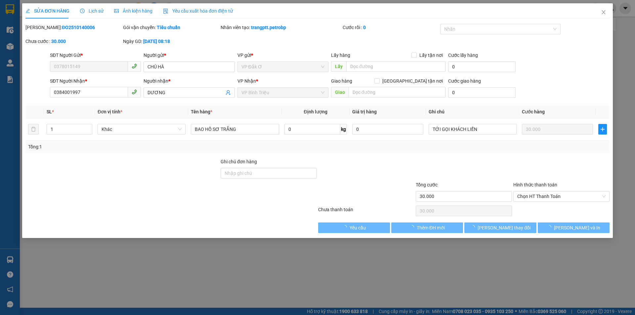
type input "0378015149"
type input "0384001997"
type input "30.000"
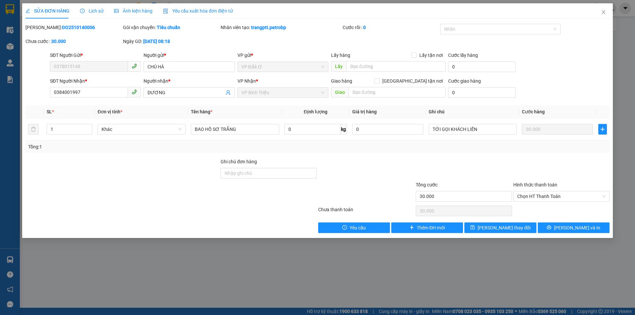
drag, startPoint x: 42, startPoint y: 27, endPoint x: 77, endPoint y: 27, distance: 35.4
click at [77, 27] on div "Mã ĐH: ĐO2510140006" at bounding box center [73, 27] width 96 height 7
copy b "ĐO2510140006"
click at [603, 12] on icon "close" at bounding box center [603, 12] width 5 height 5
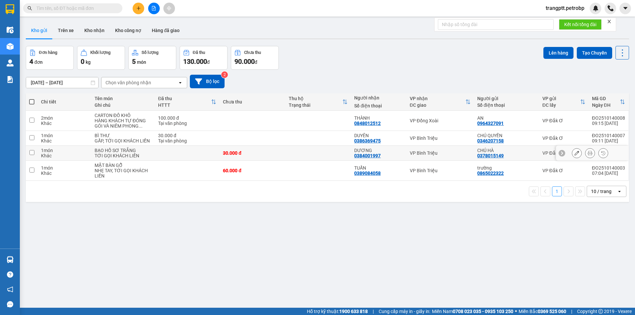
click at [574, 152] on icon at bounding box center [576, 153] width 5 height 5
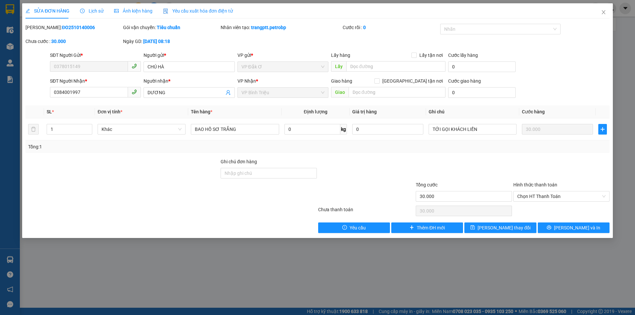
type input "0378015149"
type input "0384001997"
type input "30.000"
click at [357, 228] on span "Yêu cầu" at bounding box center [357, 227] width 16 height 7
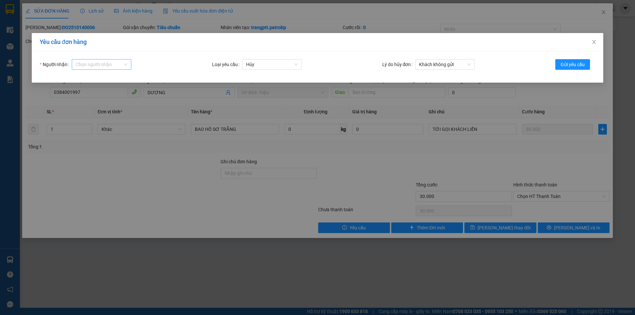
click at [100, 65] on input "Người nhận" at bounding box center [99, 65] width 47 height 10
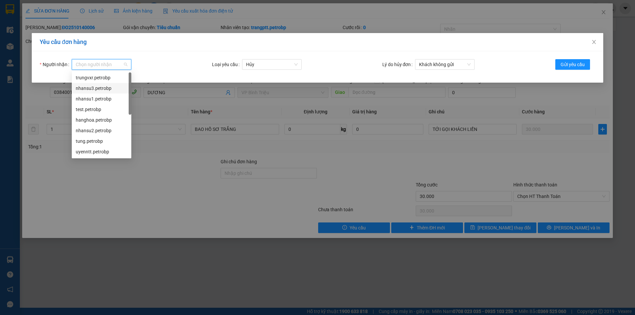
drag, startPoint x: 99, startPoint y: 88, endPoint x: 142, endPoint y: 88, distance: 43.0
click at [100, 88] on div "nhansu3.petrobp" at bounding box center [102, 88] width 52 height 7
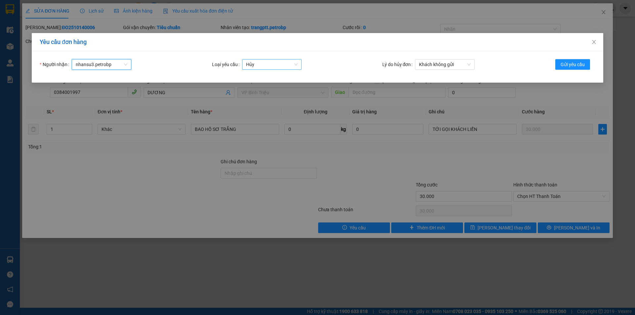
click at [280, 64] on span "Hủy" at bounding box center [272, 65] width 52 height 10
click at [253, 76] on div "Hủy" at bounding box center [272, 77] width 52 height 7
click at [433, 62] on span "Khách không gửi" at bounding box center [445, 65] width 52 height 10
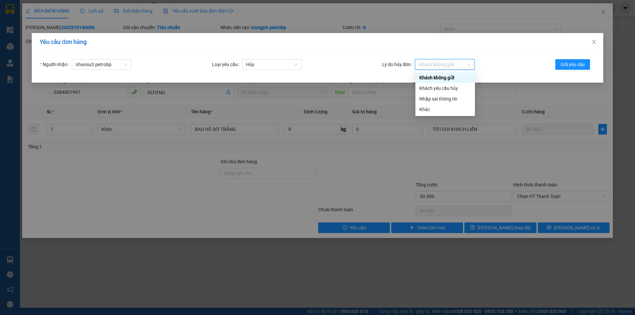
click at [434, 76] on div "Khách không gửi" at bounding box center [445, 77] width 52 height 7
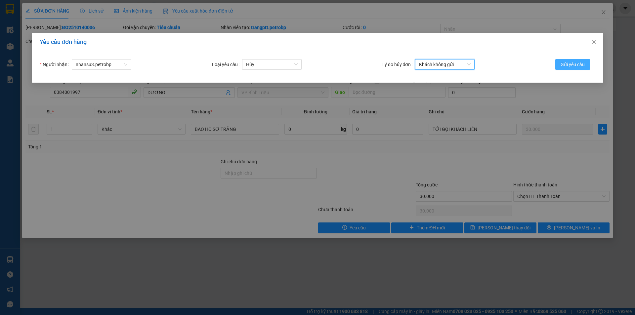
click at [567, 64] on span "Gửi yêu cầu" at bounding box center [572, 64] width 24 height 7
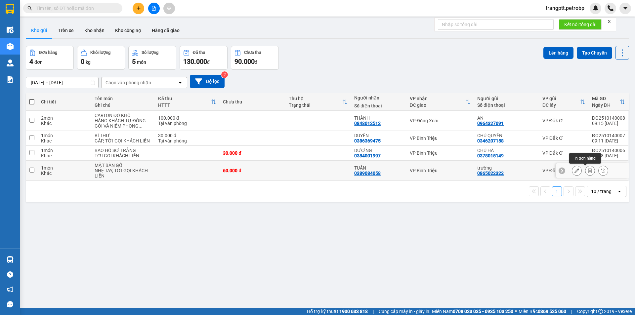
click at [585, 170] on button at bounding box center [589, 171] width 9 height 12
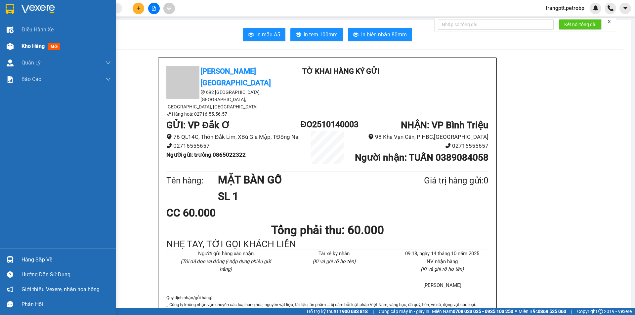
click at [14, 47] on div at bounding box center [10, 47] width 12 height 12
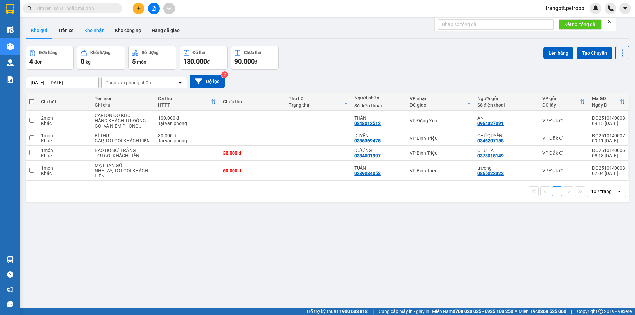
click at [93, 30] on button "Kho nhận" at bounding box center [94, 30] width 31 height 16
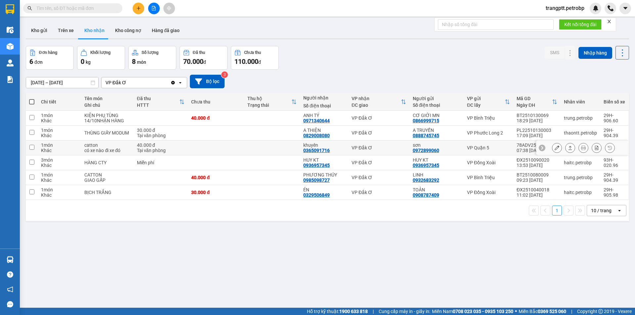
click at [552, 144] on button at bounding box center [556, 148] width 9 height 12
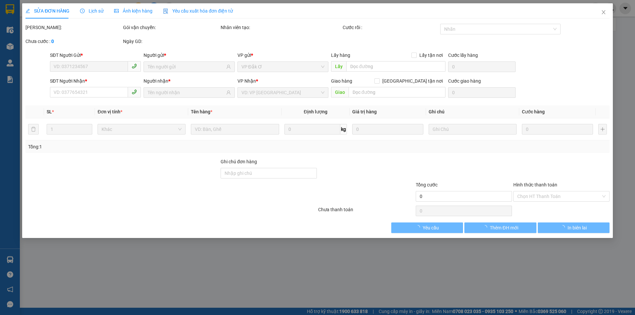
type input "0972899060"
type input "sơn"
type input "0365091716"
type input "khuyên"
type input "40.000"
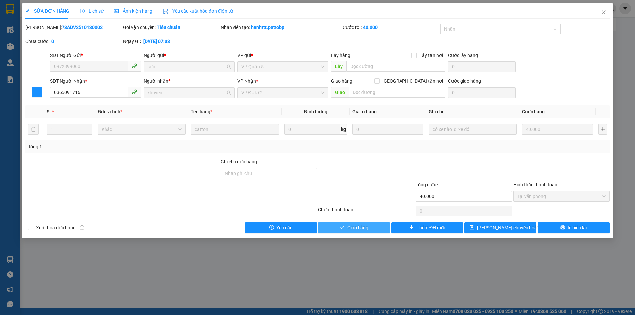
drag, startPoint x: 360, startPoint y: 224, endPoint x: 371, endPoint y: 229, distance: 11.7
click at [362, 226] on span "Giao hàng" at bounding box center [357, 227] width 21 height 7
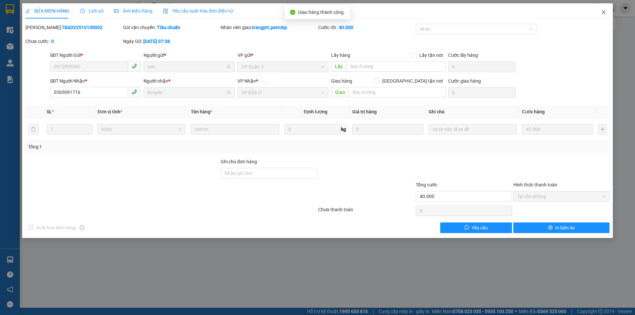
click at [607, 10] on span "Close" at bounding box center [603, 12] width 19 height 19
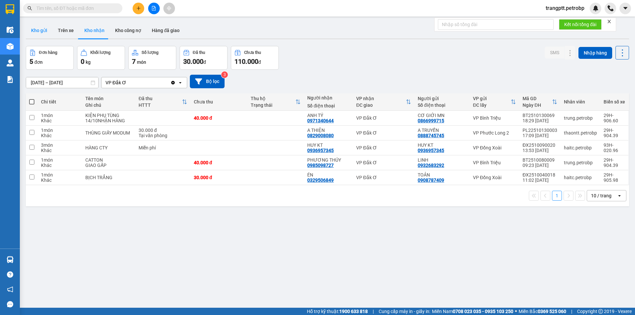
click at [43, 28] on button "Kho gửi" at bounding box center [39, 30] width 27 height 16
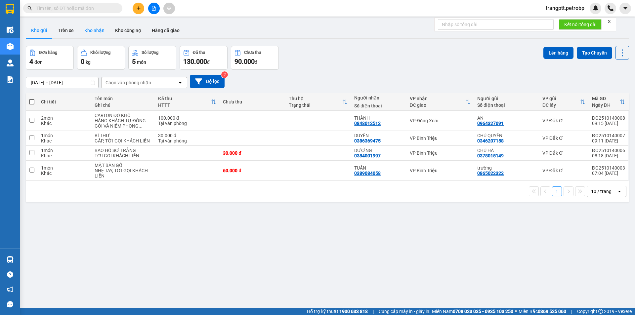
click at [96, 31] on button "Kho nhận" at bounding box center [94, 30] width 31 height 16
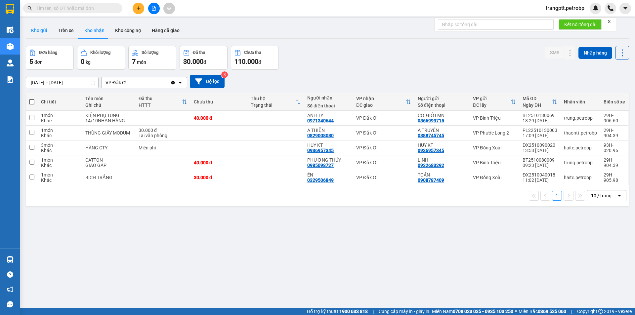
click at [42, 29] on button "Kho gửi" at bounding box center [39, 30] width 27 height 16
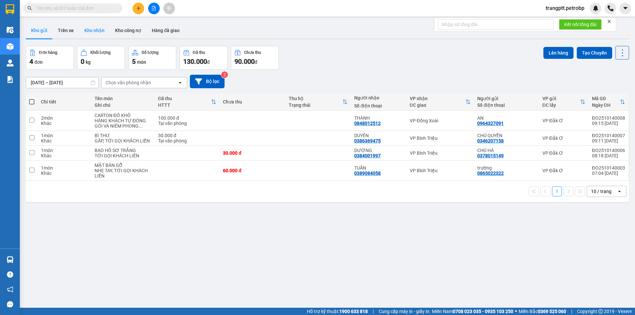
click at [96, 30] on button "Kho nhận" at bounding box center [94, 30] width 31 height 16
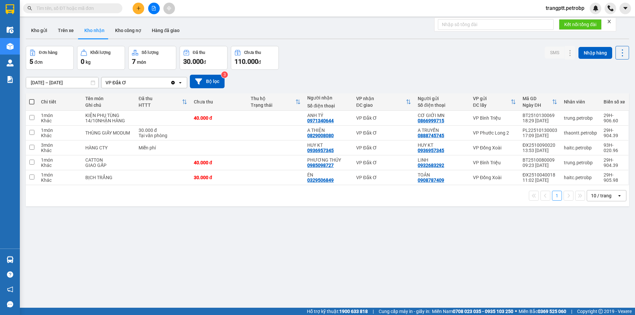
drag, startPoint x: 43, startPoint y: 30, endPoint x: 40, endPoint y: 39, distance: 9.2
click at [42, 30] on button "Kho gửi" at bounding box center [39, 30] width 27 height 16
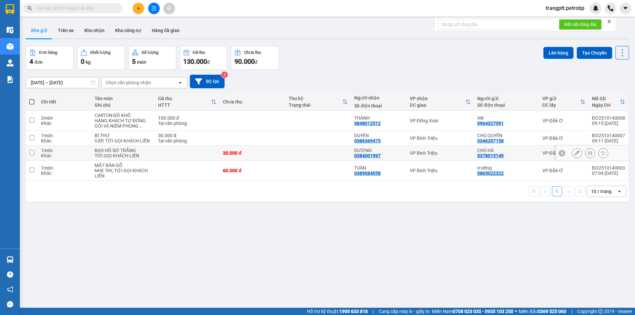
click at [574, 152] on icon at bounding box center [576, 153] width 5 height 5
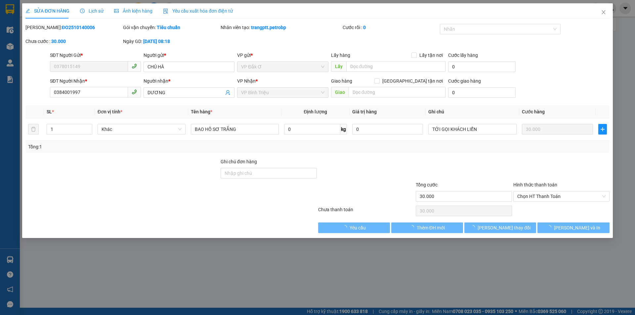
type input "0378015149"
type input "0384001997"
type input "30.000"
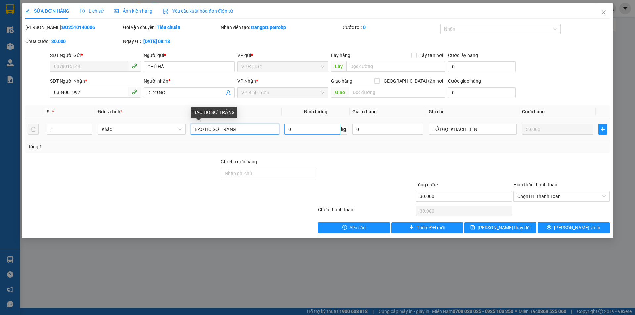
drag, startPoint x: 248, startPoint y: 129, endPoint x: 324, endPoint y: 134, distance: 75.6
click at [257, 129] on input "BAO HỒ SƠ TRẮNG" at bounding box center [235, 129] width 88 height 11
type input "BAO HỒ SƠ TRẮNG MÃ HUỶ"
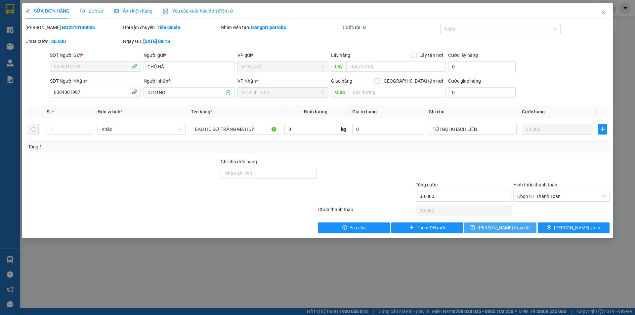
drag, startPoint x: 516, startPoint y: 230, endPoint x: 442, endPoint y: 229, distance: 74.1
click at [516, 230] on span "[PERSON_NAME] thay đổi" at bounding box center [503, 227] width 53 height 7
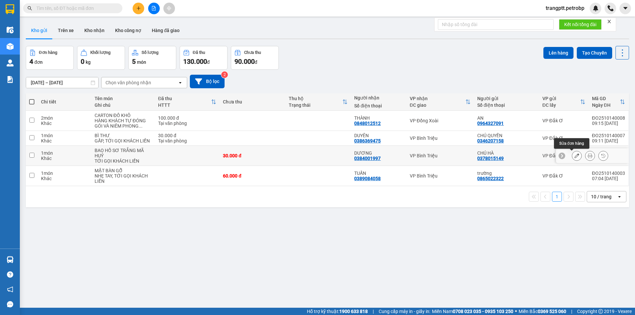
click at [574, 156] on icon at bounding box center [576, 155] width 5 height 5
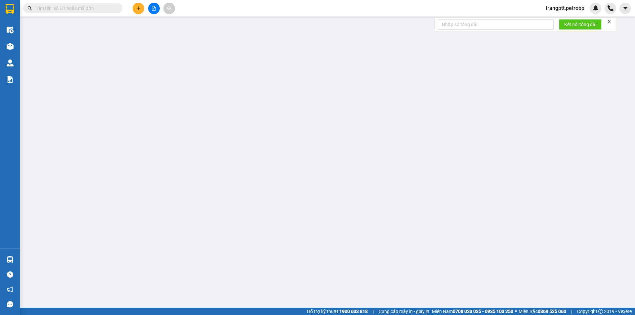
type input "0378015149"
type input "0384001997"
type input "30.000"
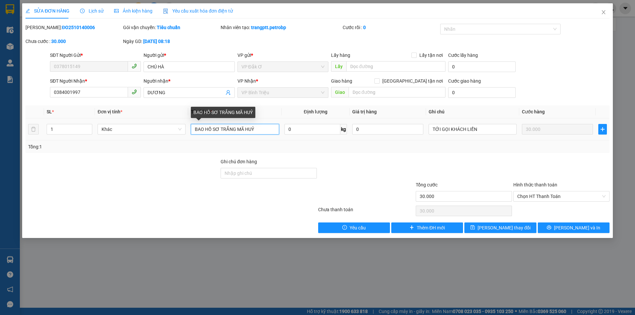
click at [235, 128] on input "BAO HỒ SƠ TRẮNG MÃ HUỶ" at bounding box center [235, 129] width 88 height 11
type input "MÃ HUỶ"
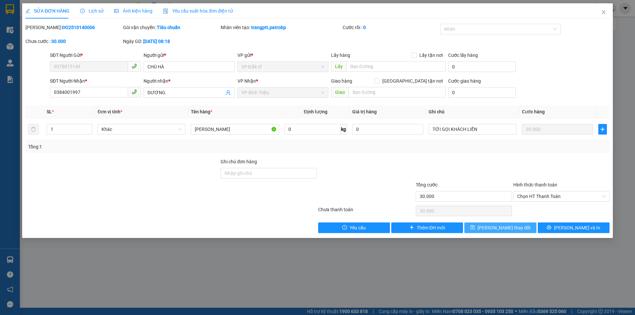
click at [503, 230] on span "[PERSON_NAME] thay đổi" at bounding box center [503, 227] width 53 height 7
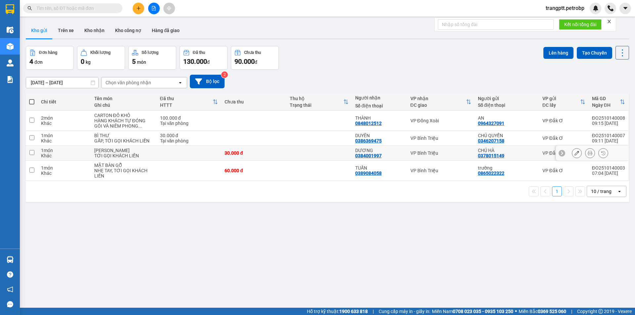
click at [574, 152] on icon at bounding box center [576, 153] width 5 height 5
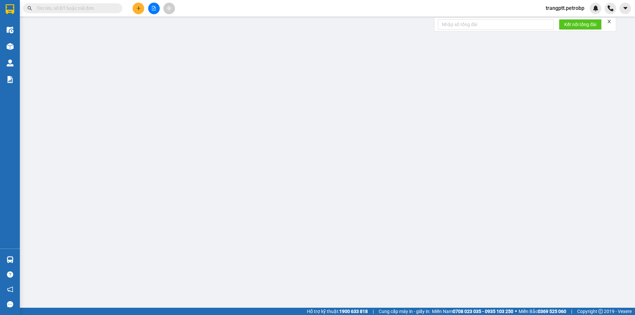
type input "0378015149"
type input "0384001997"
type input "30.000"
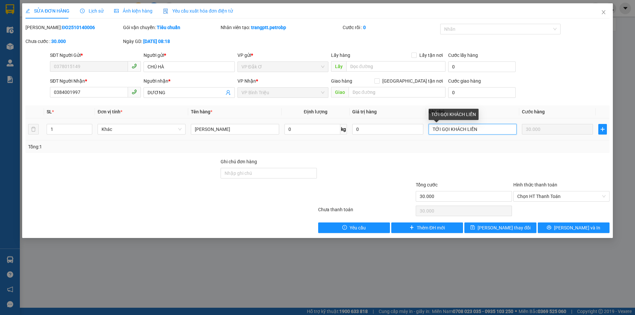
click at [482, 128] on input "TỚI GỌI KHÁCH LIỀN" at bounding box center [473, 129] width 88 height 11
type input "T"
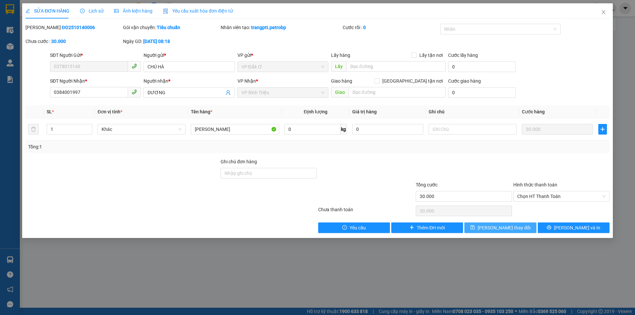
click at [498, 231] on span "[PERSON_NAME] thay đổi" at bounding box center [503, 227] width 53 height 7
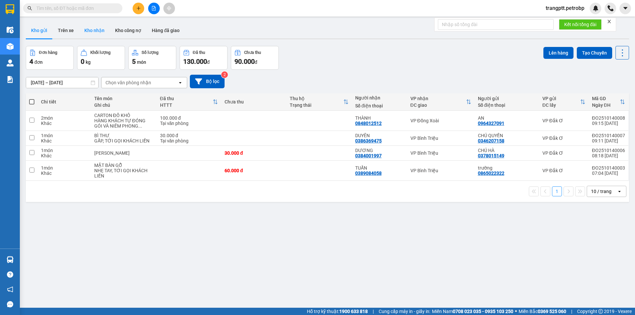
click at [99, 28] on button "Kho nhận" at bounding box center [94, 30] width 31 height 16
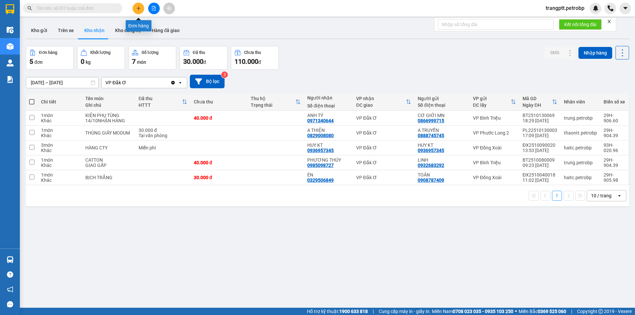
click at [140, 7] on icon "plus" at bounding box center [138, 8] width 5 height 5
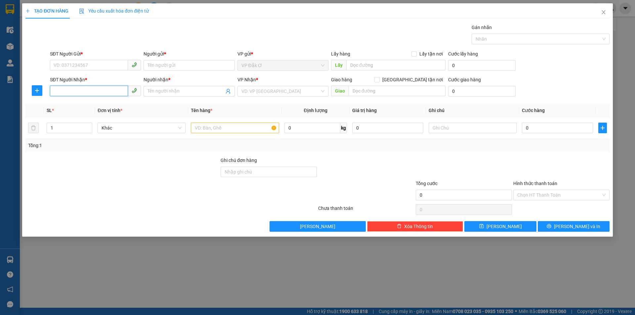
click at [87, 91] on input "SĐT Người Nhận *" at bounding box center [89, 91] width 78 height 11
type input "0985739191"
drag, startPoint x: 165, startPoint y: 89, endPoint x: 169, endPoint y: 89, distance: 4.0
click at [169, 89] on input "Người nhận *" at bounding box center [185, 91] width 76 height 7
type input "TRẠM HÀNG ĐỒNG XOÀI"
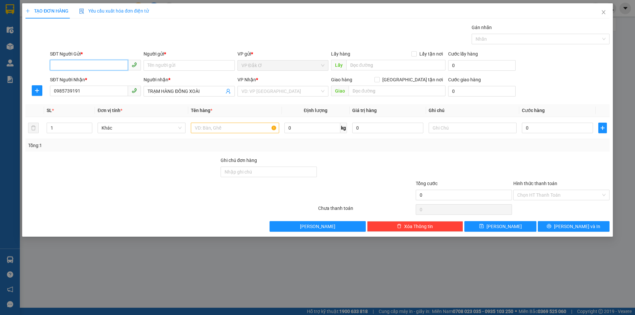
click at [90, 63] on input "SĐT Người Gửi *" at bounding box center [89, 65] width 78 height 11
click at [100, 79] on div "0814627575 - TRẠM ĐĂK Ơ" at bounding box center [95, 78] width 83 height 7
type input "0814627575"
type input "TRẠM ĐĂK Ơ"
type input "HÀNG CÔNG TY"
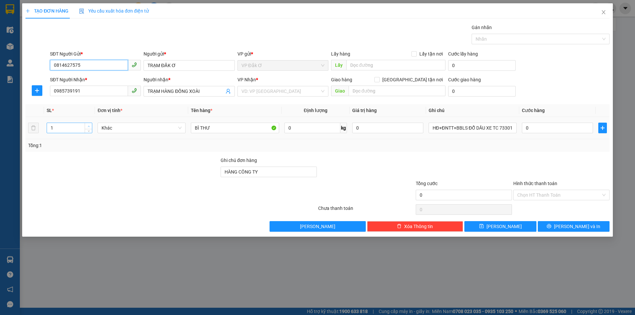
type input "0814627575"
type input "2"
click at [89, 124] on span "up" at bounding box center [89, 126] width 4 height 4
drag, startPoint x: 220, startPoint y: 131, endPoint x: 408, endPoint y: 150, distance: 189.1
click at [221, 131] on input "BÌ THƯ" at bounding box center [235, 128] width 88 height 11
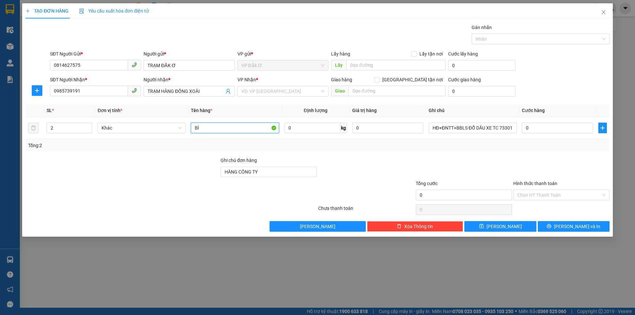
type input "B"
type input "GIƯỜNG TẦNG CTY"
click at [266, 91] on input "search" at bounding box center [280, 91] width 78 height 10
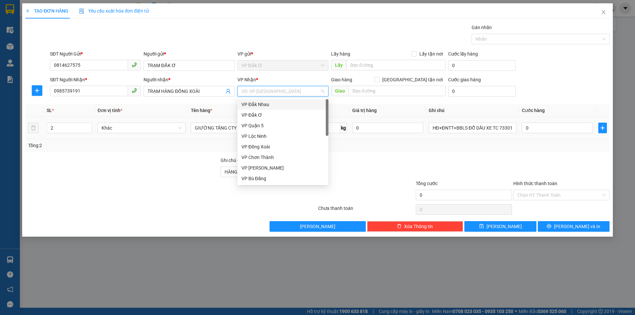
type input "D"
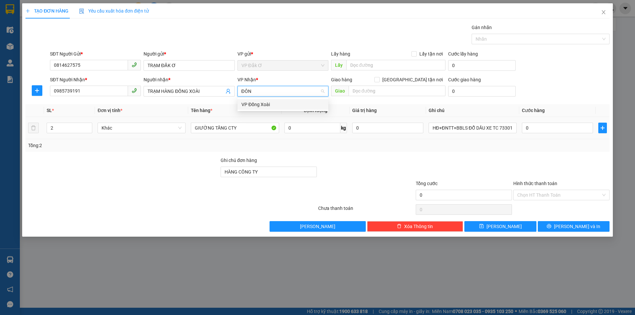
type input "ĐÔNG"
click at [264, 104] on div "VP Đồng Xoài" at bounding box center [282, 104] width 83 height 7
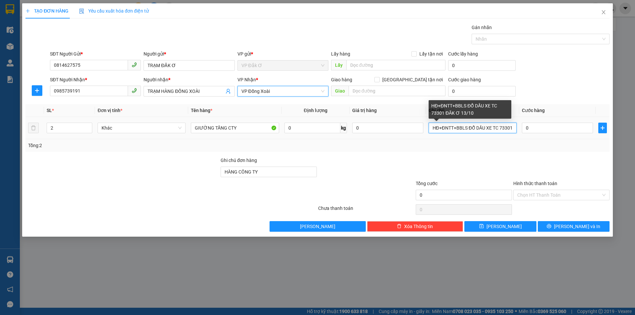
click at [491, 126] on input "HĐ+ĐNTT+BBLS ĐỔ DẦU XE TC 73301 ĐĂK Ơ 13/10" at bounding box center [473, 128] width 88 height 11
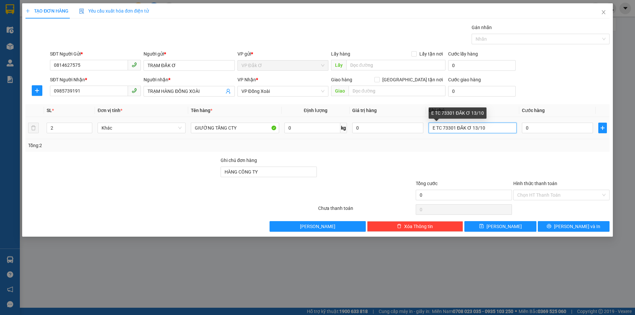
click at [491, 128] on input "E TC 73301 ĐĂK Ơ 13/10" at bounding box center [473, 128] width 88 height 11
type input "E"
click at [445, 128] on input "text" at bounding box center [473, 128] width 88 height 11
type input "HÀNG CÔNG TY"
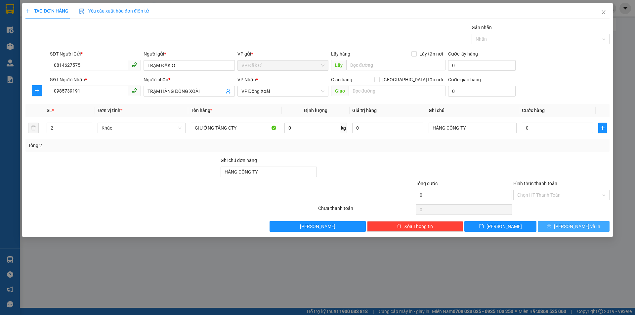
click at [551, 227] on icon "printer" at bounding box center [549, 226] width 5 height 5
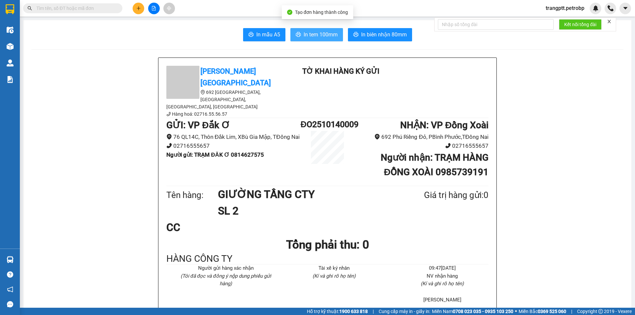
click at [306, 33] on span "In tem 100mm" at bounding box center [321, 34] width 34 height 8
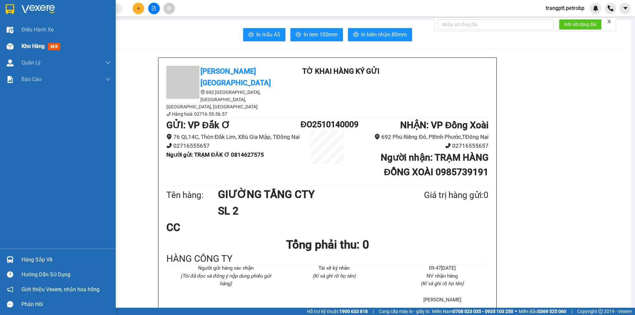
click at [15, 48] on div at bounding box center [10, 47] width 12 height 12
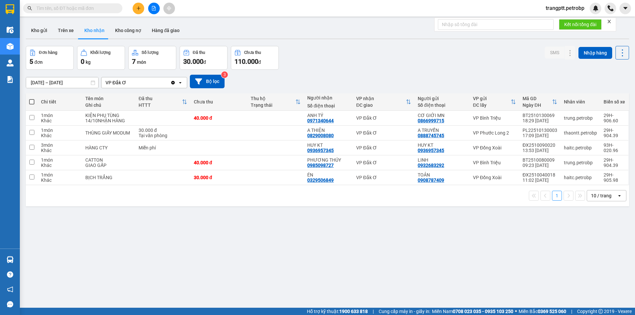
click at [138, 8] on icon "plus" at bounding box center [139, 8] width 4 height 0
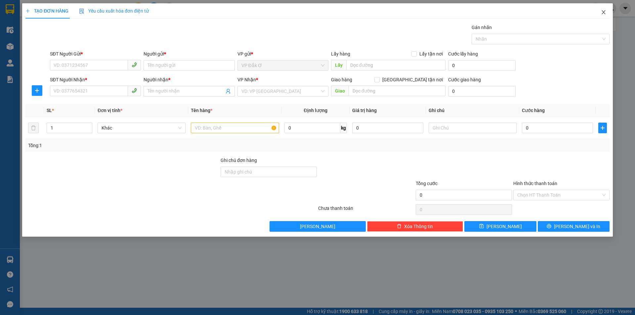
click at [607, 12] on span "Close" at bounding box center [603, 12] width 19 height 19
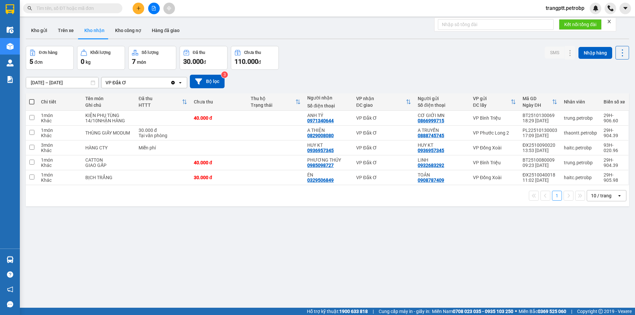
click at [95, 8] on input "text" at bounding box center [75, 8] width 78 height 7
type input "D"
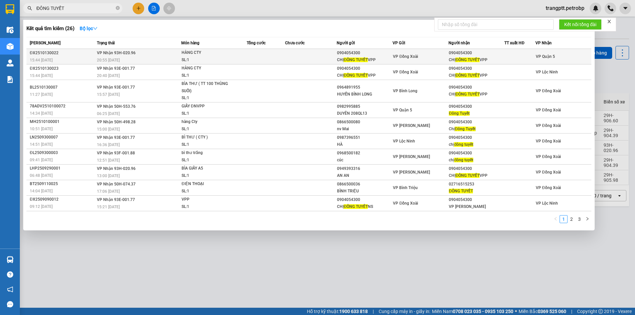
type input "ĐÔNG TUYẾT"
click at [344, 58] on div "CHỊ ĐÔNG TUYẾT VPP" at bounding box center [364, 60] width 55 height 7
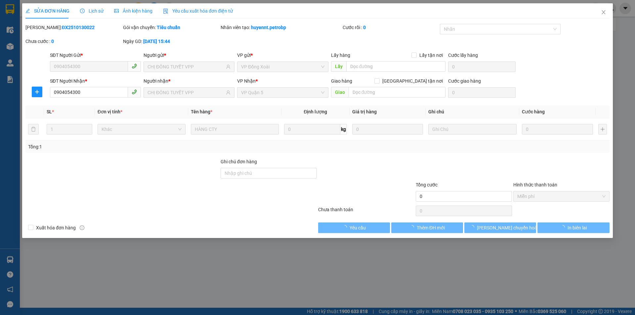
type input "0904054300"
type input "CHỊ ĐÔNG TUYẾT VPP"
type input "0904054300"
type input "CHỊ ĐÔNG TUYẾT VPP"
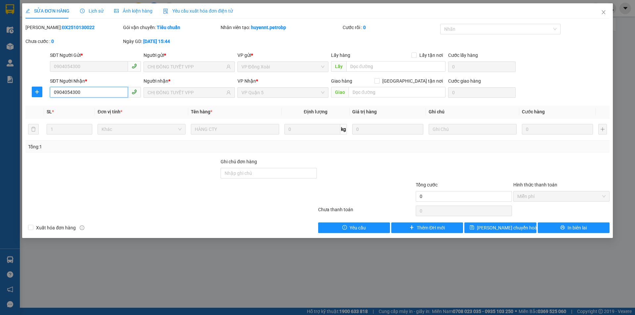
drag, startPoint x: 78, startPoint y: 92, endPoint x: 51, endPoint y: 90, distance: 27.2
click at [51, 90] on input "0904054300" at bounding box center [89, 92] width 78 height 11
click at [602, 13] on icon "close" at bounding box center [603, 12] width 5 height 5
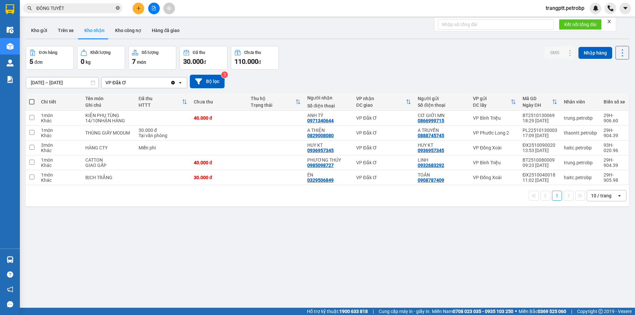
click at [116, 8] on icon "close-circle" at bounding box center [118, 8] width 4 height 4
click at [39, 30] on button "Kho gửi" at bounding box center [39, 30] width 27 height 16
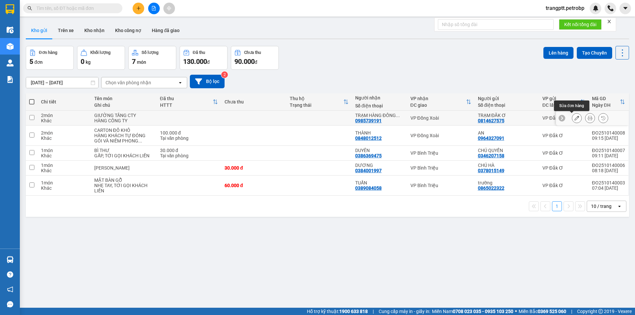
click at [574, 116] on icon at bounding box center [576, 118] width 5 height 5
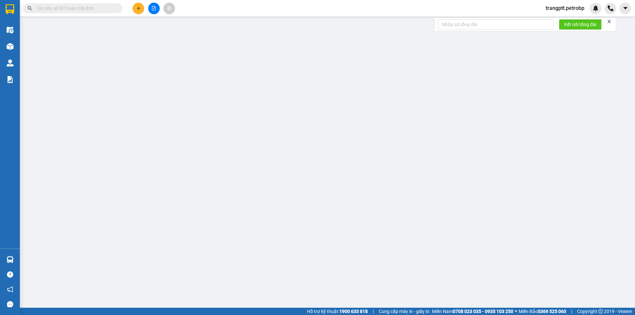
type input "0814627575"
type input "0985739191"
type input "HÀNG CÔNG TY"
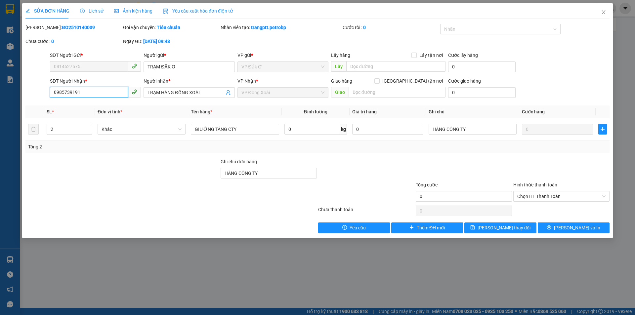
click at [100, 93] on input "0985739191" at bounding box center [89, 92] width 78 height 11
type input "0"
paste input "0904054300"
type input "0904054300"
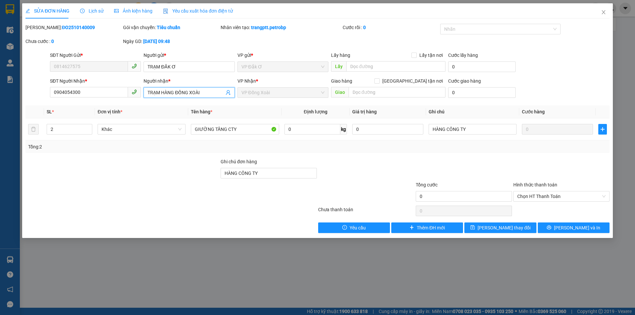
click at [211, 91] on input "TRẠM HÀNG ĐỒNG XOÀI" at bounding box center [185, 92] width 76 height 7
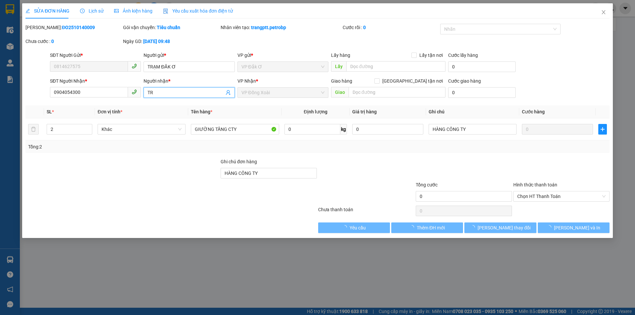
type input "T"
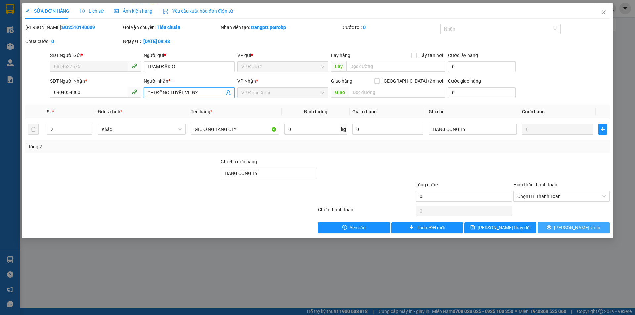
type input "CHỊ ĐÔNG TUYẾT VP ĐX"
click at [560, 229] on button "[PERSON_NAME] và In" at bounding box center [574, 228] width 72 height 11
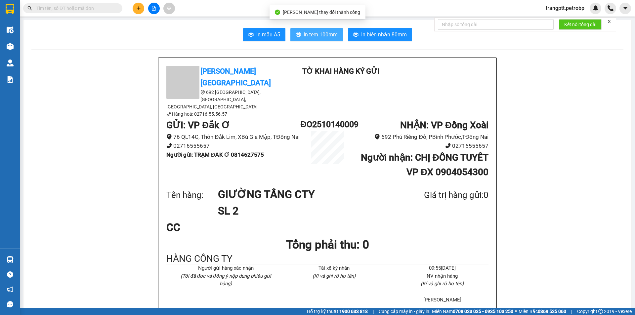
click at [319, 33] on span "In tem 100mm" at bounding box center [321, 34] width 34 height 8
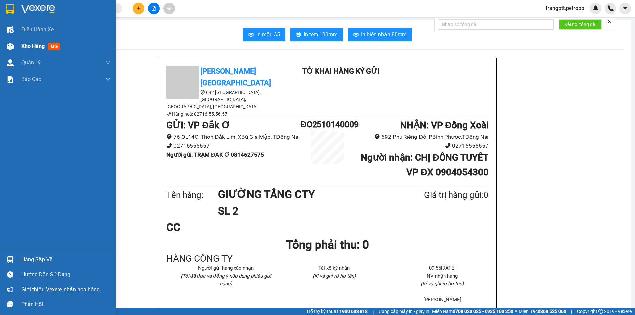
click at [51, 47] on span "mới" at bounding box center [54, 46] width 12 height 7
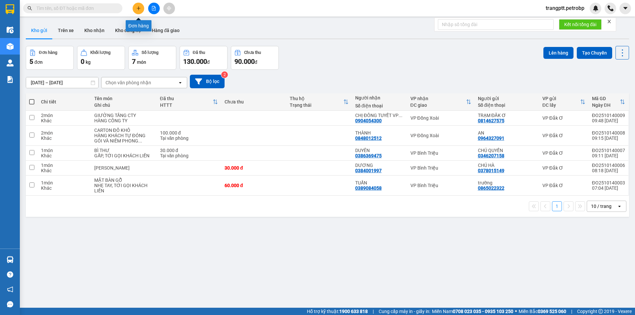
click at [140, 7] on icon "plus" at bounding box center [138, 8] width 5 height 5
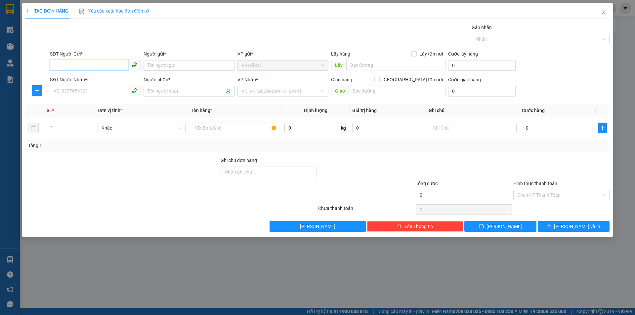
click at [97, 63] on input "SĐT Người Gửi *" at bounding box center [89, 65] width 78 height 11
type input "0393914458"
click at [182, 65] on input "Người gửi *" at bounding box center [189, 65] width 91 height 11
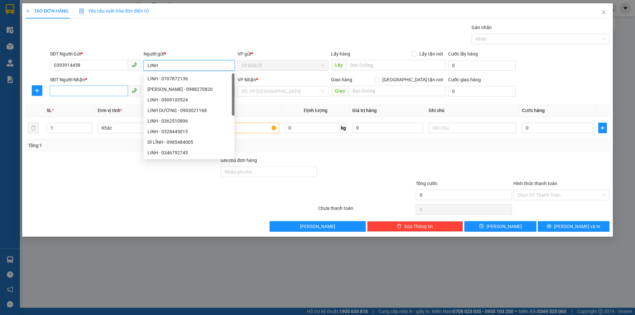
type input "LINH"
click at [101, 89] on input "SĐT Người Nhận *" at bounding box center [89, 91] width 78 height 11
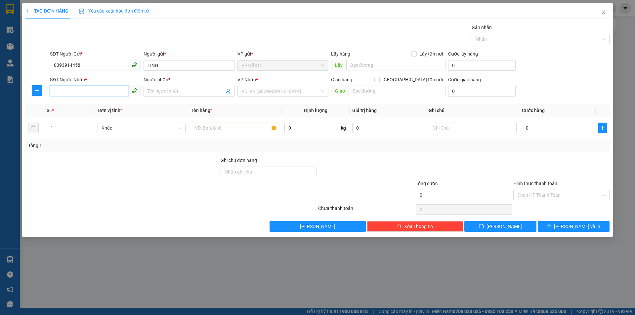
click at [100, 91] on input "SĐT Người Nhận *" at bounding box center [89, 91] width 78 height 11
type input "0393775005"
click at [173, 92] on input "Người nhận *" at bounding box center [185, 91] width 76 height 7
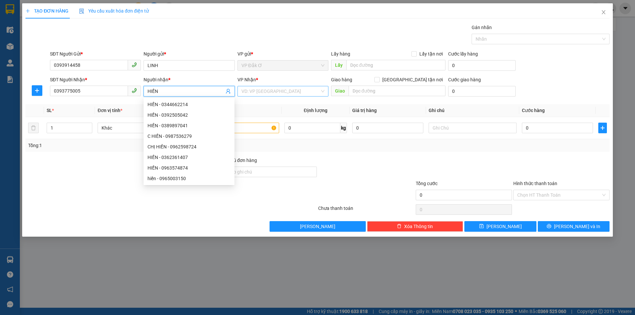
type input "HIỀN"
click at [317, 92] on input "search" at bounding box center [280, 91] width 78 height 10
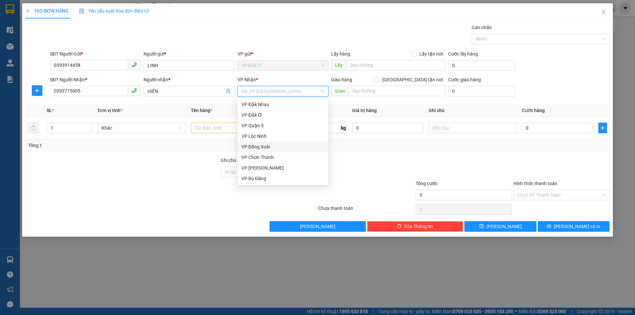
click at [282, 146] on div "VP Đồng Xoài" at bounding box center [282, 146] width 83 height 7
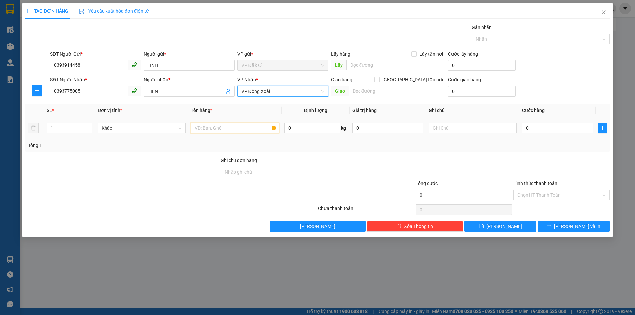
click at [231, 126] on input "text" at bounding box center [235, 128] width 88 height 11
type input "BI"
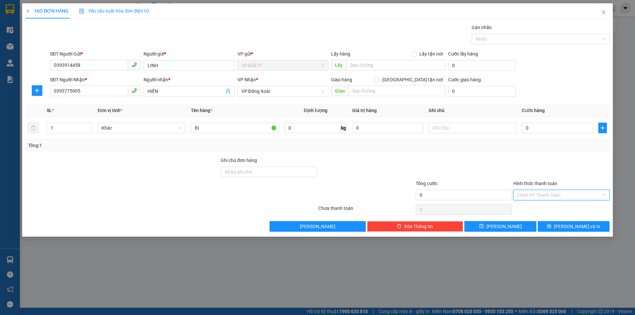
click at [546, 192] on input "Hình thức thanh toán" at bounding box center [559, 195] width 84 height 10
click at [549, 125] on input "0" at bounding box center [557, 128] width 71 height 11
type input "3"
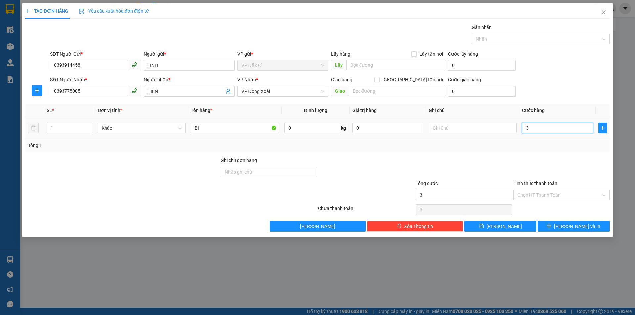
type input "30"
type input "300"
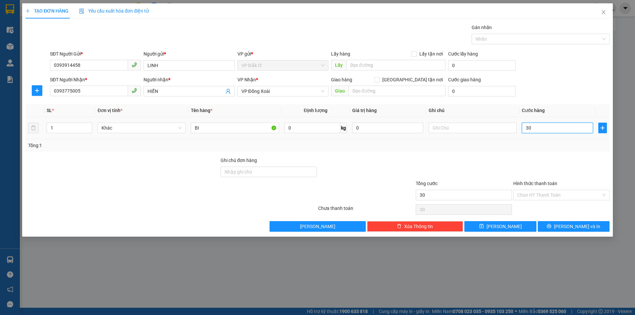
type input "300"
type input "3.000"
type input "30.000"
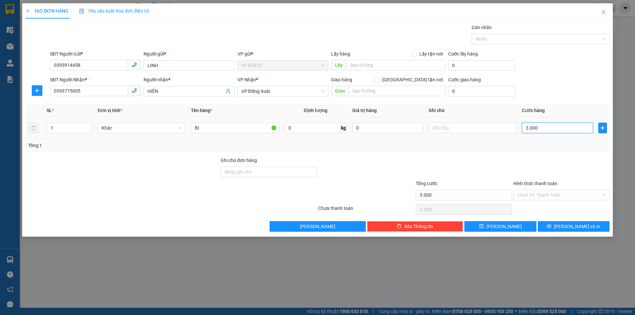
type input "30.000"
click at [244, 131] on input "BI" at bounding box center [235, 128] width 88 height 11
type input "BÌ THƯ"
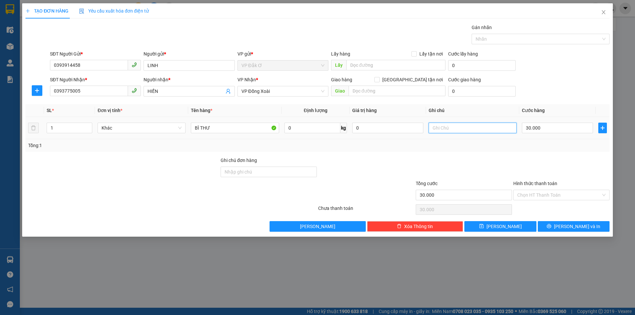
click at [442, 129] on input "text" at bounding box center [473, 128] width 88 height 11
type input "D"
type input "ĐẾN GỌI KHÁCH LIỀN"
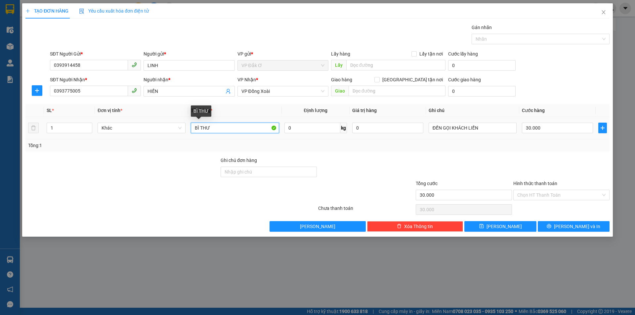
click at [224, 127] on input "BÌ THƯ" at bounding box center [235, 128] width 88 height 11
click at [216, 129] on input "BÌ THƯ" at bounding box center [235, 128] width 88 height 11
click at [230, 127] on input "BÌ THƯ TRẮNG" at bounding box center [235, 128] width 88 height 11
type input "BÌ THƯ TRẮNG"
click at [556, 193] on input "Hình thức thanh toán" at bounding box center [559, 195] width 84 height 10
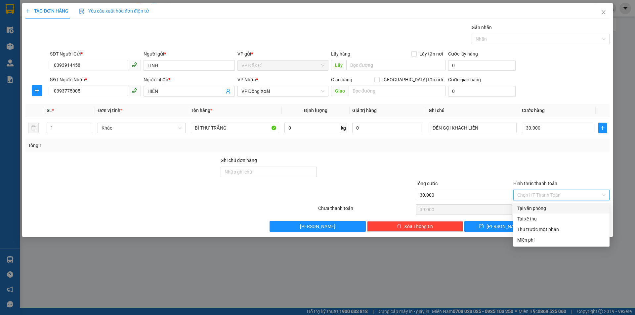
click at [550, 206] on div "Tại văn phòng" at bounding box center [561, 208] width 88 height 7
type input "0"
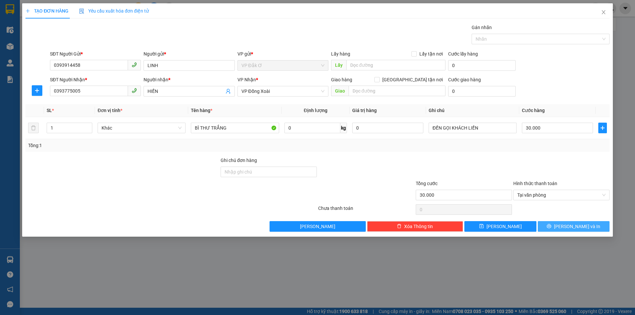
click at [557, 225] on button "[PERSON_NAME] và In" at bounding box center [574, 226] width 72 height 11
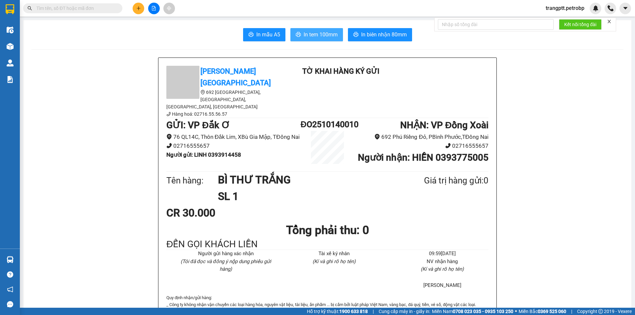
click at [321, 31] on span "In tem 100mm" at bounding box center [321, 34] width 34 height 8
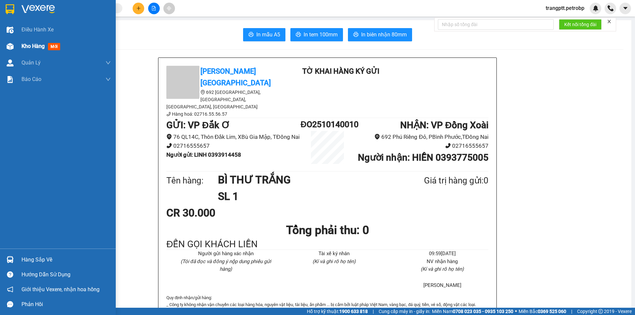
click at [43, 48] on span "Kho hàng" at bounding box center [32, 46] width 23 height 6
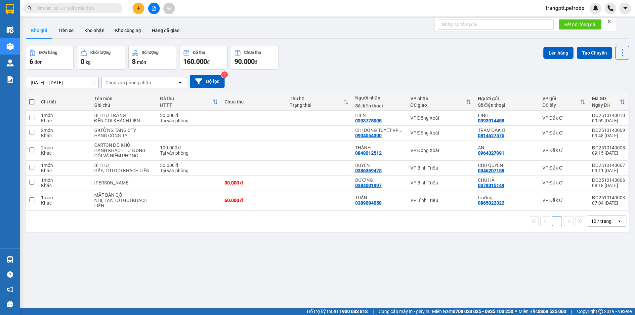
click at [150, 6] on button at bounding box center [154, 9] width 12 height 12
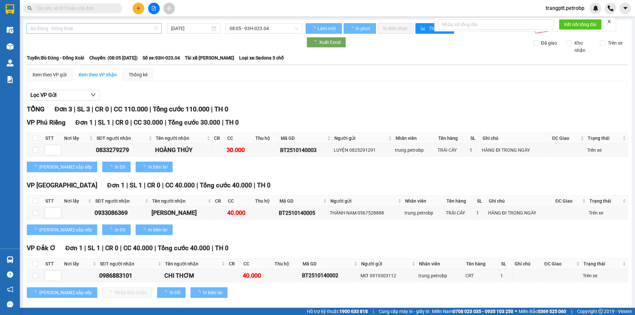
click at [98, 26] on span "Bù Đăng - Đồng Xoài" at bounding box center [93, 28] width 127 height 10
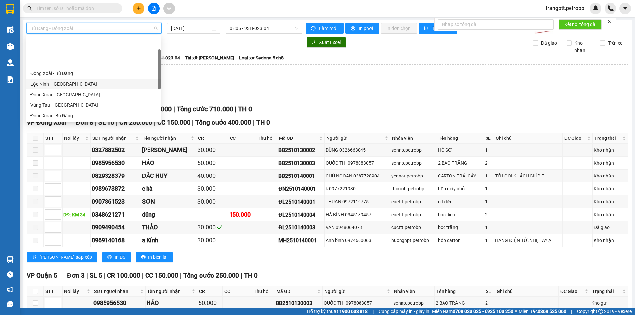
scroll to position [116, 0]
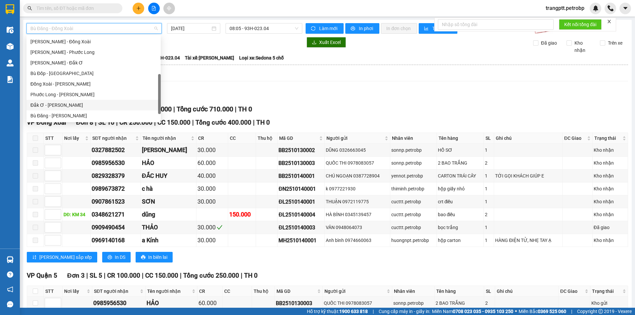
click at [48, 103] on div "Đắk Ơ - [PERSON_NAME]" at bounding box center [93, 105] width 126 height 7
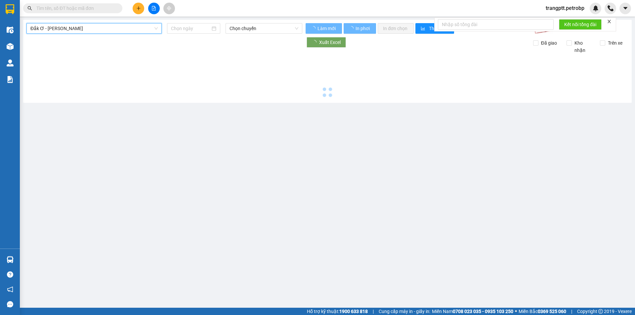
type input "[DATE]"
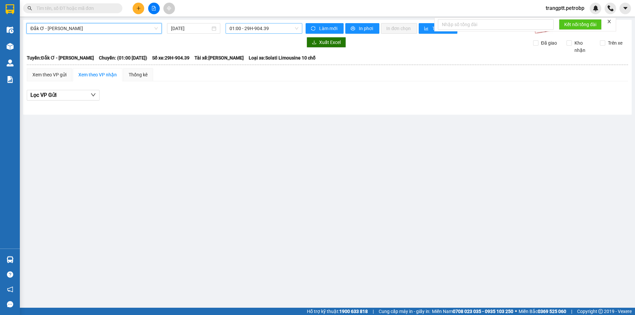
click at [235, 26] on span "01:00 - 29H-904.39" at bounding box center [263, 28] width 69 height 10
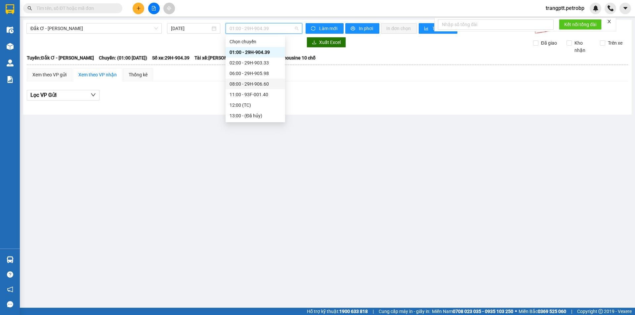
click at [244, 82] on div "08:00 - 29H-906.60" at bounding box center [255, 83] width 52 height 7
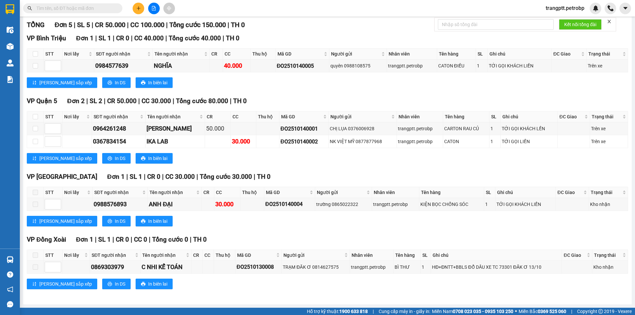
scroll to position [18, 0]
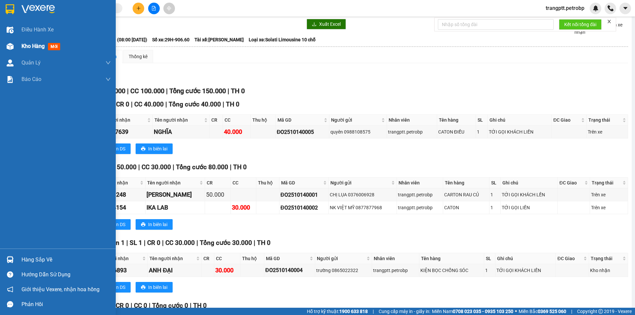
click at [15, 47] on div at bounding box center [10, 47] width 12 height 12
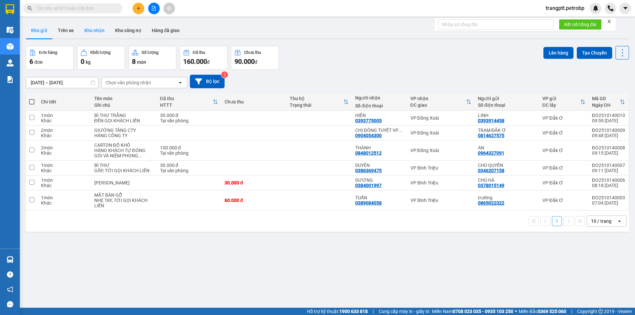
click at [98, 28] on button "Kho nhận" at bounding box center [94, 30] width 31 height 16
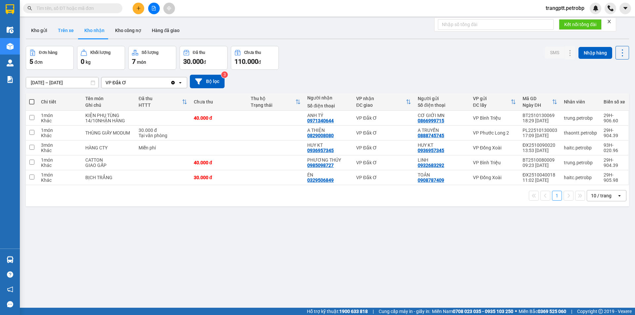
click at [67, 26] on button "Trên xe" at bounding box center [66, 30] width 26 height 16
type input "[DATE] – [DATE]"
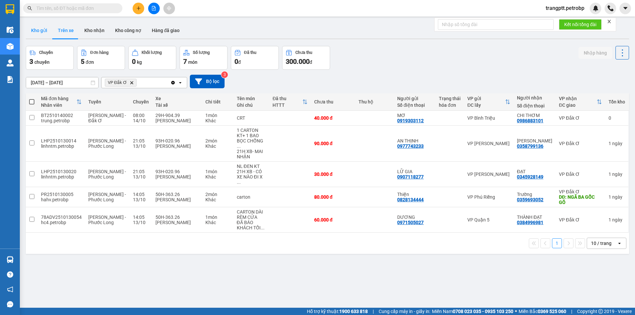
click at [40, 29] on button "Kho gửi" at bounding box center [39, 30] width 27 height 16
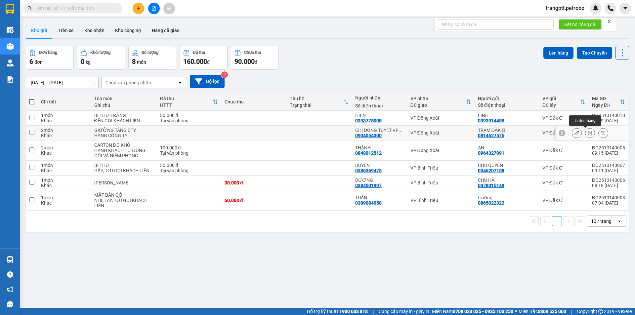
click at [588, 133] on icon at bounding box center [590, 133] width 5 height 5
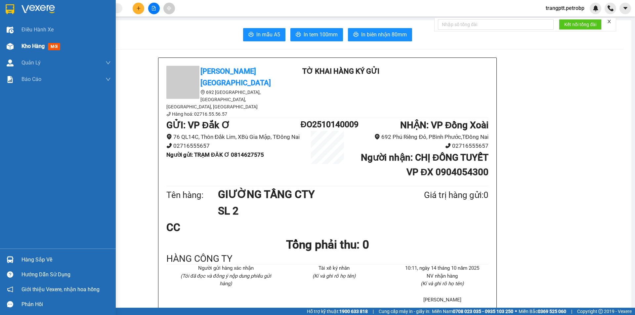
click at [6, 43] on div at bounding box center [10, 47] width 12 height 12
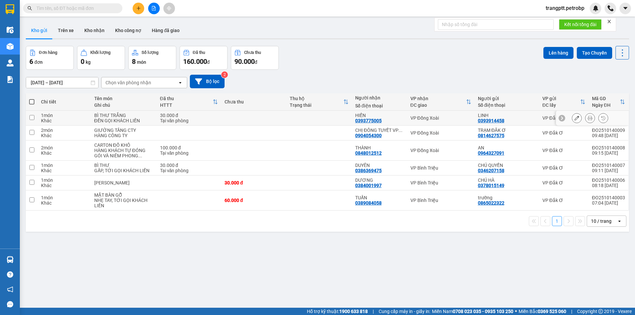
click at [574, 118] on icon at bounding box center [576, 118] width 5 height 5
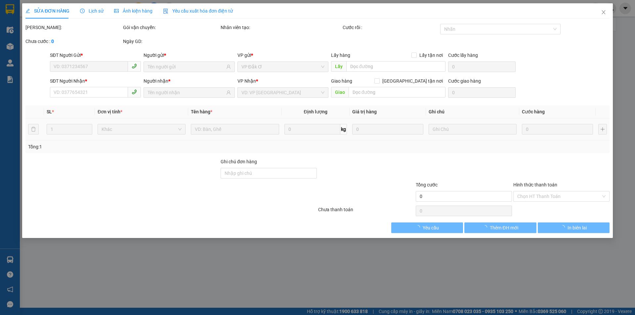
type input "0393914458"
type input "0393775005"
type input "30.000"
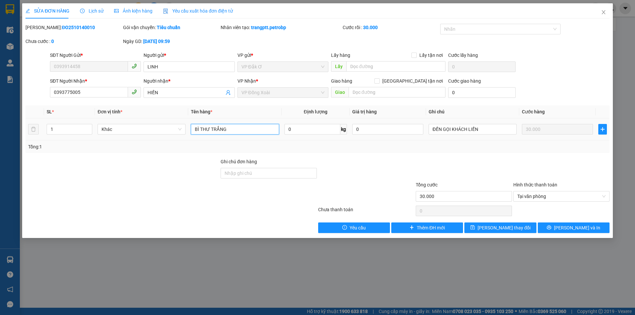
click at [238, 129] on input "BÌ THƯ TRẮNG" at bounding box center [235, 129] width 88 height 11
type input "BÌ THƯ TRẮNG NHỎ"
click at [520, 232] on button "[PERSON_NAME] thay đổi" at bounding box center [500, 228] width 72 height 11
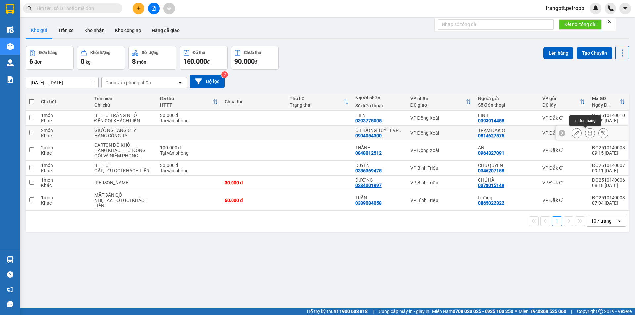
click at [588, 132] on icon at bounding box center [590, 133] width 5 height 5
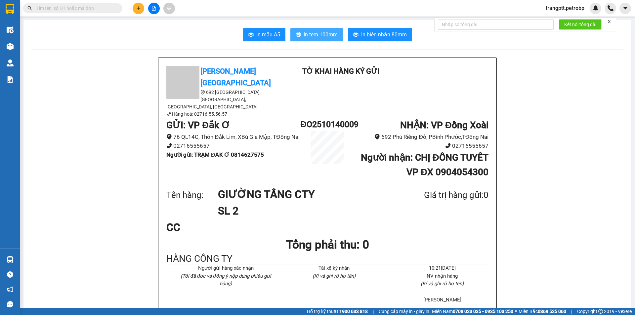
click at [318, 35] on span "In tem 100mm" at bounding box center [321, 34] width 34 height 8
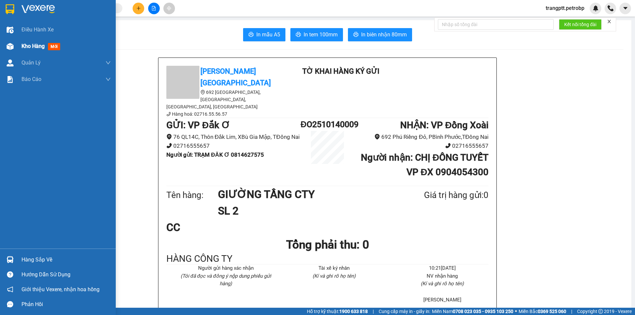
click at [32, 45] on span "Kho hàng" at bounding box center [32, 46] width 23 height 6
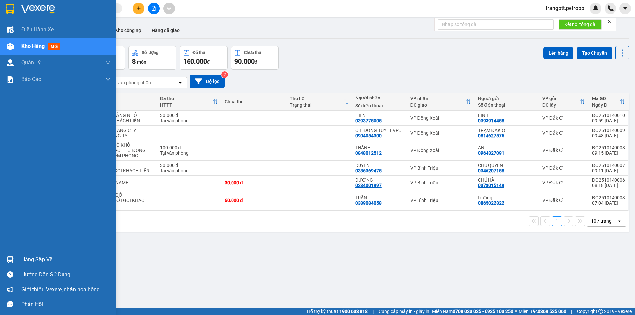
click at [48, 259] on div "Hàng sắp về" at bounding box center [65, 260] width 89 height 10
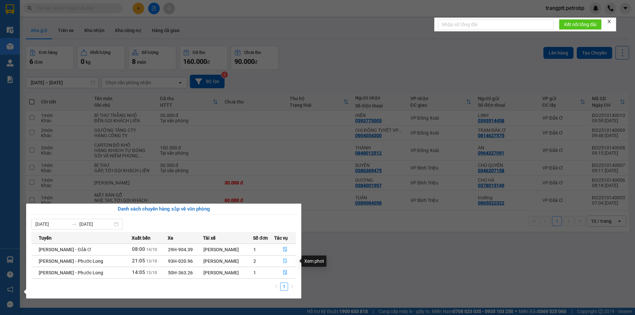
click at [285, 261] on icon "file-done" at bounding box center [285, 261] width 5 height 5
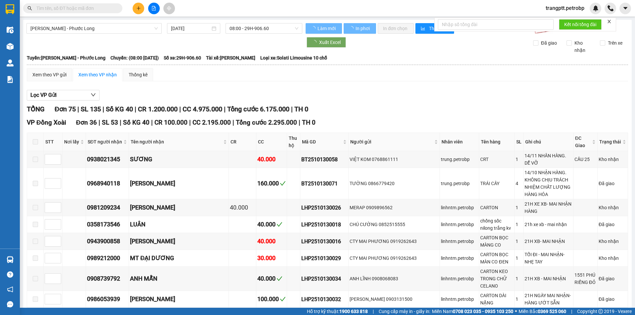
type input "[DATE]"
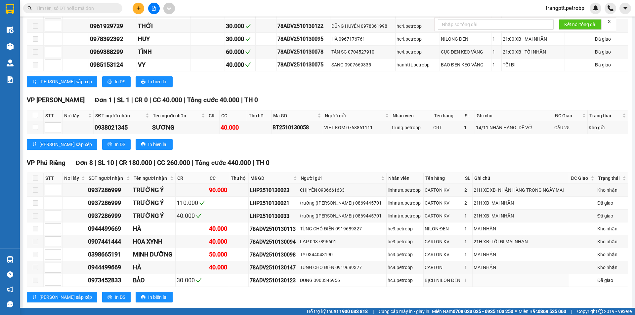
scroll to position [1290, 0]
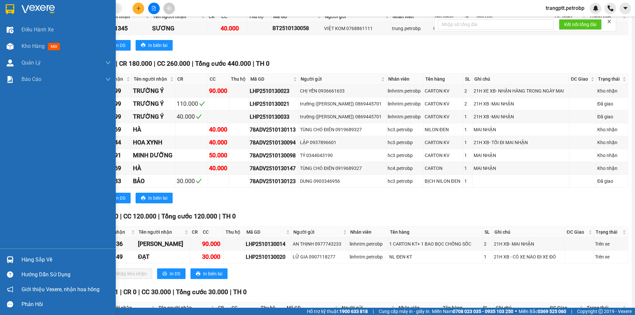
click at [46, 256] on div "Hàng sắp về" at bounding box center [65, 260] width 89 height 10
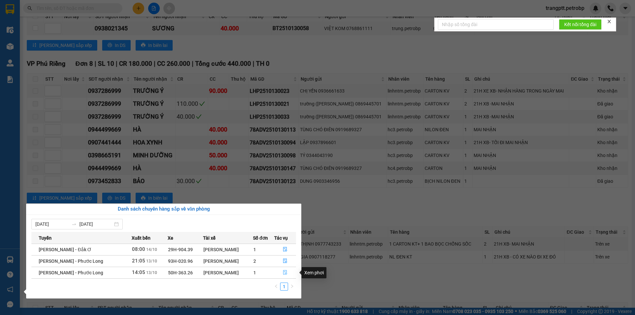
click at [286, 272] on icon "file-done" at bounding box center [285, 272] width 5 height 5
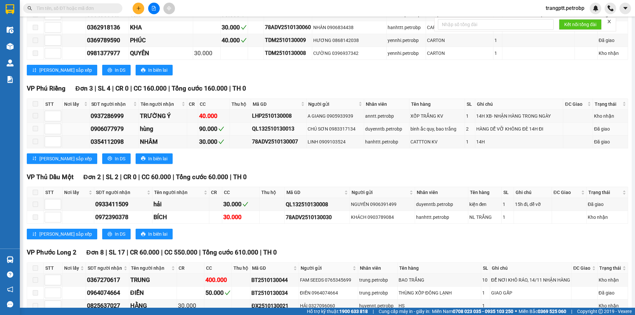
scroll to position [1370, 0]
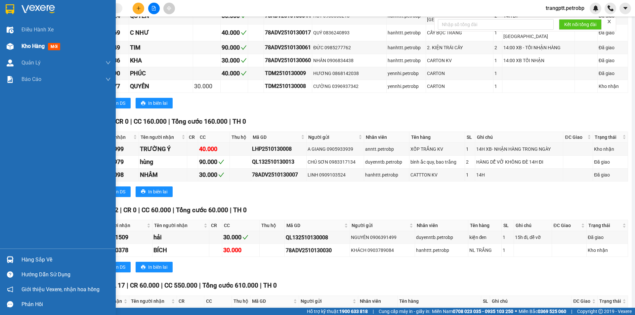
click at [32, 44] on span "Kho hàng" at bounding box center [32, 46] width 23 height 6
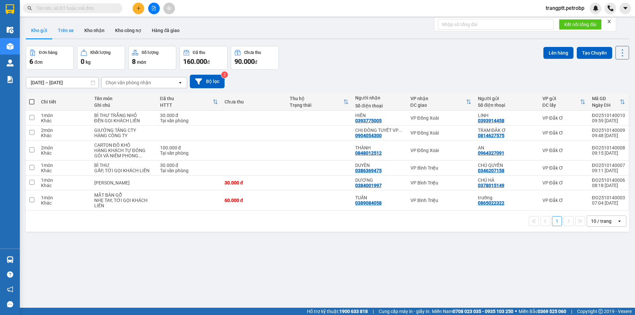
click at [67, 30] on button "Trên xe" at bounding box center [66, 30] width 26 height 16
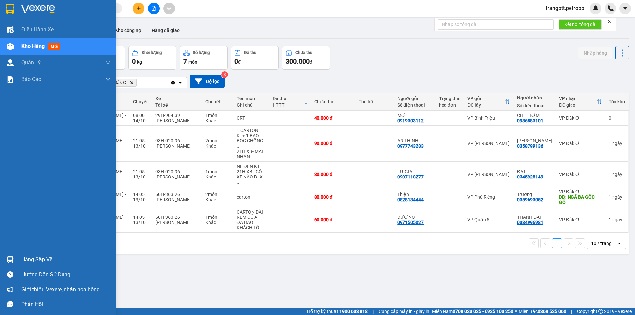
click at [61, 258] on div "Hàng sắp về" at bounding box center [65, 260] width 89 height 10
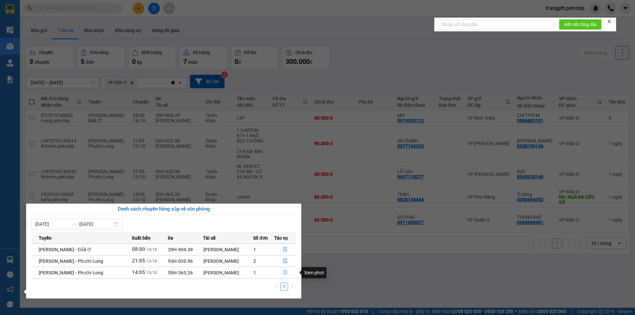
click at [283, 273] on icon "file-done" at bounding box center [285, 272] width 5 height 5
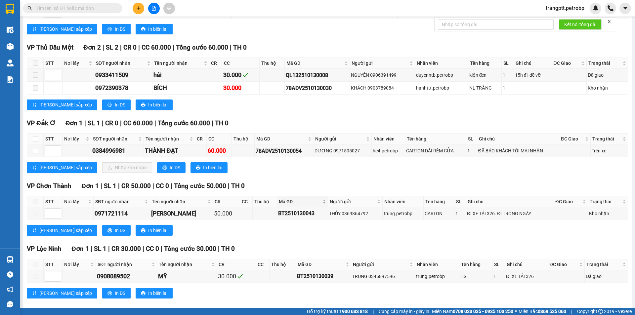
scroll to position [1652, 0]
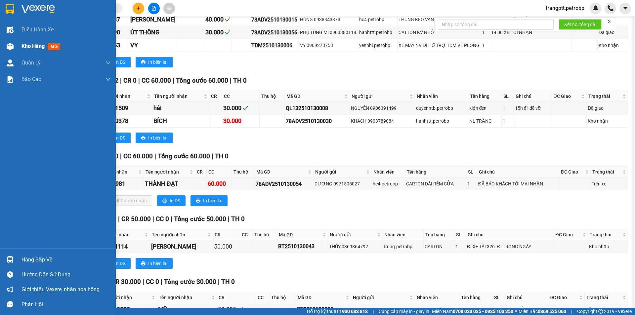
click at [38, 43] on div "Kho hàng mới" at bounding box center [41, 46] width 41 height 8
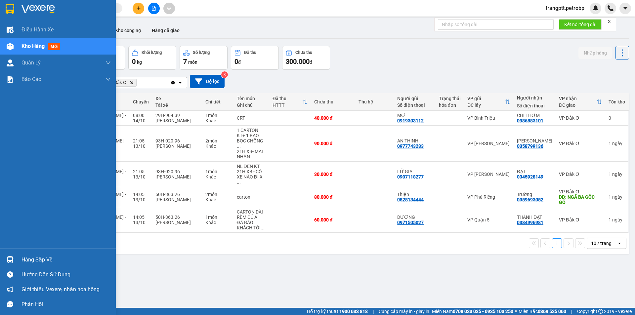
drag, startPoint x: 39, startPoint y: 258, endPoint x: 82, endPoint y: 266, distance: 43.8
click at [43, 258] on div "Hàng sắp về" at bounding box center [65, 260] width 89 height 10
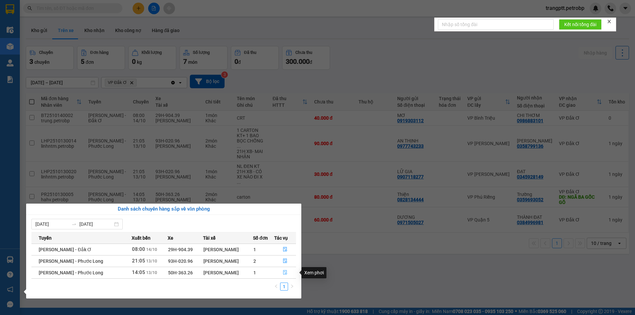
click at [286, 272] on icon "file-done" at bounding box center [285, 272] width 5 height 5
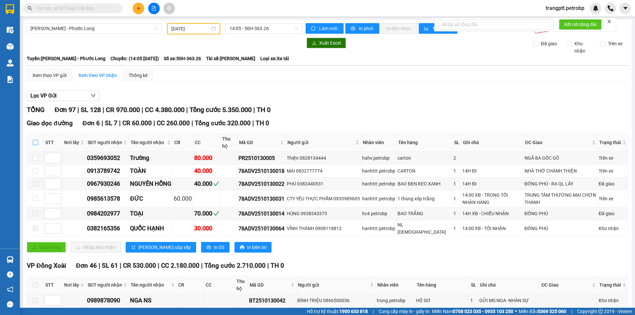
click at [34, 139] on label at bounding box center [35, 142] width 5 height 7
click at [34, 140] on input "checkbox" at bounding box center [35, 142] width 5 height 5
checkbox input "true"
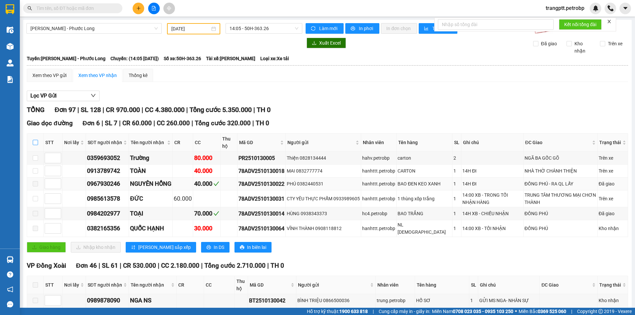
checkbox input "true"
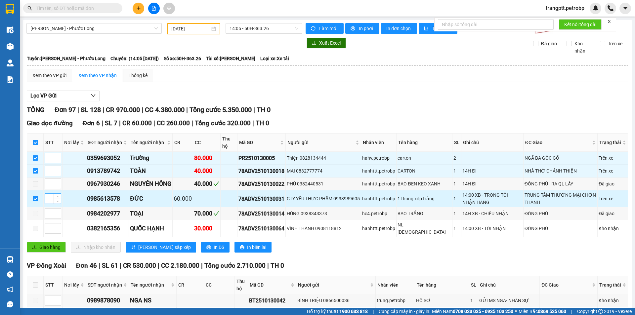
click at [34, 140] on input "checkbox" at bounding box center [35, 142] width 5 height 5
checkbox input "false"
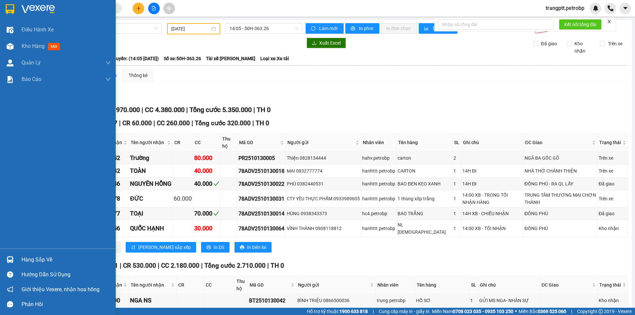
drag, startPoint x: 30, startPoint y: 258, endPoint x: 81, endPoint y: 267, distance: 51.7
click at [33, 259] on div "Hàng sắp về" at bounding box center [65, 260] width 89 height 10
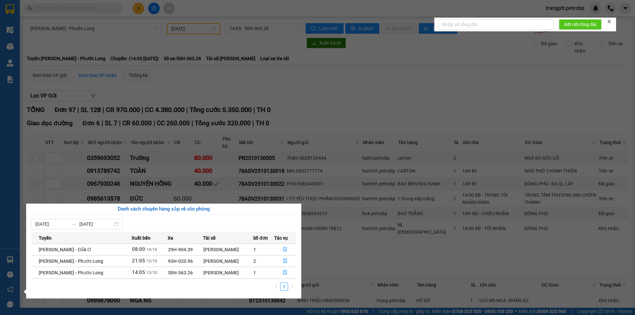
drag, startPoint x: 462, startPoint y: 290, endPoint x: 374, endPoint y: 300, distance: 89.2
click at [462, 290] on section "Kết quả tìm kiếm ( 26 ) Bộ lọc Mã ĐH Trạng thái Món hàng Tổng cước Chưa cước Ng…" at bounding box center [317, 157] width 635 height 315
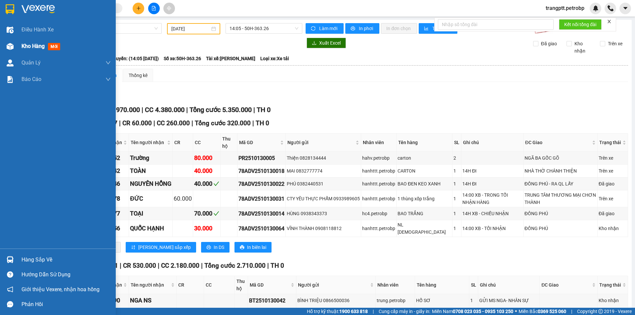
drag, startPoint x: 24, startPoint y: 44, endPoint x: 85, endPoint y: 259, distance: 223.5
click at [25, 45] on span "Kho hàng" at bounding box center [32, 46] width 23 height 6
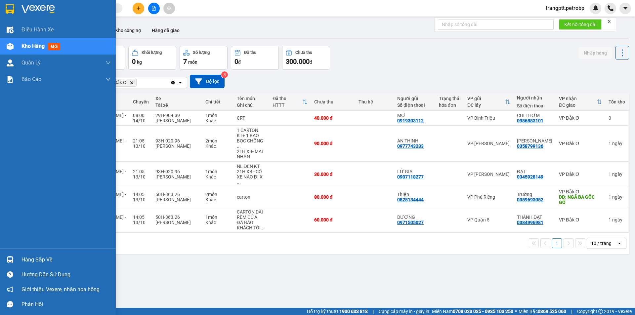
click at [41, 261] on div "Hàng sắp về" at bounding box center [65, 260] width 89 height 10
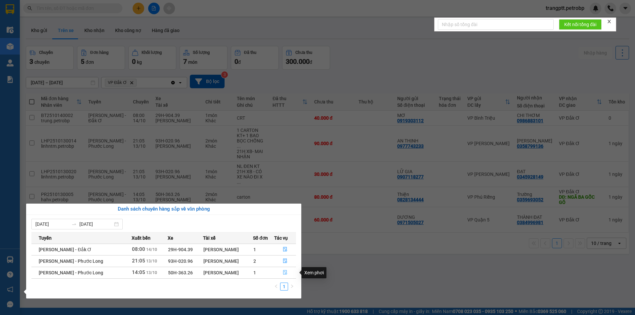
click at [283, 272] on icon "file-done" at bounding box center [285, 272] width 5 height 5
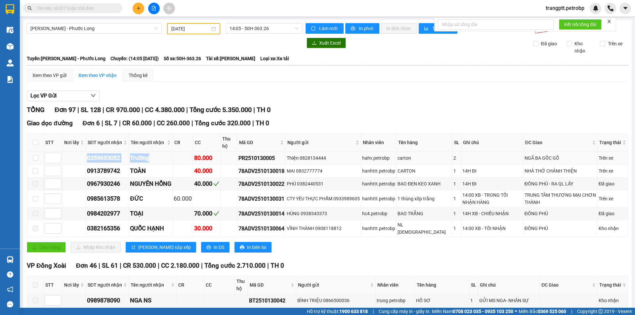
drag, startPoint x: 85, startPoint y: 157, endPoint x: 152, endPoint y: 156, distance: 66.8
click at [152, 156] on tr "0359693052 Trường 80.000 PR2510130005 Thiện 0828134444 hahv.petrobp carton 2 NG…" at bounding box center [327, 158] width 601 height 13
copy tr "0359693052 Trường"
drag, startPoint x: 86, startPoint y: 169, endPoint x: 149, endPoint y: 173, distance: 62.9
click at [149, 173] on tr "0913789742 TOÀN 40.000 78ADV2510130018 MAI 0832777774 hanhttt.petrobp CARTON 1 …" at bounding box center [327, 171] width 601 height 13
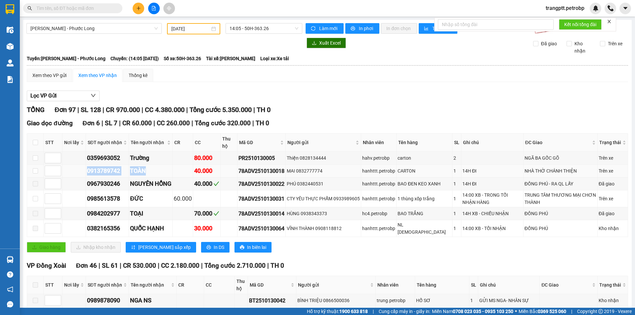
copy tr "0913789742 TOÀN"
drag, startPoint x: 86, startPoint y: 185, endPoint x: 176, endPoint y: 185, distance: 89.9
click at [176, 185] on tr "0967930246 NGUYÊN HỒNG 40.000 78ADV2510130022 PHÚ 0382440531 hanhttt.petrobp BA…" at bounding box center [327, 184] width 601 height 13
copy tr "0967930246 NGUYÊN HỒNG"
click at [372, 91] on div "Lọc VP Gửi" at bounding box center [327, 96] width 601 height 11
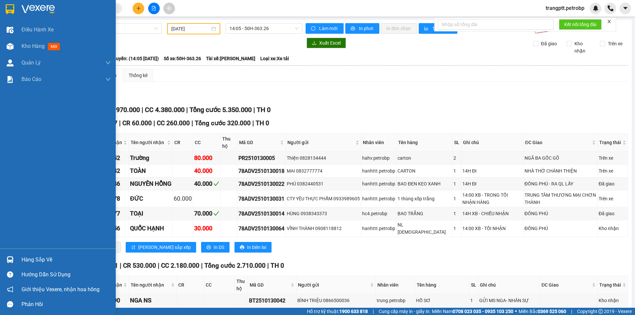
drag, startPoint x: 19, startPoint y: 46, endPoint x: 103, endPoint y: 153, distance: 136.3
click at [21, 49] on div "Kho hàng mới" at bounding box center [58, 46] width 116 height 17
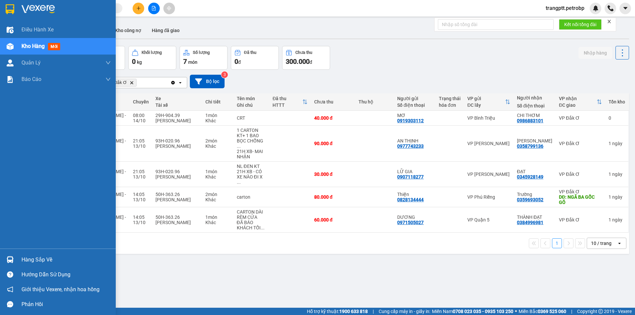
drag, startPoint x: 33, startPoint y: 260, endPoint x: 72, endPoint y: 275, distance: 41.3
click at [36, 260] on div "Hàng sắp về" at bounding box center [65, 260] width 89 height 10
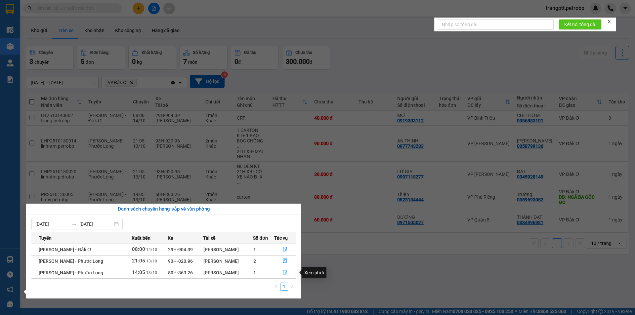
click at [285, 272] on icon "file-done" at bounding box center [285, 272] width 5 height 5
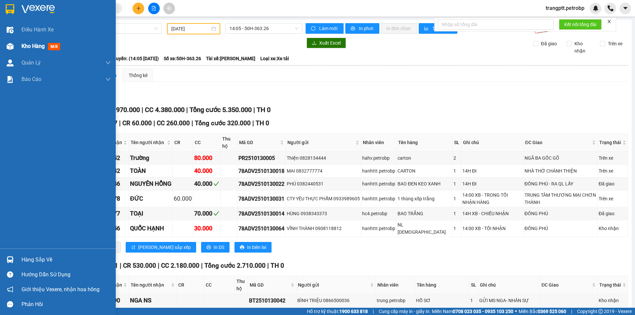
click at [39, 44] on span "Kho hàng" at bounding box center [32, 46] width 23 height 6
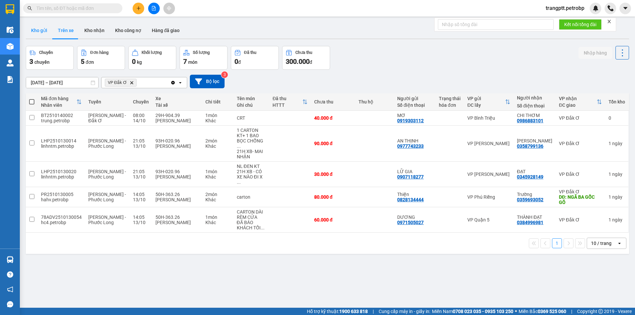
click at [43, 30] on button "Kho gửi" at bounding box center [39, 30] width 27 height 16
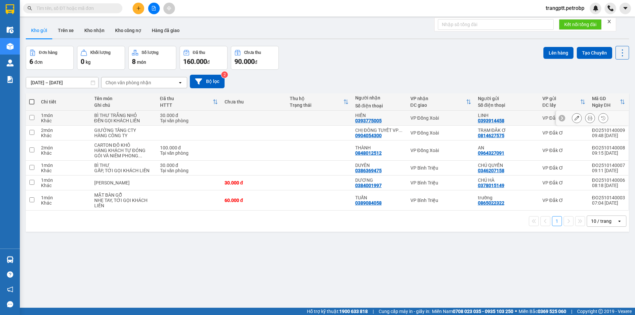
click at [33, 117] on input "checkbox" at bounding box center [31, 117] width 5 height 5
checkbox input "true"
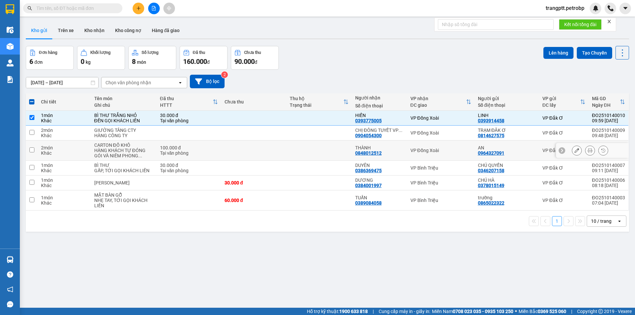
click at [33, 150] on input "checkbox" at bounding box center [31, 149] width 5 height 5
checkbox input "true"
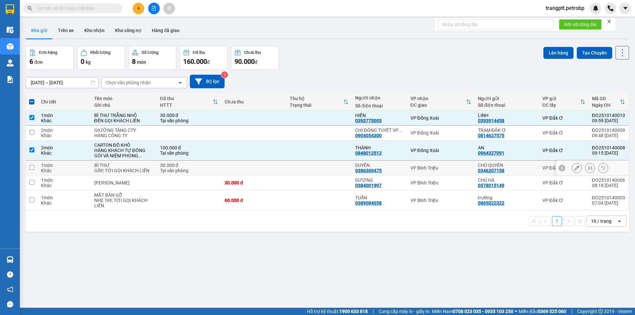
click at [30, 167] on input "checkbox" at bounding box center [31, 167] width 5 height 5
checkbox input "true"
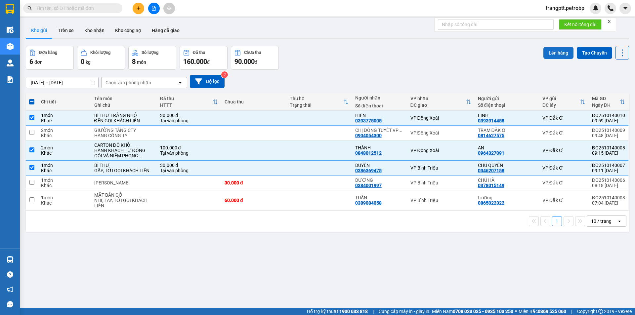
click at [555, 50] on button "Lên hàng" at bounding box center [558, 53] width 30 height 12
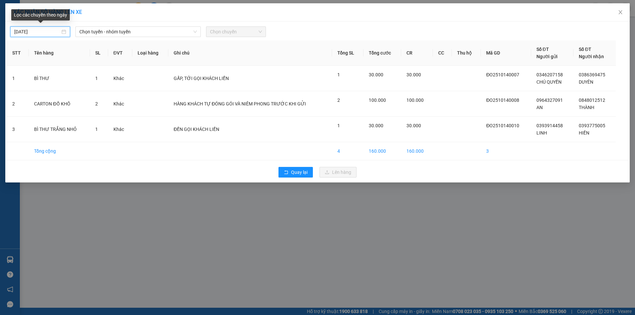
click at [57, 31] on input "[DATE]" at bounding box center [37, 31] width 46 height 7
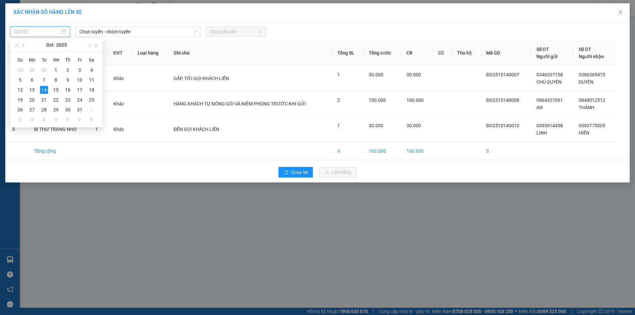
click at [54, 89] on div "15" at bounding box center [56, 90] width 8 height 8
type input "15/10/2025"
click at [158, 34] on span "Chọn tuyến - nhóm tuyến" at bounding box center [137, 32] width 117 height 10
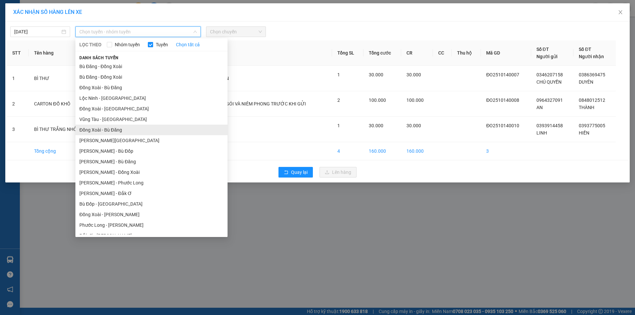
scroll to position [38, 0]
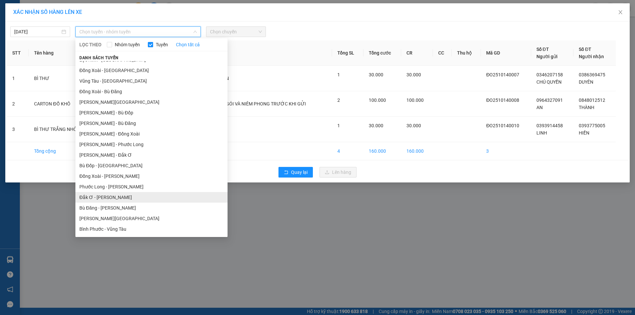
click at [111, 196] on li "Đắk Ơ - [PERSON_NAME]" at bounding box center [151, 197] width 152 height 11
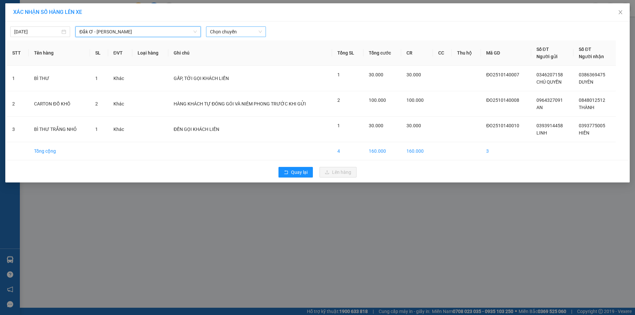
click at [236, 29] on span "Chọn chuyến" at bounding box center [236, 32] width 52 height 10
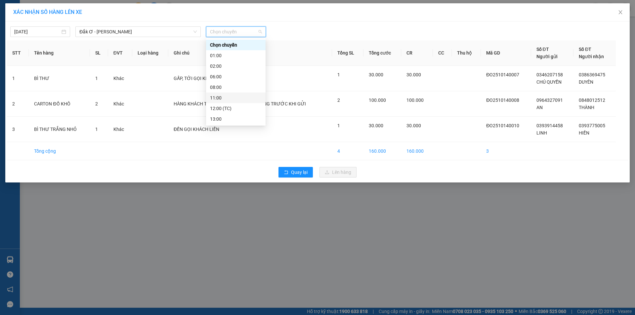
scroll to position [21, 0]
click at [223, 75] on div "11:00" at bounding box center [236, 76] width 52 height 7
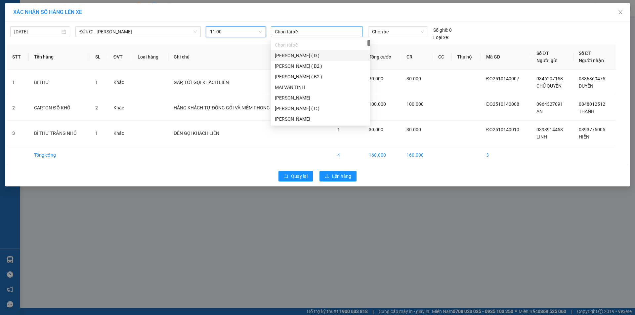
click at [307, 32] on div at bounding box center [316, 32] width 89 height 8
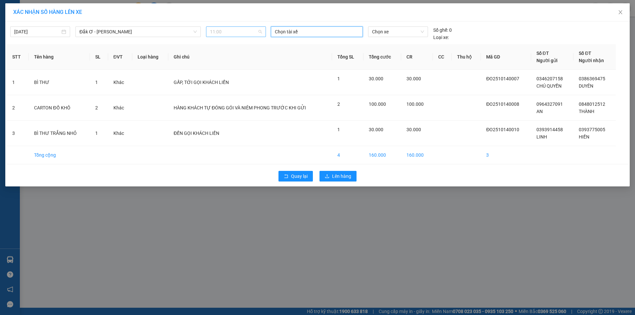
click at [250, 31] on span "11:00" at bounding box center [236, 32] width 52 height 10
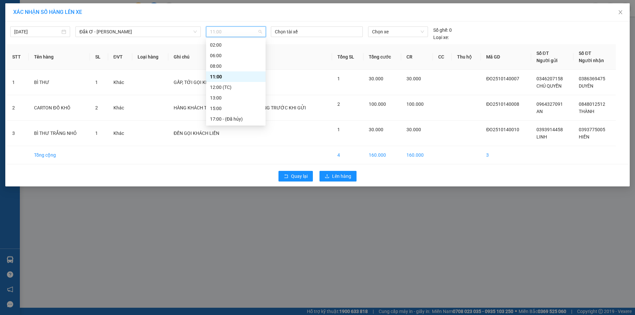
click at [225, 76] on div "11:00" at bounding box center [236, 76] width 52 height 7
click at [352, 33] on div at bounding box center [316, 32] width 89 height 8
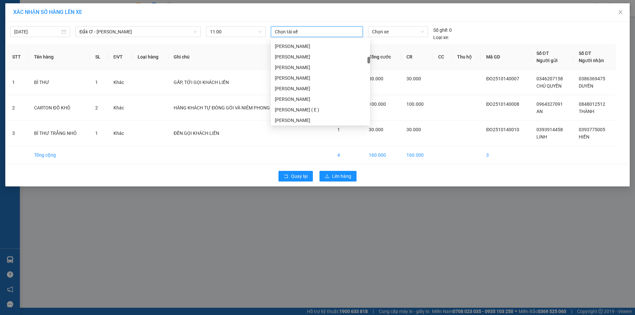
scroll to position [959, 0]
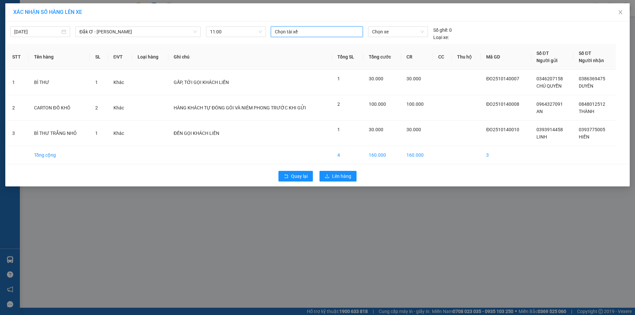
click at [312, 31] on div at bounding box center [316, 32] width 89 height 8
type input "TRAN ANH"
click at [310, 46] on div "[PERSON_NAME]" at bounding box center [320, 44] width 91 height 7
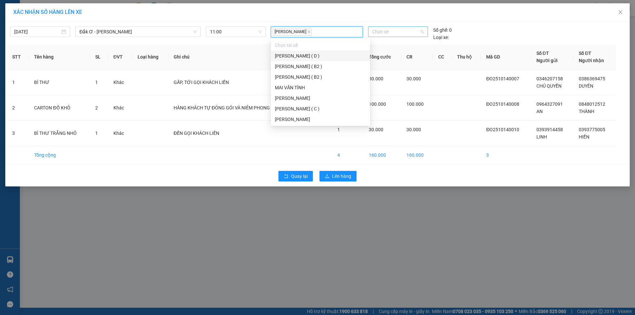
click at [402, 32] on span "Chọn xe" at bounding box center [398, 32] width 52 height 10
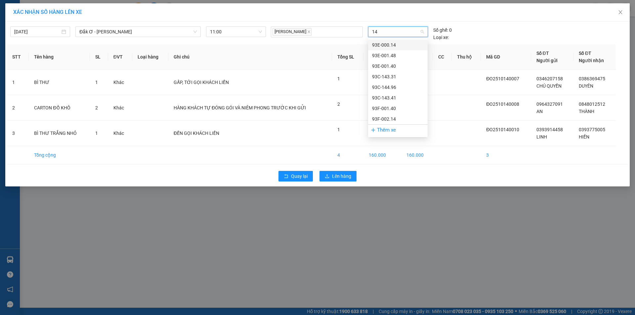
type input "140"
click at [397, 43] on div "93E-001.40" at bounding box center [398, 44] width 52 height 7
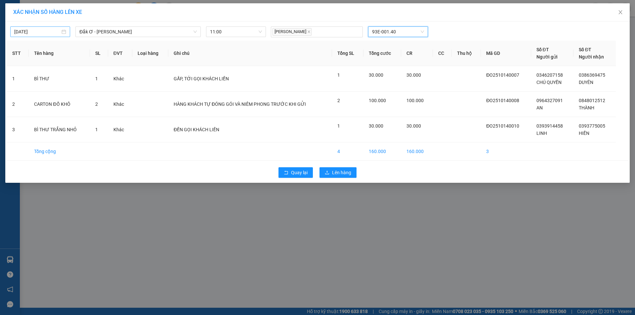
click at [53, 32] on input "15/10/2025" at bounding box center [37, 31] width 46 height 7
click at [42, 88] on div "14" at bounding box center [44, 90] width 8 height 8
type input "[DATE]"
click at [260, 31] on span "Chọn chuyến" at bounding box center [236, 32] width 52 height 10
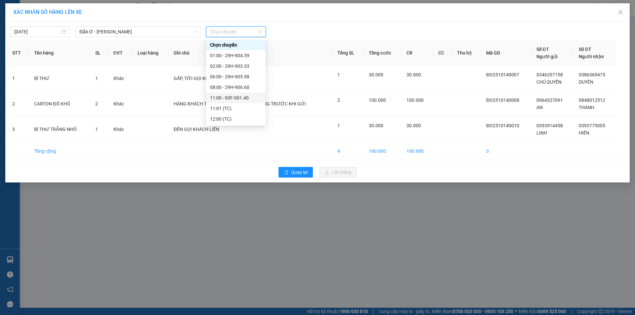
click at [233, 95] on div "11:00 - 93F-001.40" at bounding box center [236, 97] width 52 height 7
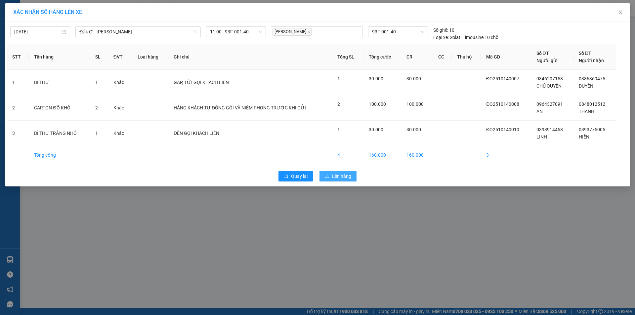
click at [334, 176] on span "Lên hàng" at bounding box center [341, 176] width 19 height 7
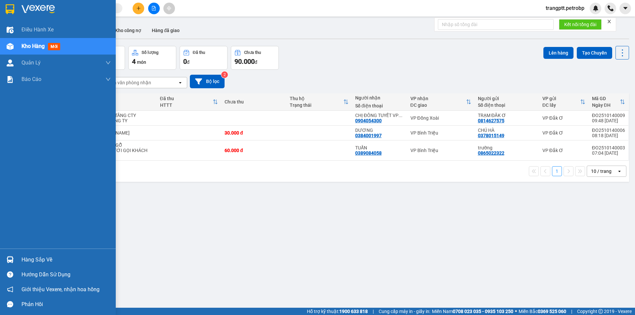
drag, startPoint x: 37, startPoint y: 259, endPoint x: 76, endPoint y: 267, distance: 40.7
click at [38, 259] on div "Hàng sắp về" at bounding box center [65, 260] width 89 height 10
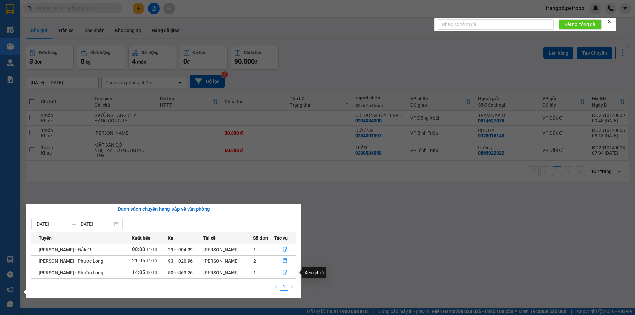
click at [284, 273] on icon "file-done" at bounding box center [285, 272] width 5 height 5
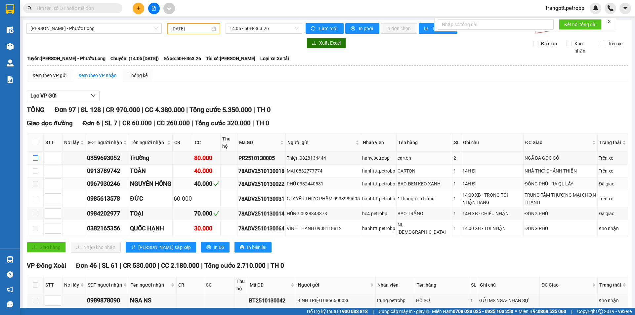
drag, startPoint x: 35, startPoint y: 158, endPoint x: 97, endPoint y: 189, distance: 69.1
click at [35, 158] on input "checkbox" at bounding box center [35, 157] width 5 height 5
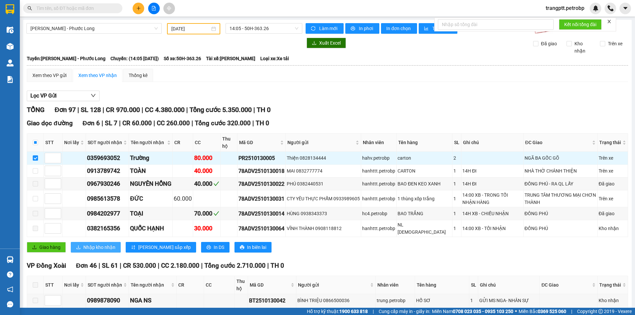
click at [102, 246] on span "Nhập kho nhận" at bounding box center [99, 247] width 32 height 7
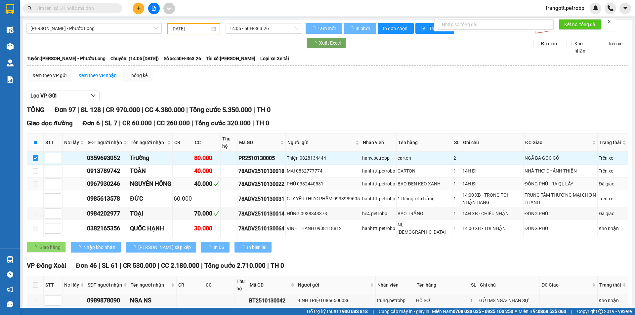
checkbox input "false"
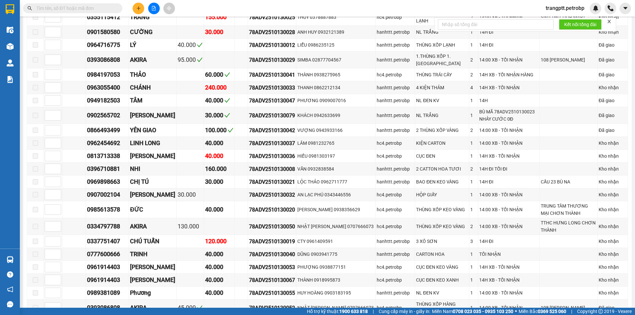
scroll to position [364, 0]
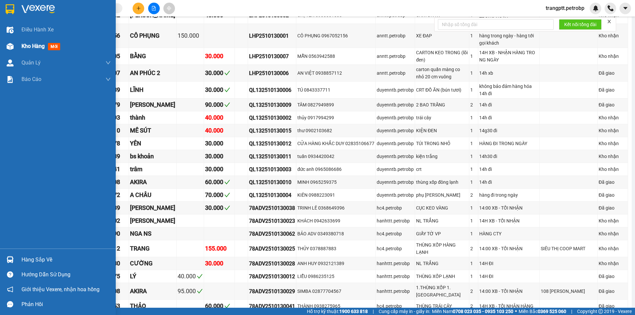
click at [12, 45] on img at bounding box center [10, 46] width 7 height 7
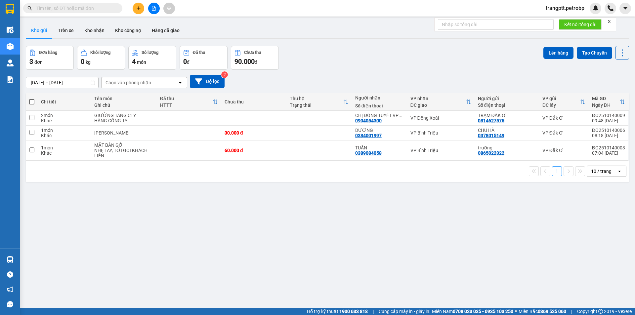
drag, startPoint x: 87, startPoint y: 26, endPoint x: 180, endPoint y: 61, distance: 99.4
click at [91, 29] on button "Kho nhận" at bounding box center [94, 30] width 31 height 16
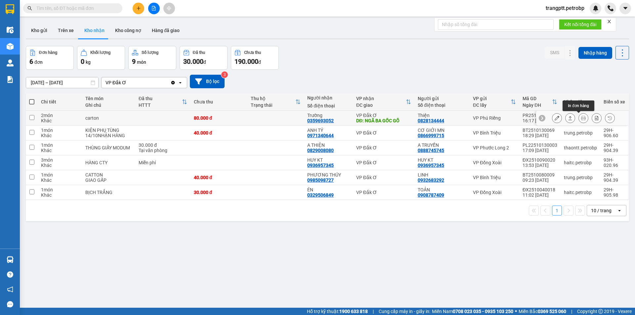
click at [579, 121] on button at bounding box center [583, 118] width 9 height 12
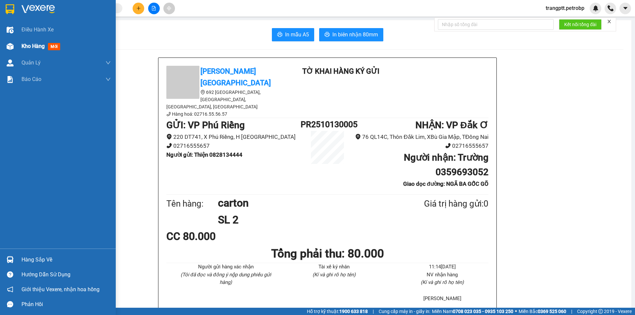
drag, startPoint x: 26, startPoint y: 42, endPoint x: 45, endPoint y: 50, distance: 20.6
click at [45, 50] on div "Kho hàng mới" at bounding box center [41, 46] width 41 height 8
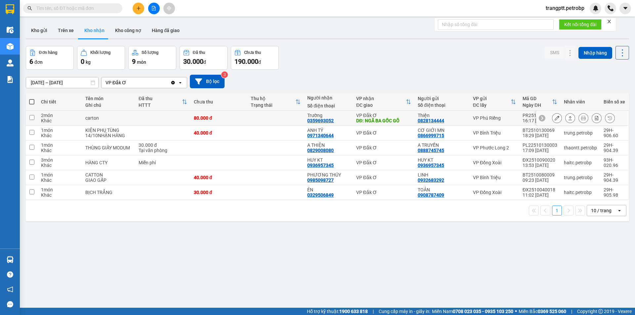
click at [554, 119] on icon at bounding box center [556, 118] width 5 height 5
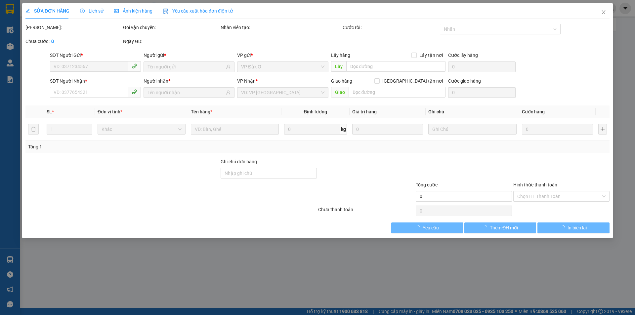
type input "0828134444"
type input "Thiện"
type input "0359693052"
type input "Trường"
type input "NGÃ BA GỐC GÕ"
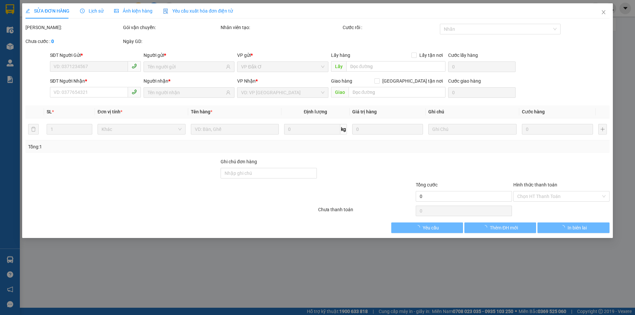
type input "80.000"
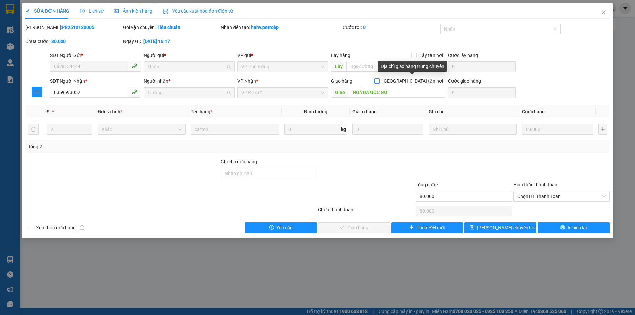
click at [379, 81] on input "[GEOGRAPHIC_DATA] tận nơi" at bounding box center [376, 80] width 5 height 5
checkbox input "true"
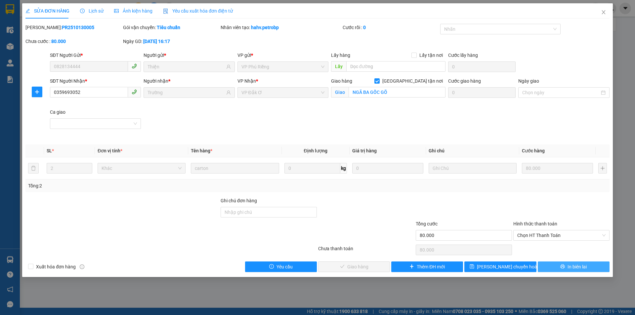
click at [569, 270] on span "In biên lai" at bounding box center [576, 266] width 19 height 7
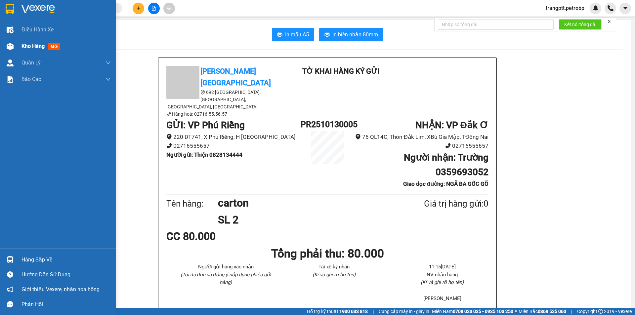
drag, startPoint x: 41, startPoint y: 42, endPoint x: 42, endPoint y: 46, distance: 3.8
click at [42, 46] on div "Kho hàng mới" at bounding box center [41, 46] width 41 height 8
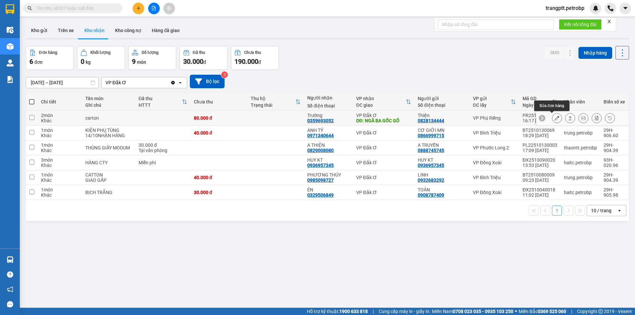
click at [554, 118] on icon at bounding box center [556, 118] width 5 height 5
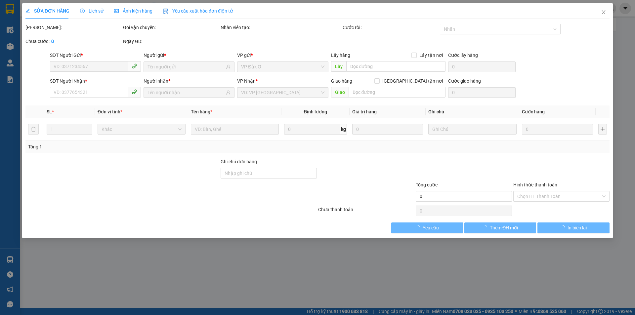
type input "0828134444"
type input "Thiện"
type input "0359693052"
type input "Trường"
type input "NGÃ BA GỐC GÕ"
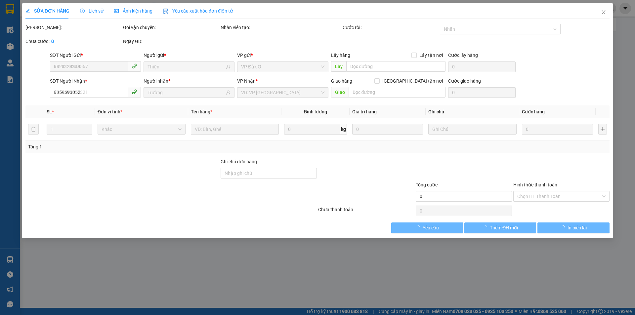
type input "80.000"
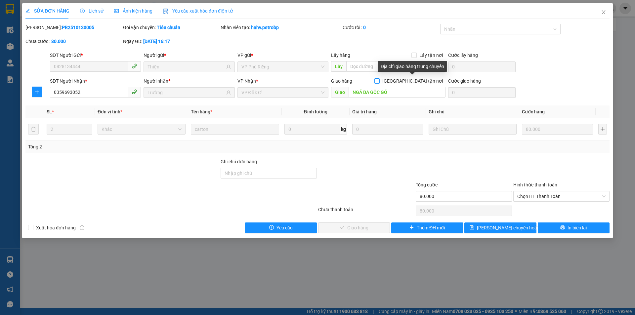
drag, startPoint x: 412, startPoint y: 81, endPoint x: 413, endPoint y: 85, distance: 4.8
click at [379, 81] on input "[GEOGRAPHIC_DATA] tận nơi" at bounding box center [376, 80] width 5 height 5
checkbox input "true"
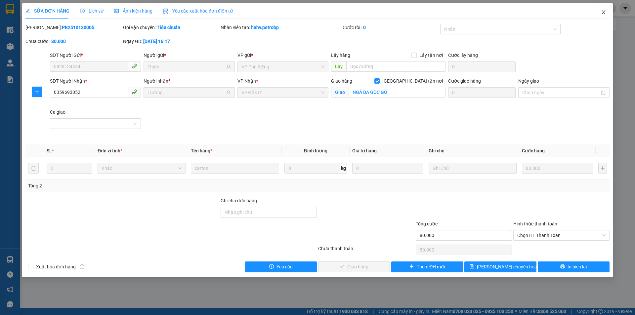
click at [602, 11] on icon "close" at bounding box center [603, 12] width 5 height 5
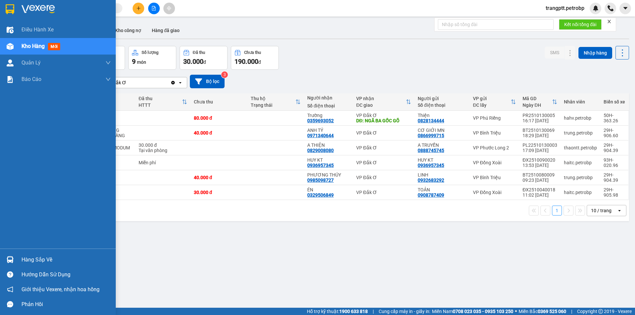
click at [46, 257] on div "Hàng sắp về" at bounding box center [65, 260] width 89 height 10
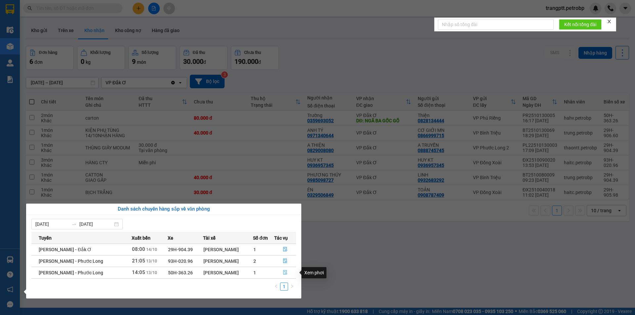
click at [284, 272] on icon "file-done" at bounding box center [285, 272] width 5 height 5
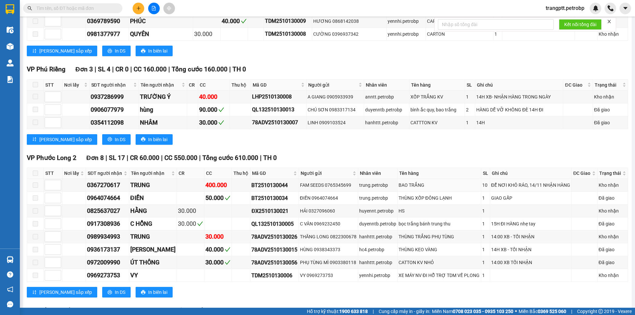
scroll to position [1653, 0]
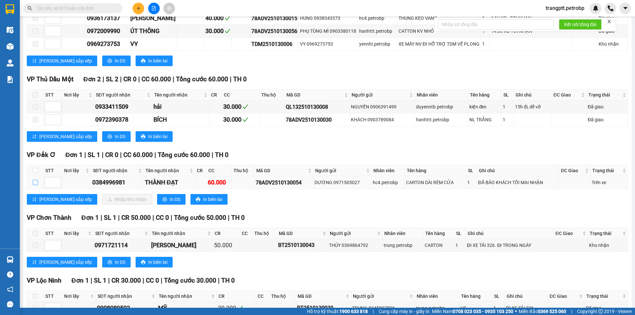
click at [35, 185] on input "checkbox" at bounding box center [35, 182] width 5 height 5
checkbox input "true"
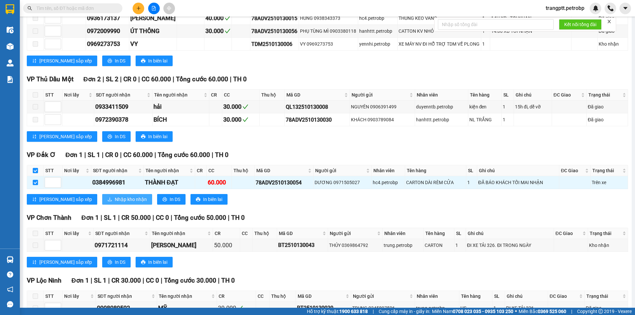
click at [115, 203] on span "Nhập kho nhận" at bounding box center [131, 199] width 32 height 7
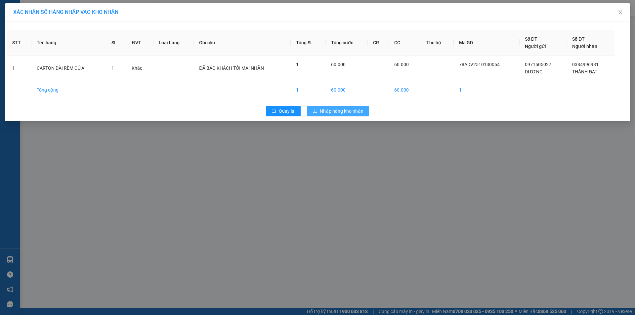
click at [327, 110] on span "Nhập hàng kho nhận" at bounding box center [342, 110] width 44 height 7
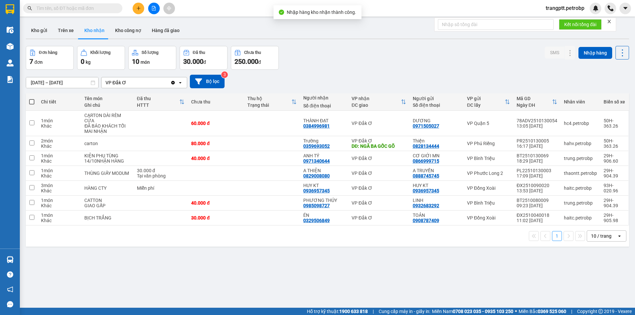
click at [47, 260] on div "ver 1.8.146 Kho gửi Trên xe Kho nhận Kho công nợ Hàng đã giao Đơn hàng 7 đơn Kh…" at bounding box center [327, 177] width 608 height 315
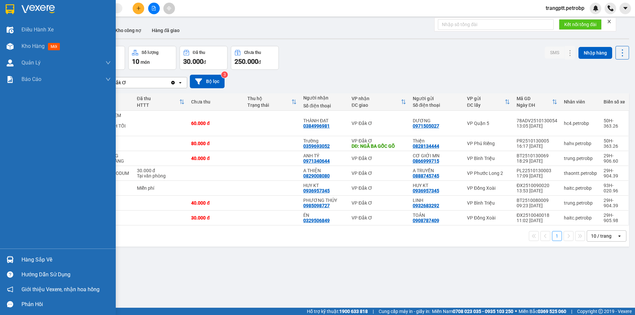
click at [22, 259] on div "Hàng sắp về" at bounding box center [65, 260] width 89 height 10
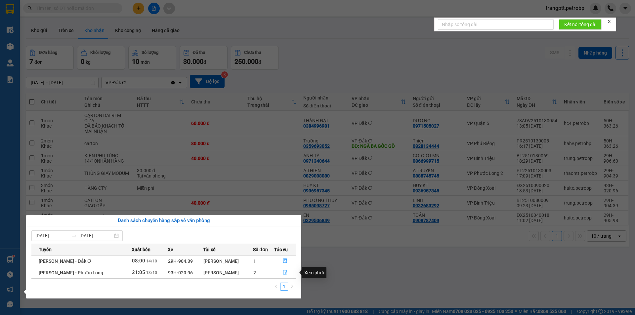
click at [283, 272] on icon "file-done" at bounding box center [285, 272] width 4 height 5
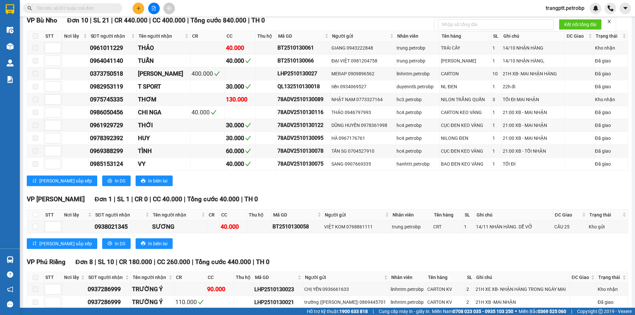
scroll to position [1290, 0]
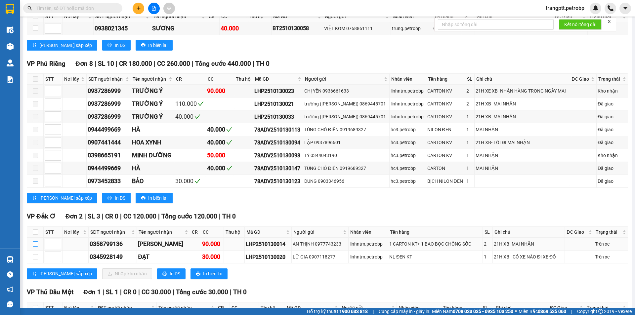
click at [34, 241] on input "checkbox" at bounding box center [35, 243] width 5 height 5
checkbox input "true"
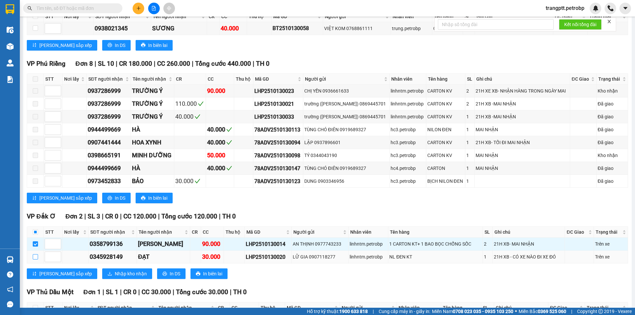
click at [36, 254] on input "checkbox" at bounding box center [35, 256] width 5 height 5
checkbox input "true"
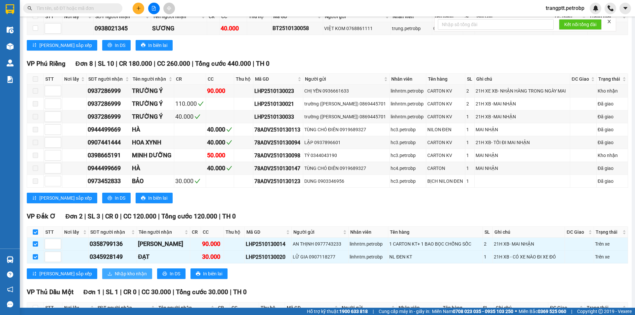
click at [115, 270] on span "Nhập kho nhận" at bounding box center [131, 273] width 32 height 7
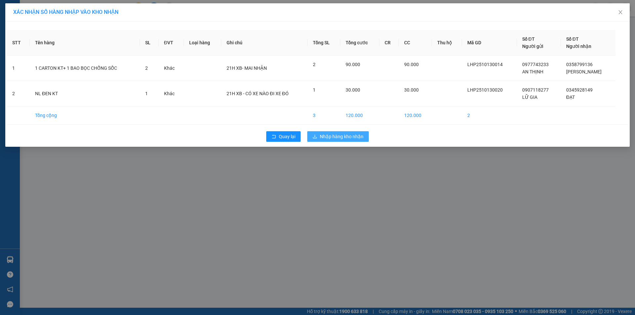
click at [344, 137] on span "Nhập hàng kho nhận" at bounding box center [342, 136] width 44 height 7
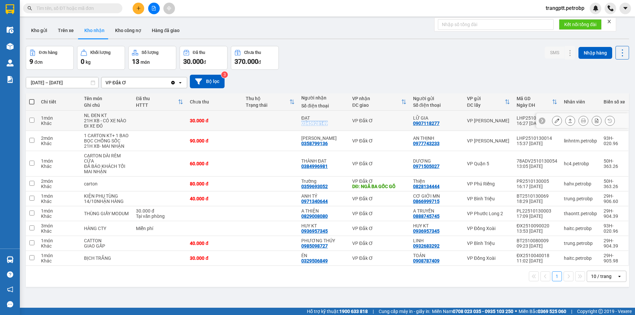
drag, startPoint x: 299, startPoint y: 123, endPoint x: 332, endPoint y: 126, distance: 33.2
click at [332, 126] on td "ĐẠT 0345928149" at bounding box center [323, 121] width 51 height 20
checkbox input "true"
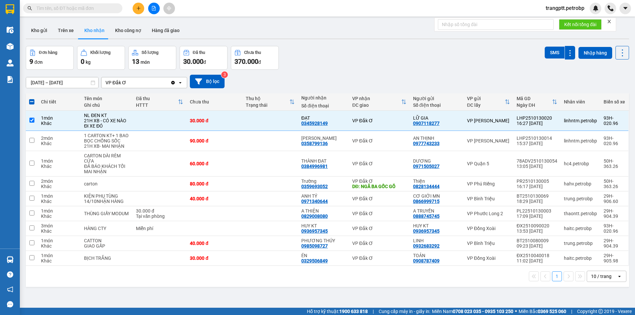
click at [330, 52] on div "Đơn hàng 9 đơn Khối lượng 0 kg Số lượng 13 món Đã thu 30.000 đ Chưa thu 370.000…" at bounding box center [327, 58] width 603 height 24
